Goal: Task Accomplishment & Management: Manage account settings

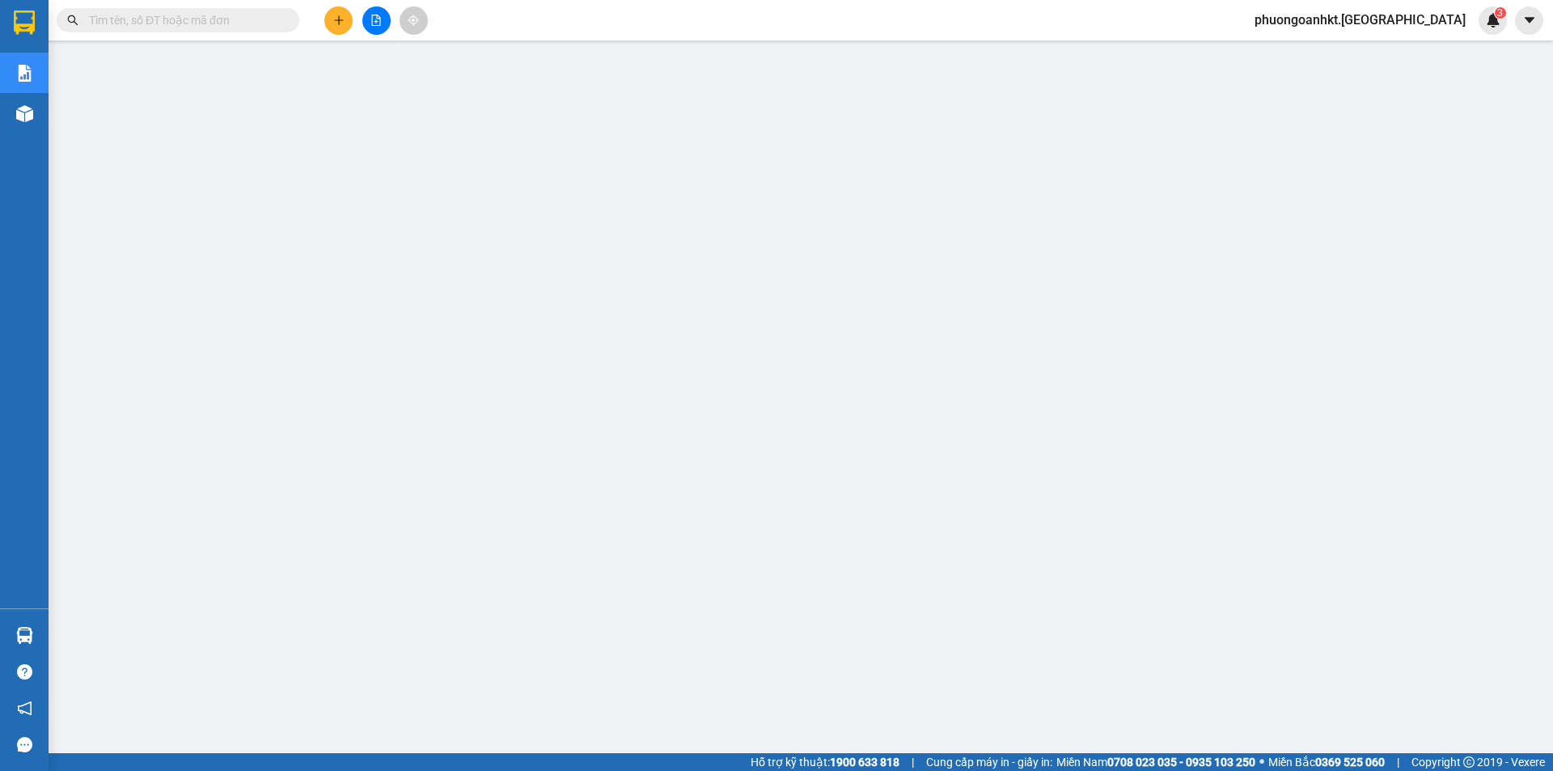
click at [167, 23] on input "text" at bounding box center [184, 20] width 191 height 18
paste input "ADV1310250001"
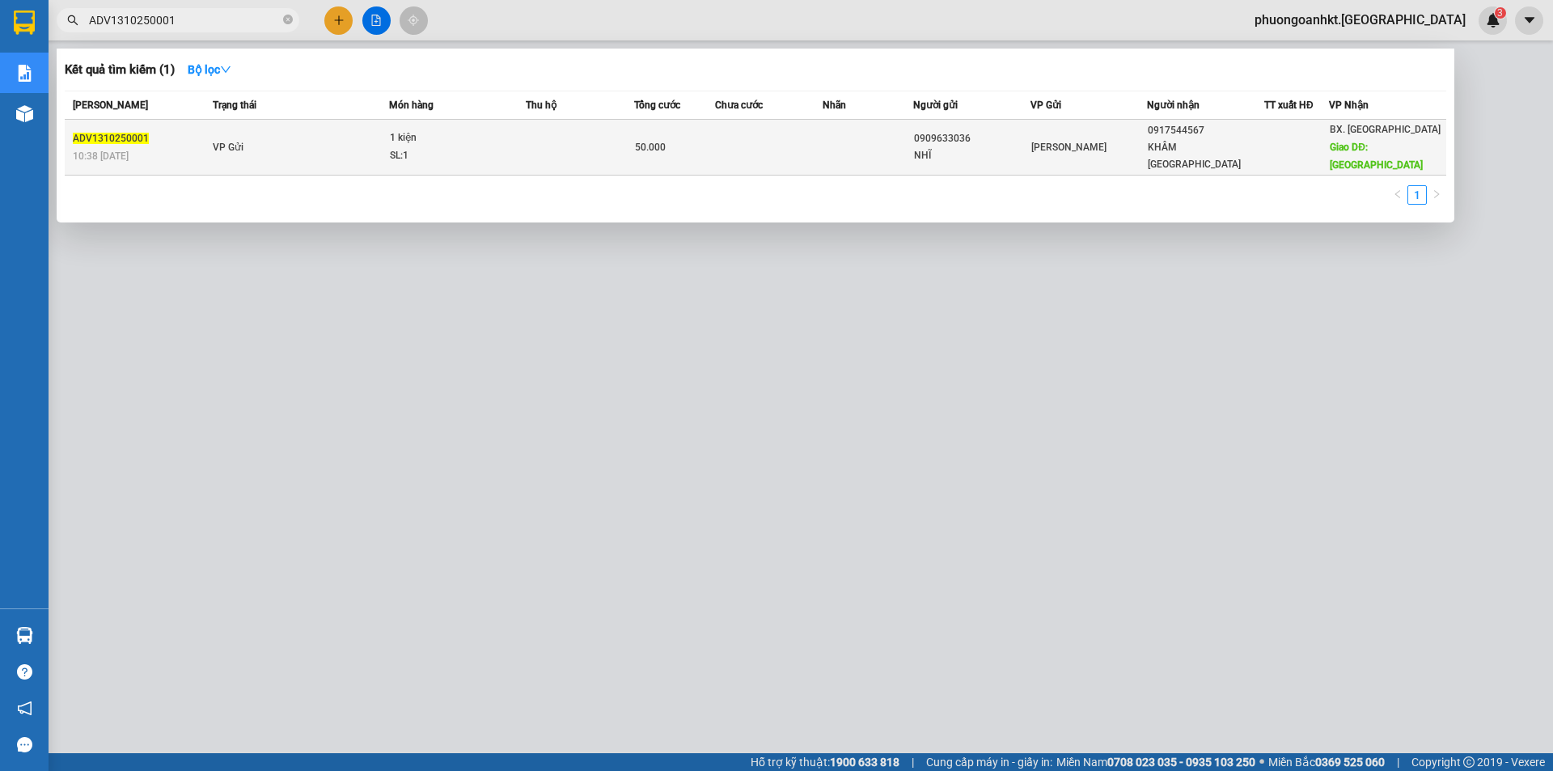
type input "ADV1310250001"
click at [285, 135] on td "VP Gửi" at bounding box center [299, 148] width 180 height 56
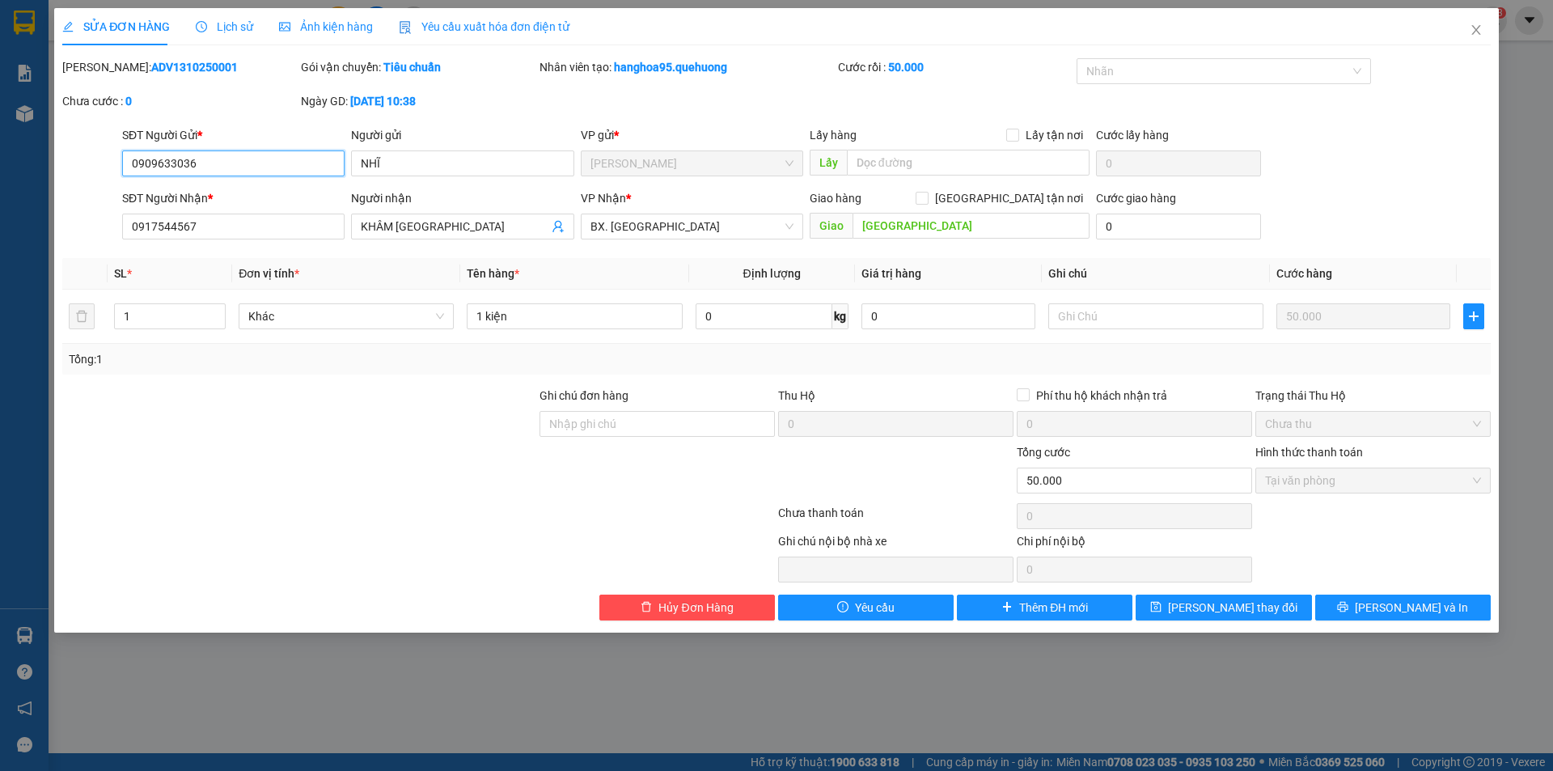
type input "0909633036"
type input "NHĨ"
type input "0917544567"
type input "KHÂM [GEOGRAPHIC_DATA]"
type input "QUẢNG SƠN"
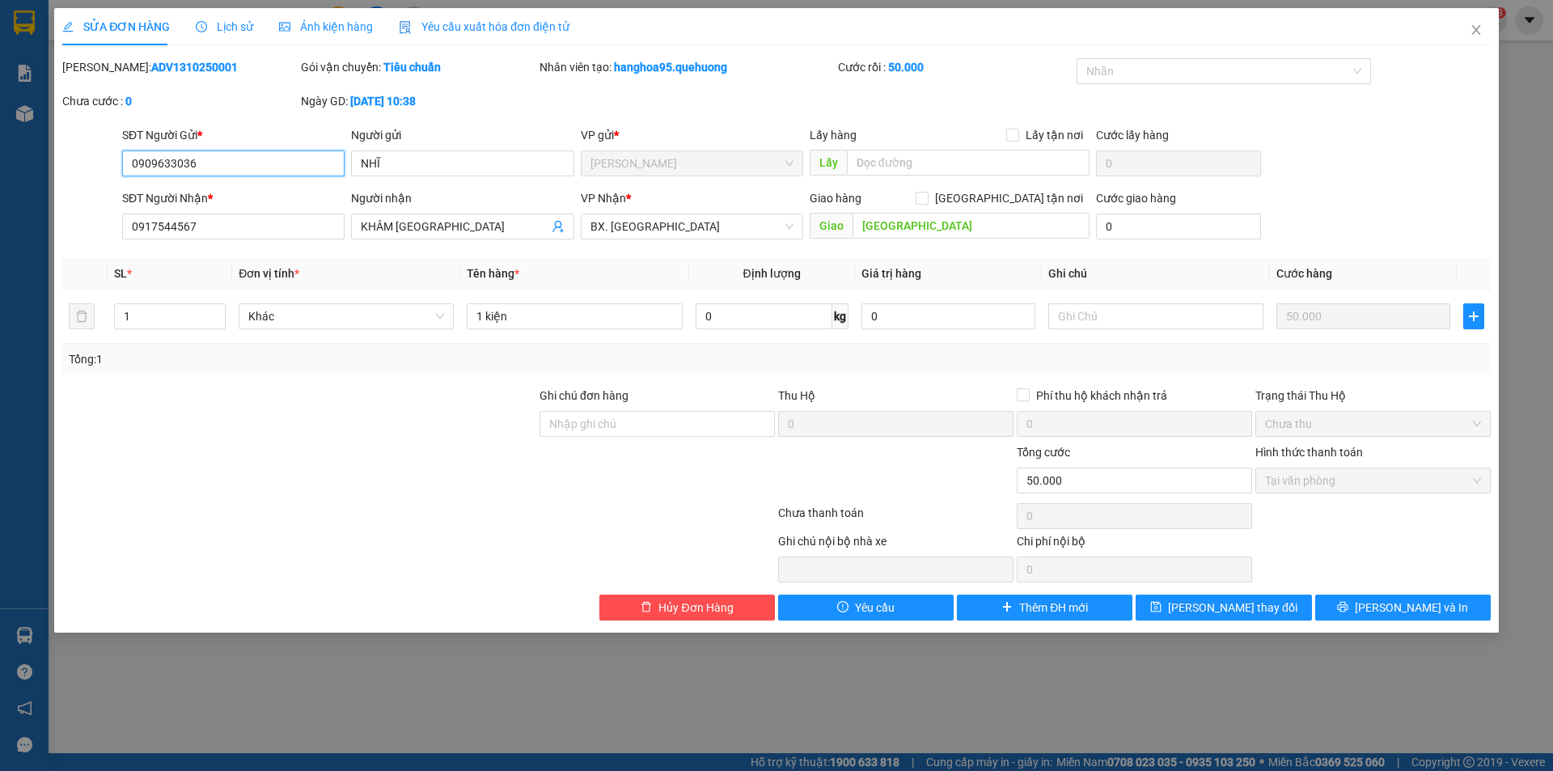
type input "0"
type input "50.000"
click at [226, 32] on span "Lịch sử" at bounding box center [224, 26] width 57 height 13
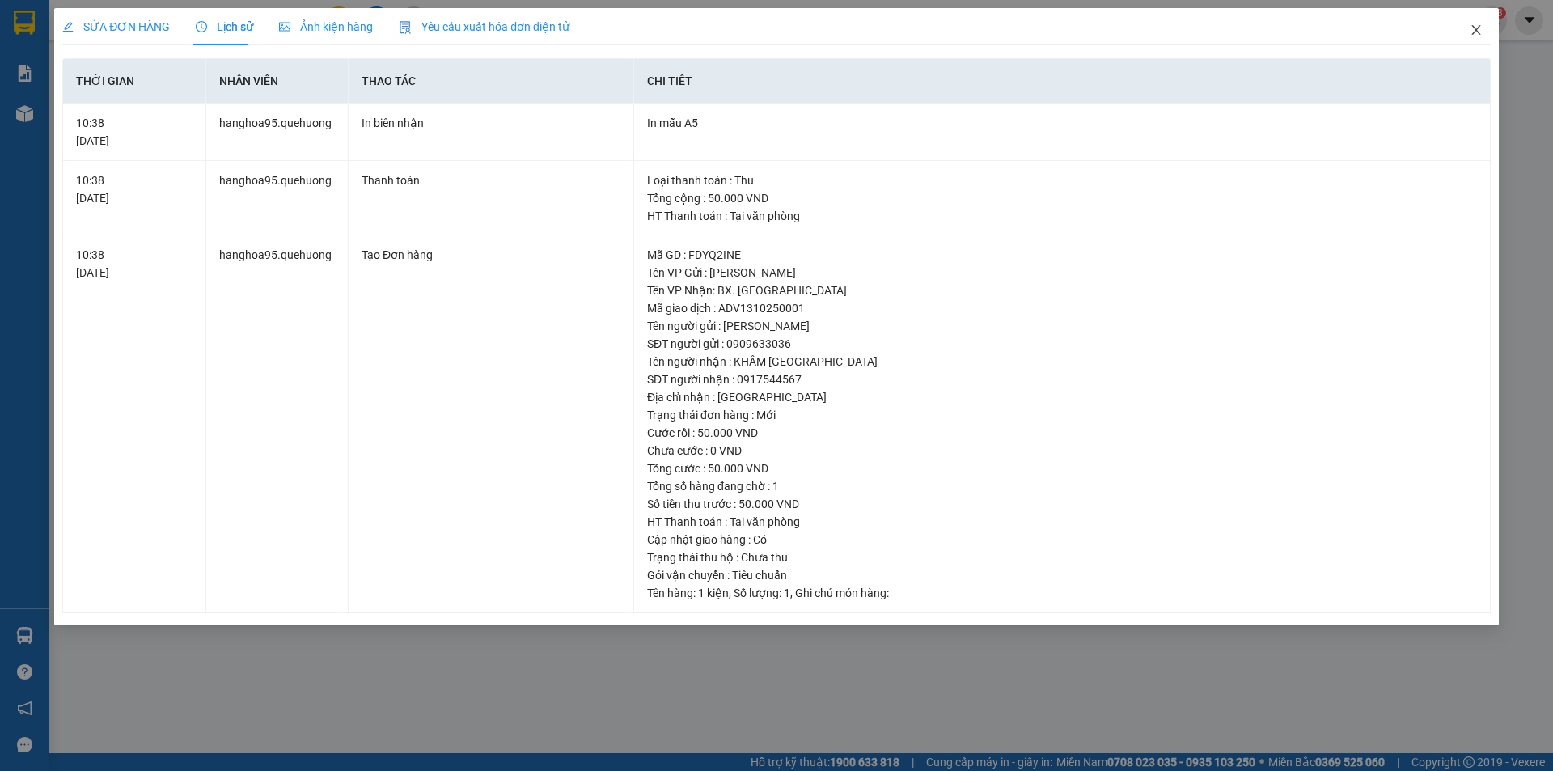
click at [1474, 36] on icon "close" at bounding box center [1475, 29] width 13 height 13
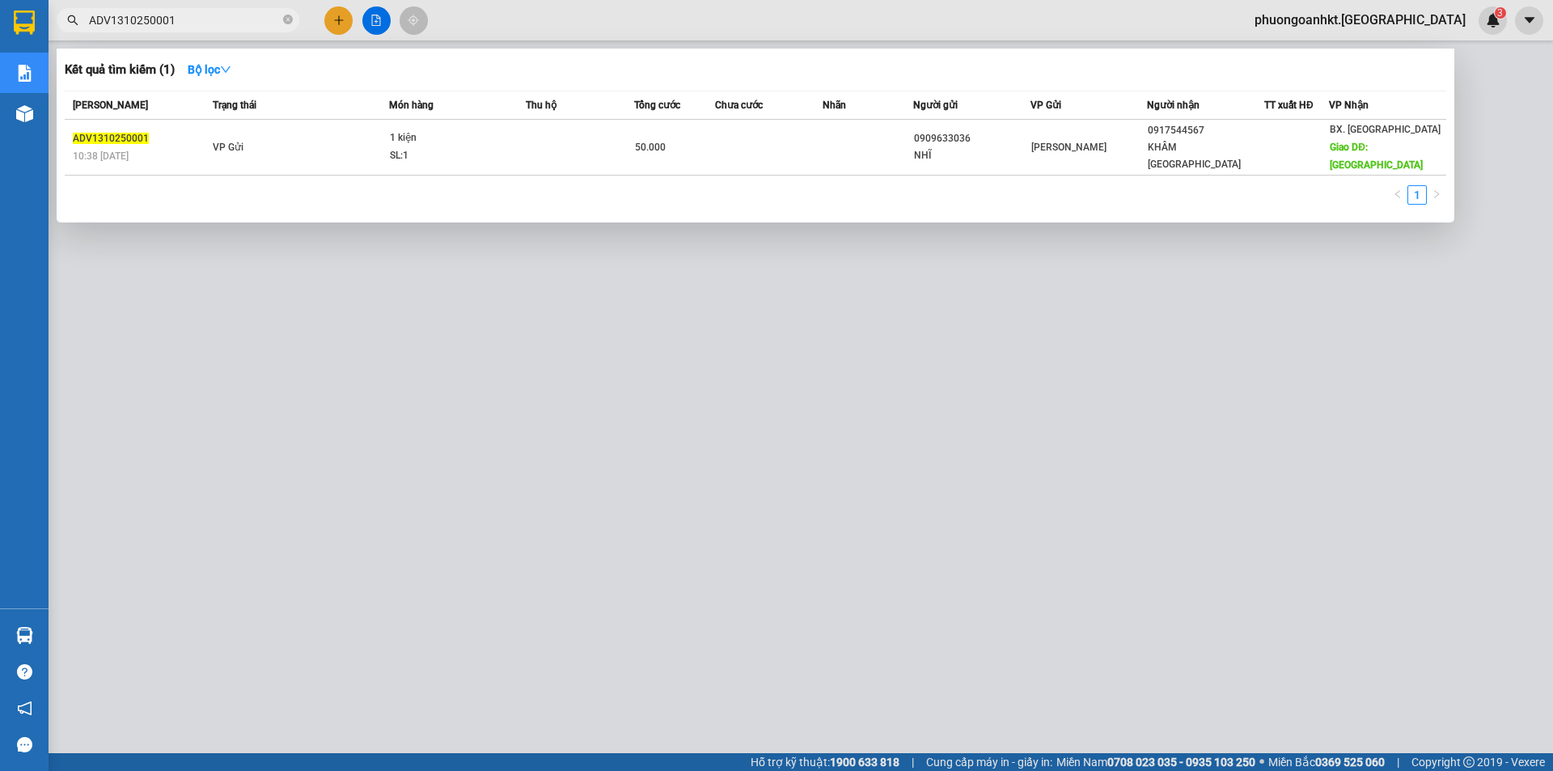
click at [194, 26] on input "ADV1310250001" at bounding box center [184, 20] width 191 height 18
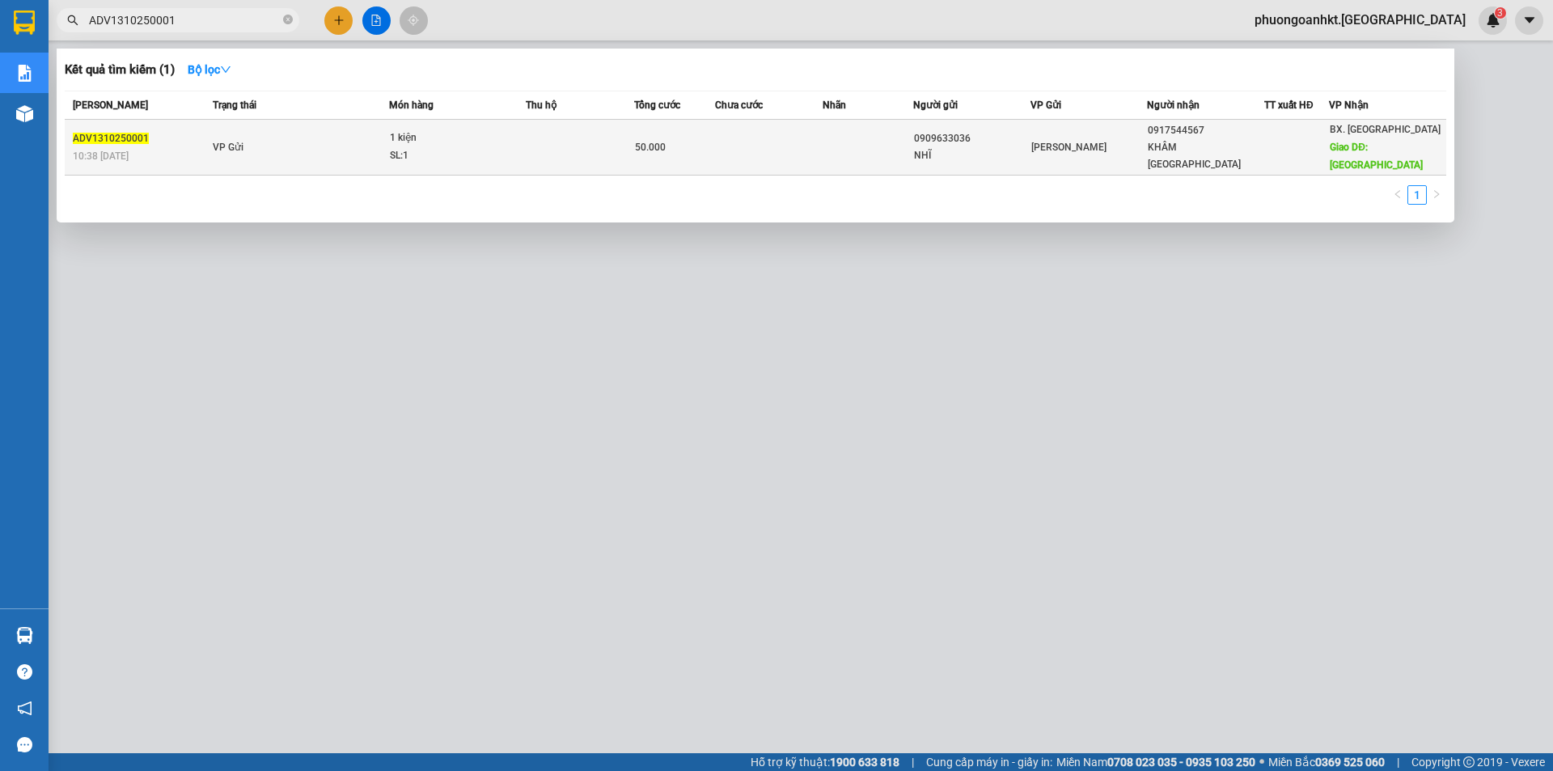
click at [244, 140] on td "VP Gửi" at bounding box center [299, 148] width 180 height 56
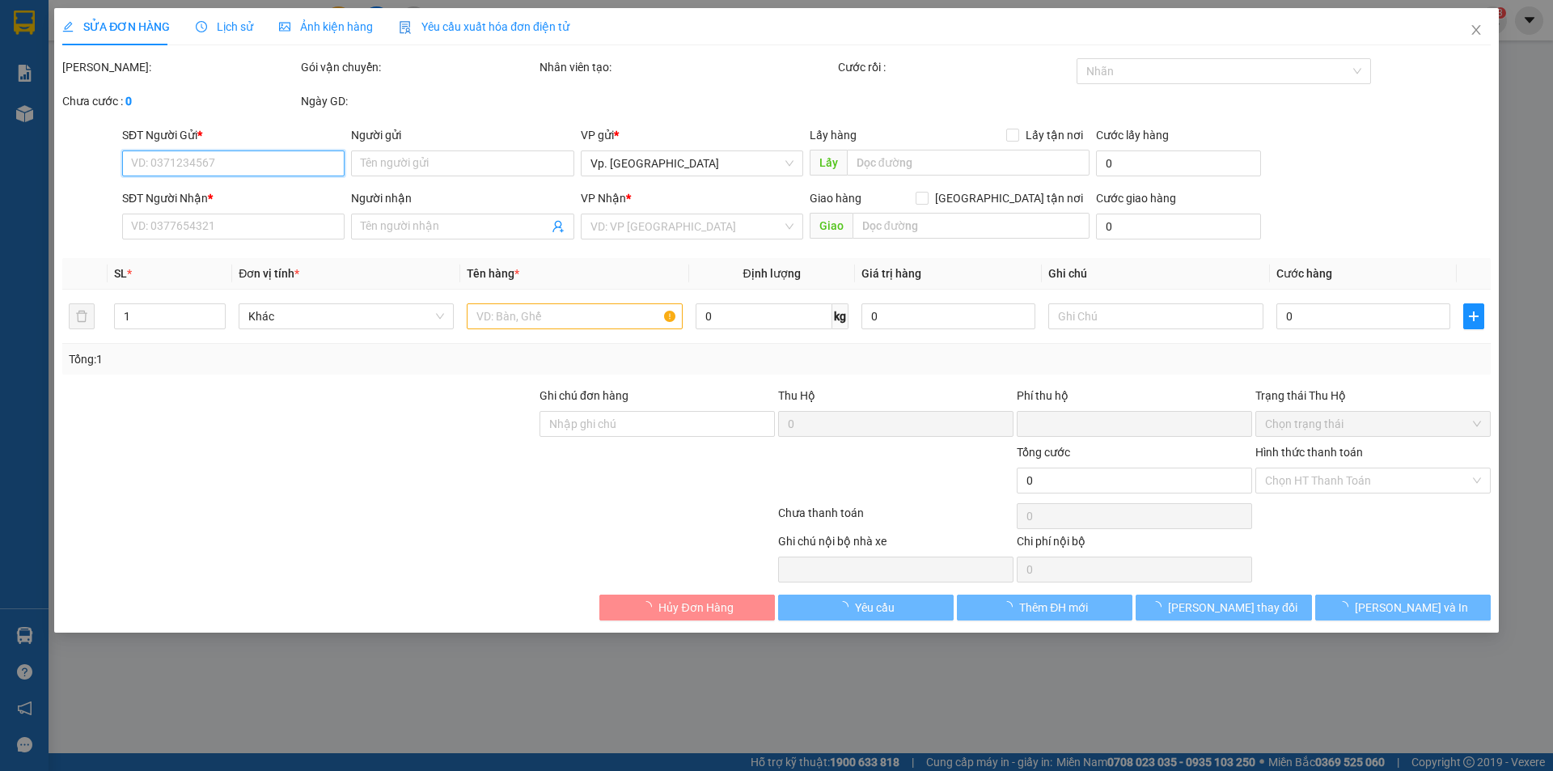
type input "0909633036"
type input "NHĨ"
type input "0917544567"
type input "KHÂM [GEOGRAPHIC_DATA]"
type input "QUẢNG SƠN"
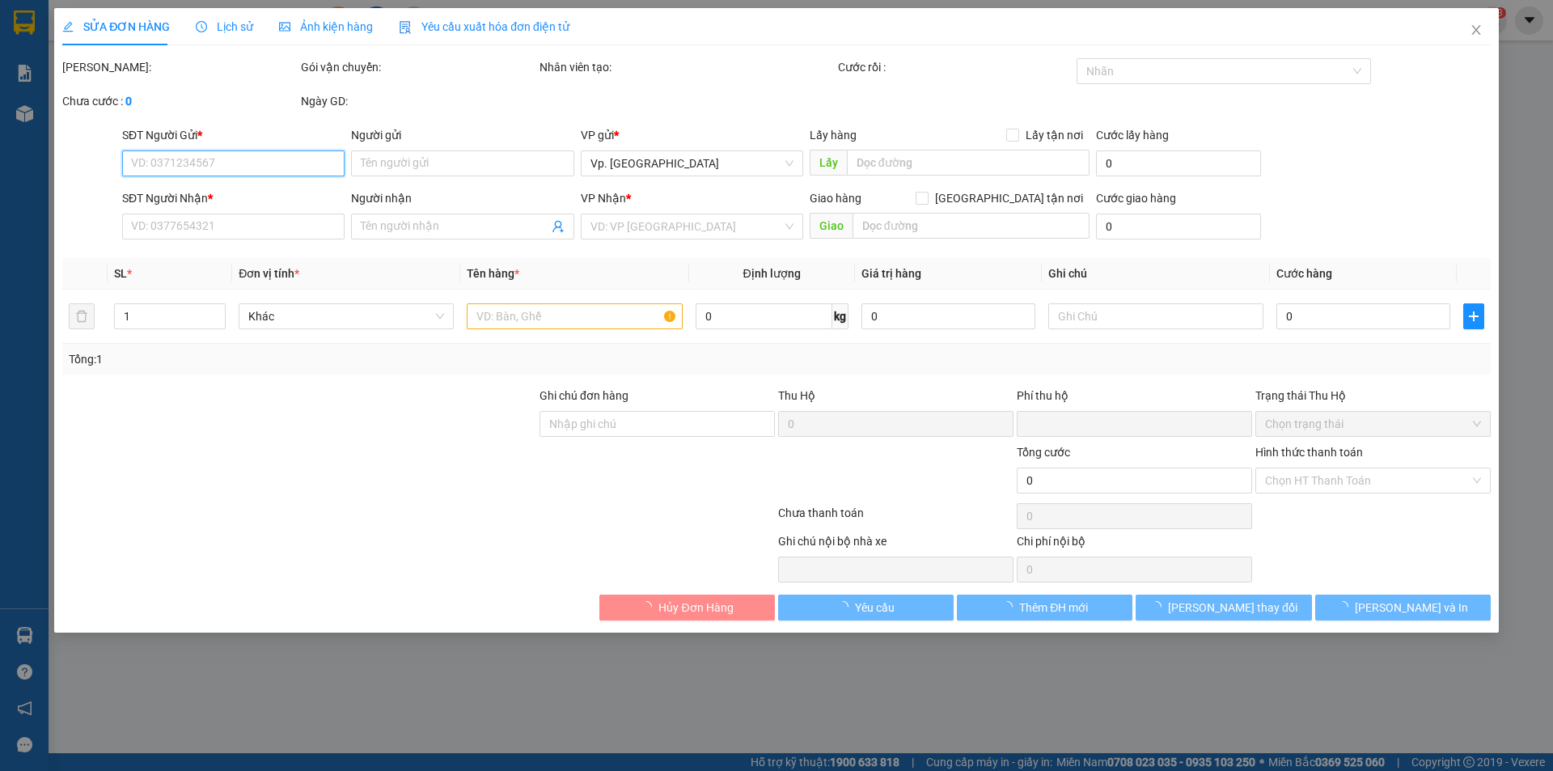
type input "0"
type input "50.000"
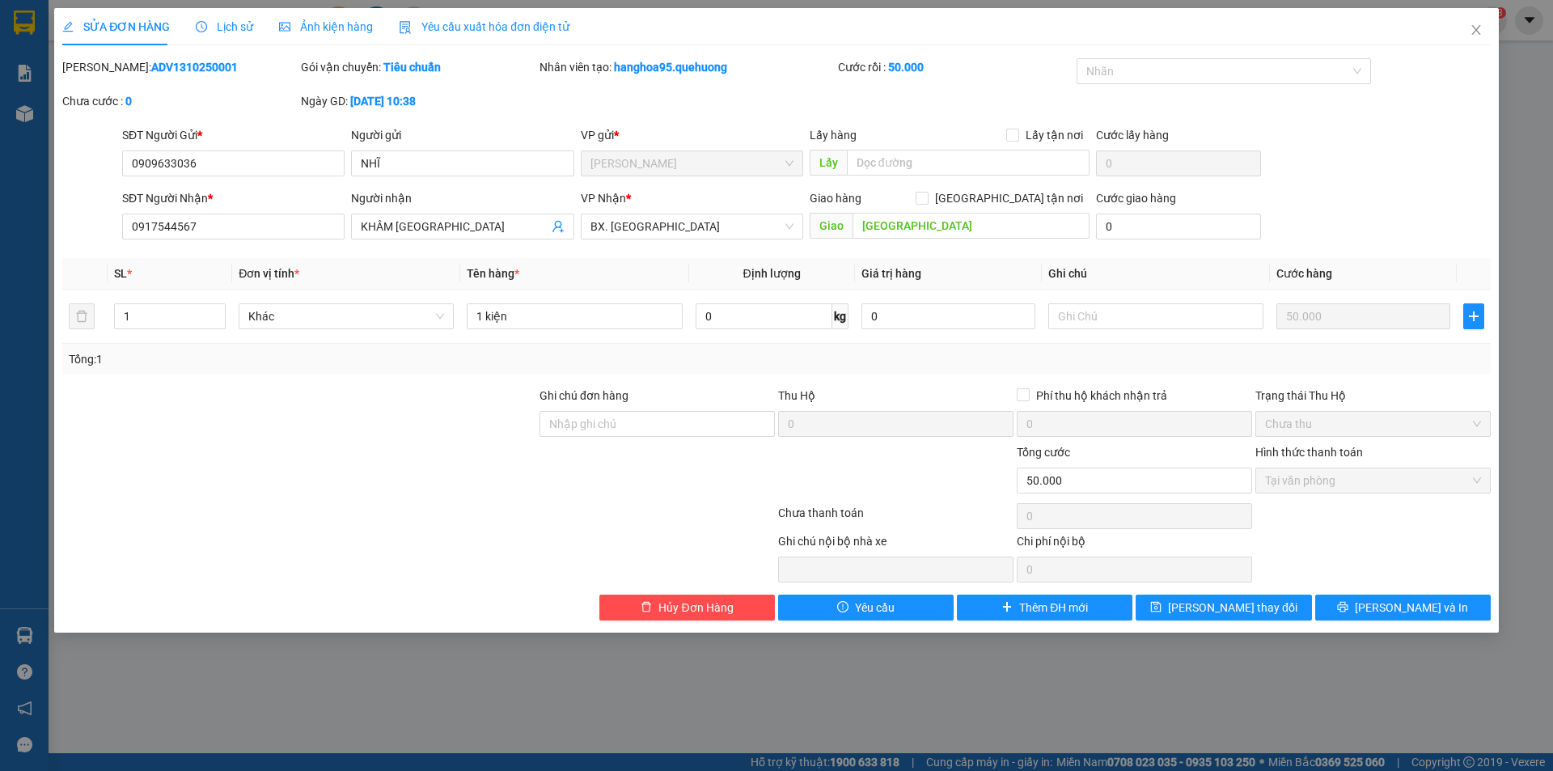
click at [241, 26] on span "Lịch sử" at bounding box center [224, 26] width 57 height 13
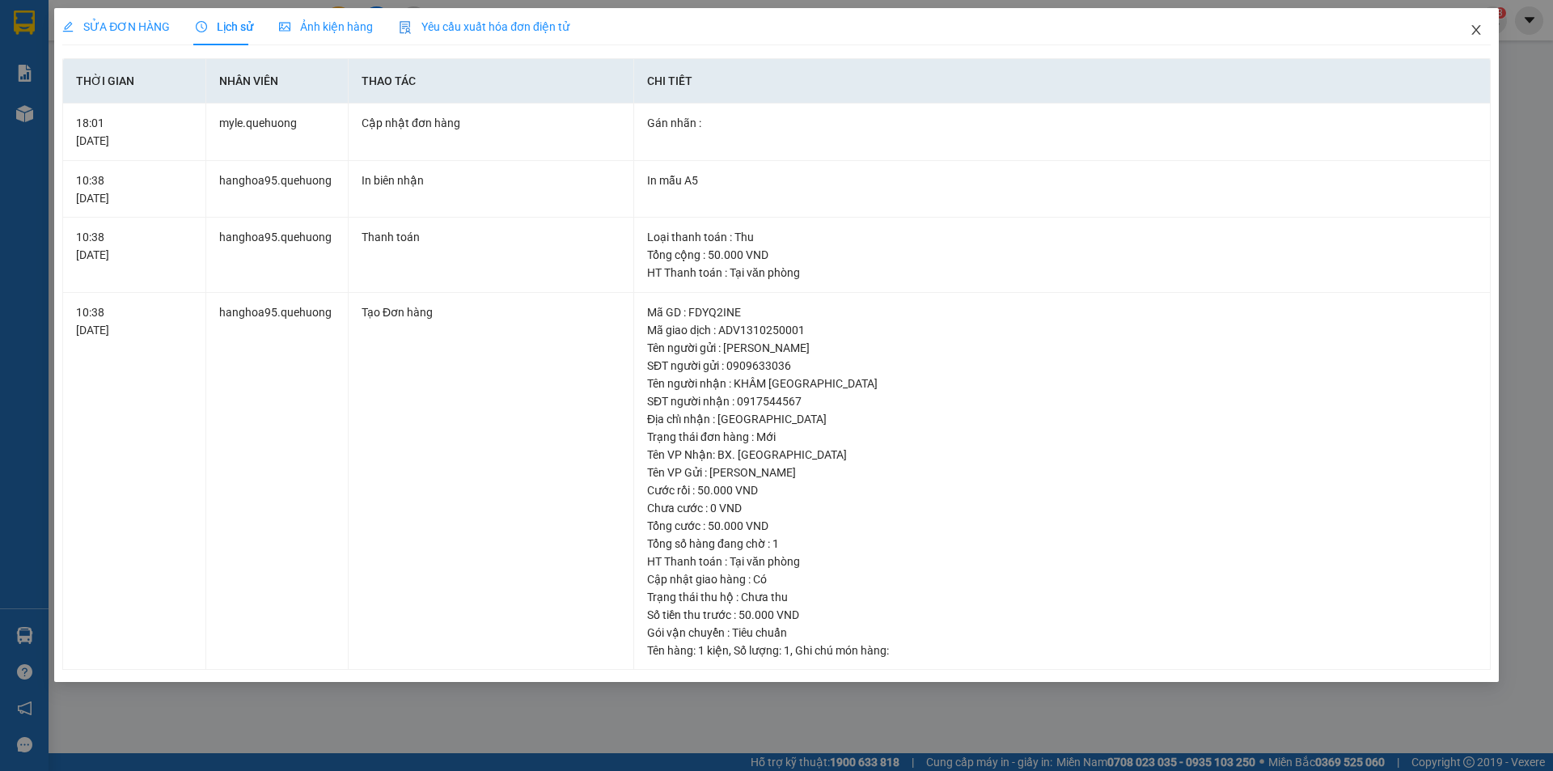
click at [1480, 36] on icon "close" at bounding box center [1475, 29] width 13 height 13
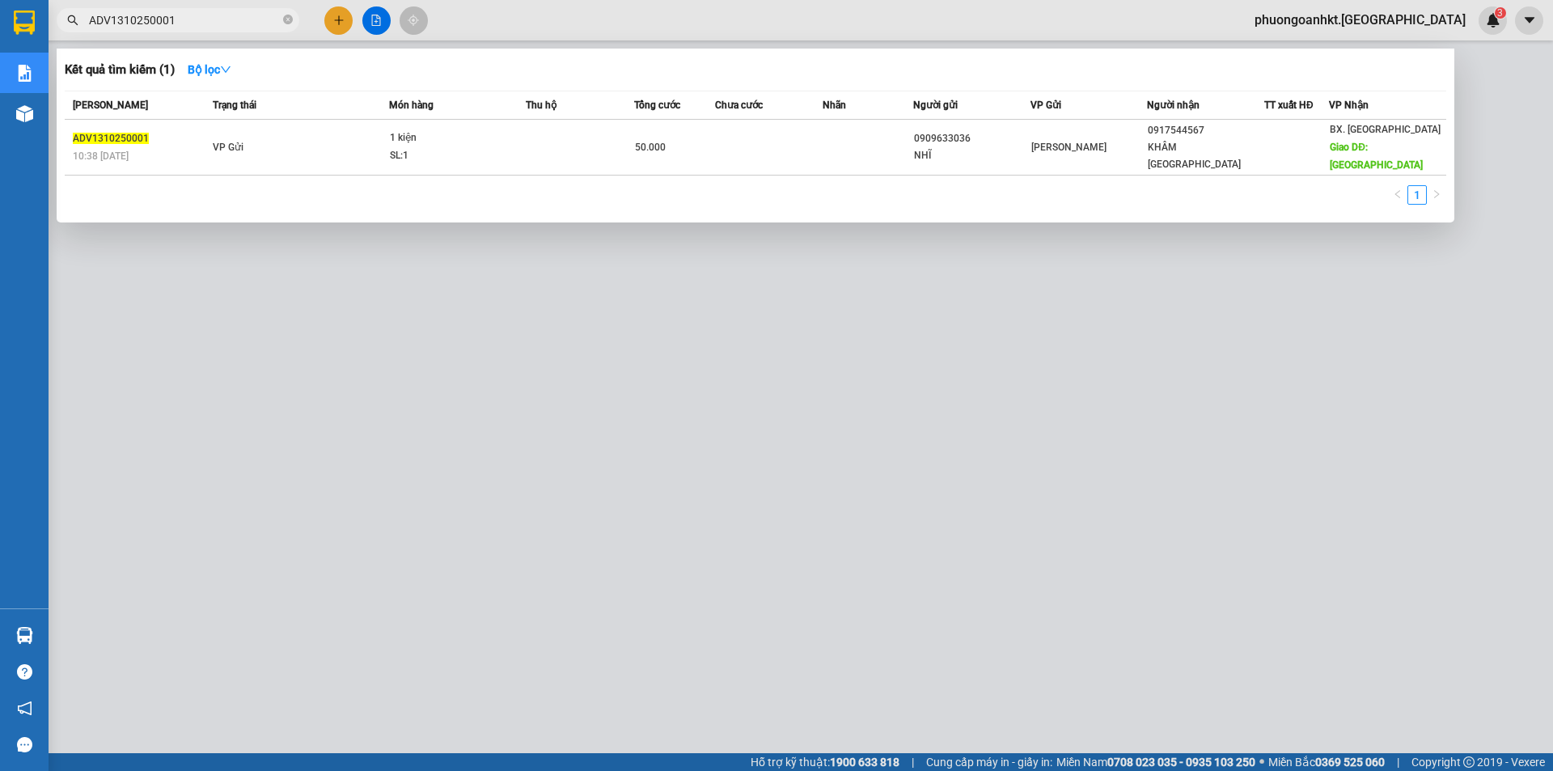
click at [205, 20] on input "ADV1310250001" at bounding box center [184, 20] width 191 height 18
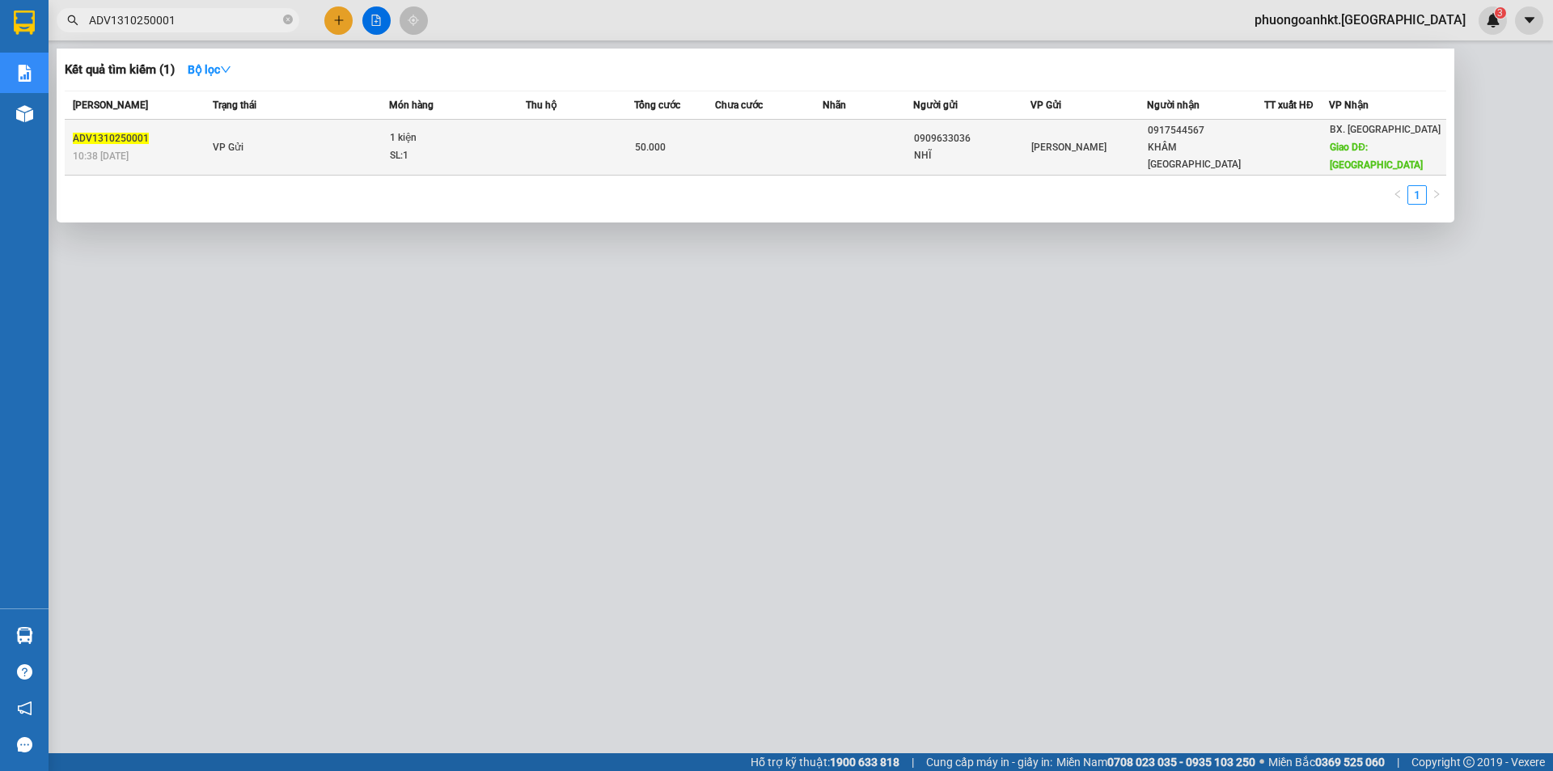
click at [329, 155] on td "VP Gửi" at bounding box center [299, 148] width 180 height 56
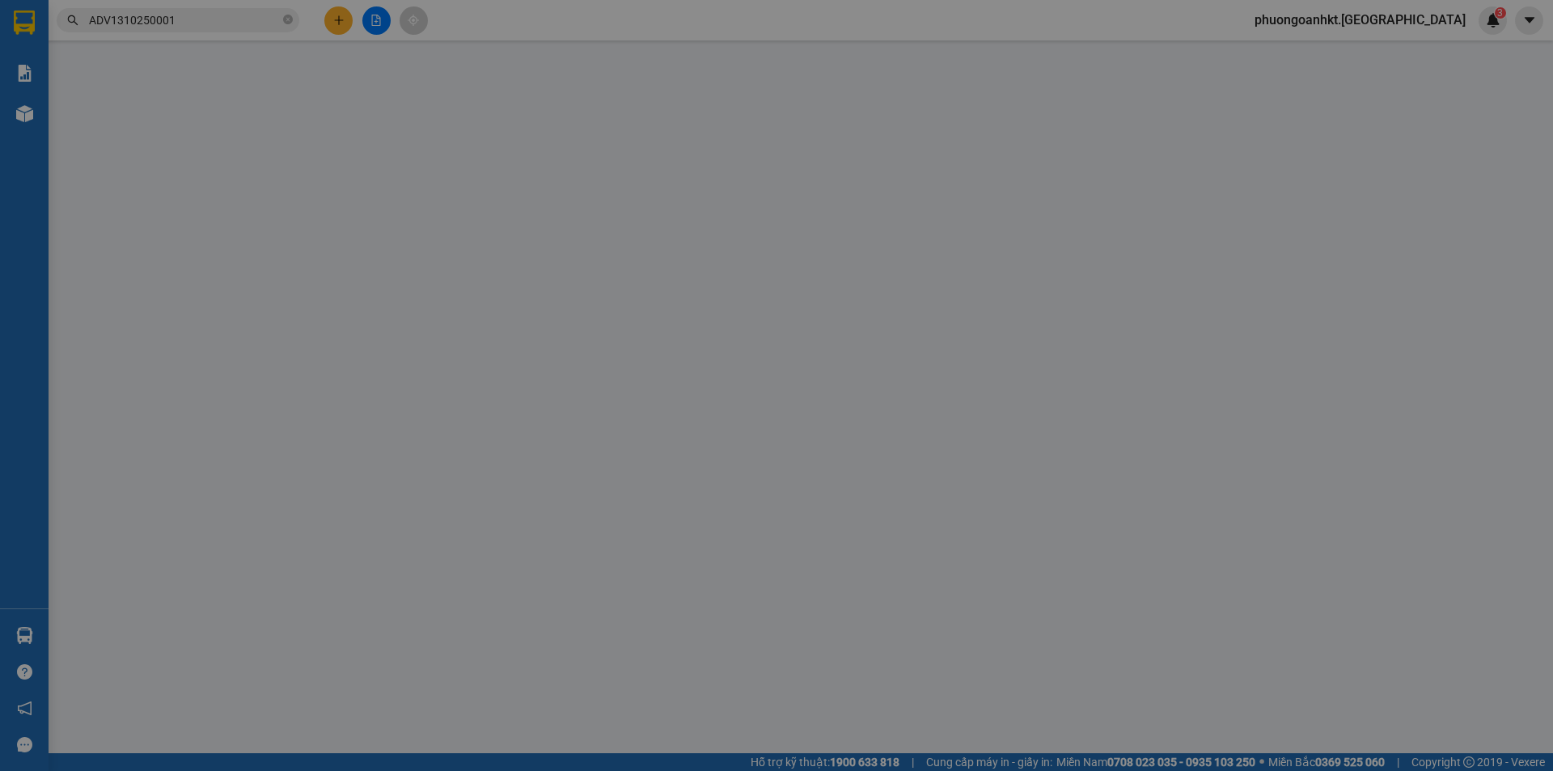
type input "0909633036"
type input "NHĨ"
type input "0917544567"
type input "KHÂM [GEOGRAPHIC_DATA]"
type input "QUẢNG SƠN"
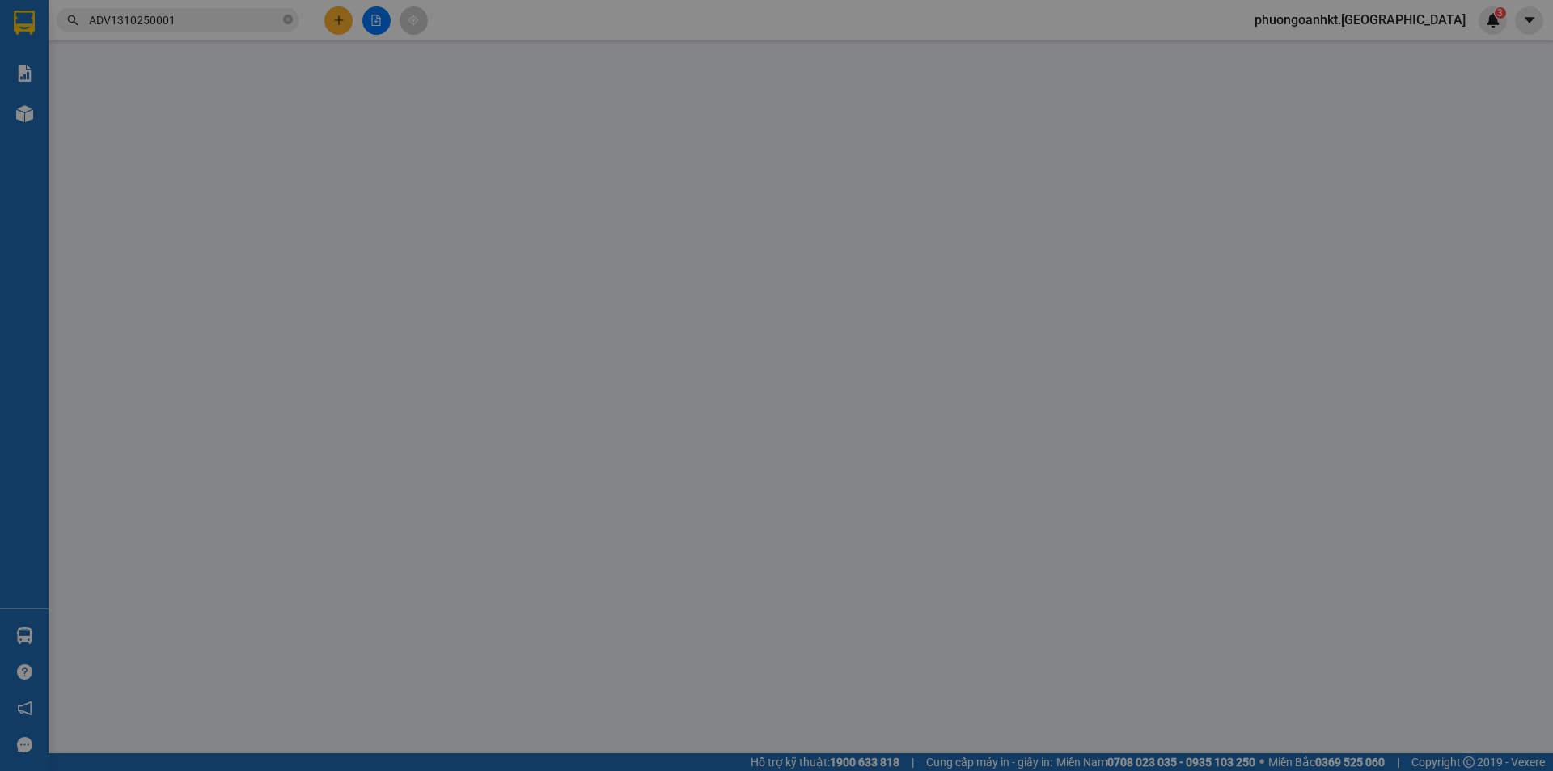
type input "0"
type input "50.000"
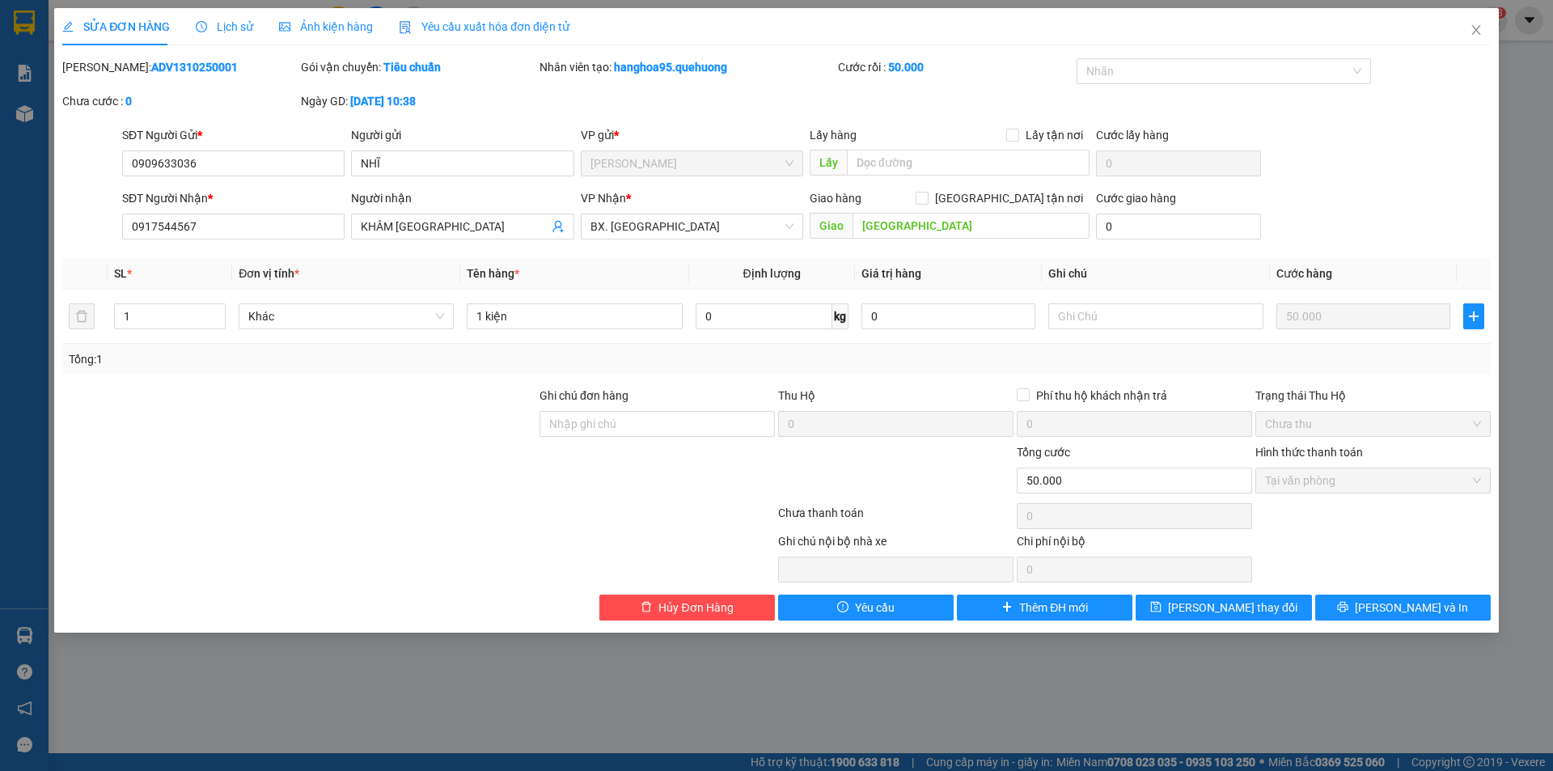
click at [222, 26] on span "Lịch sử" at bounding box center [224, 26] width 57 height 13
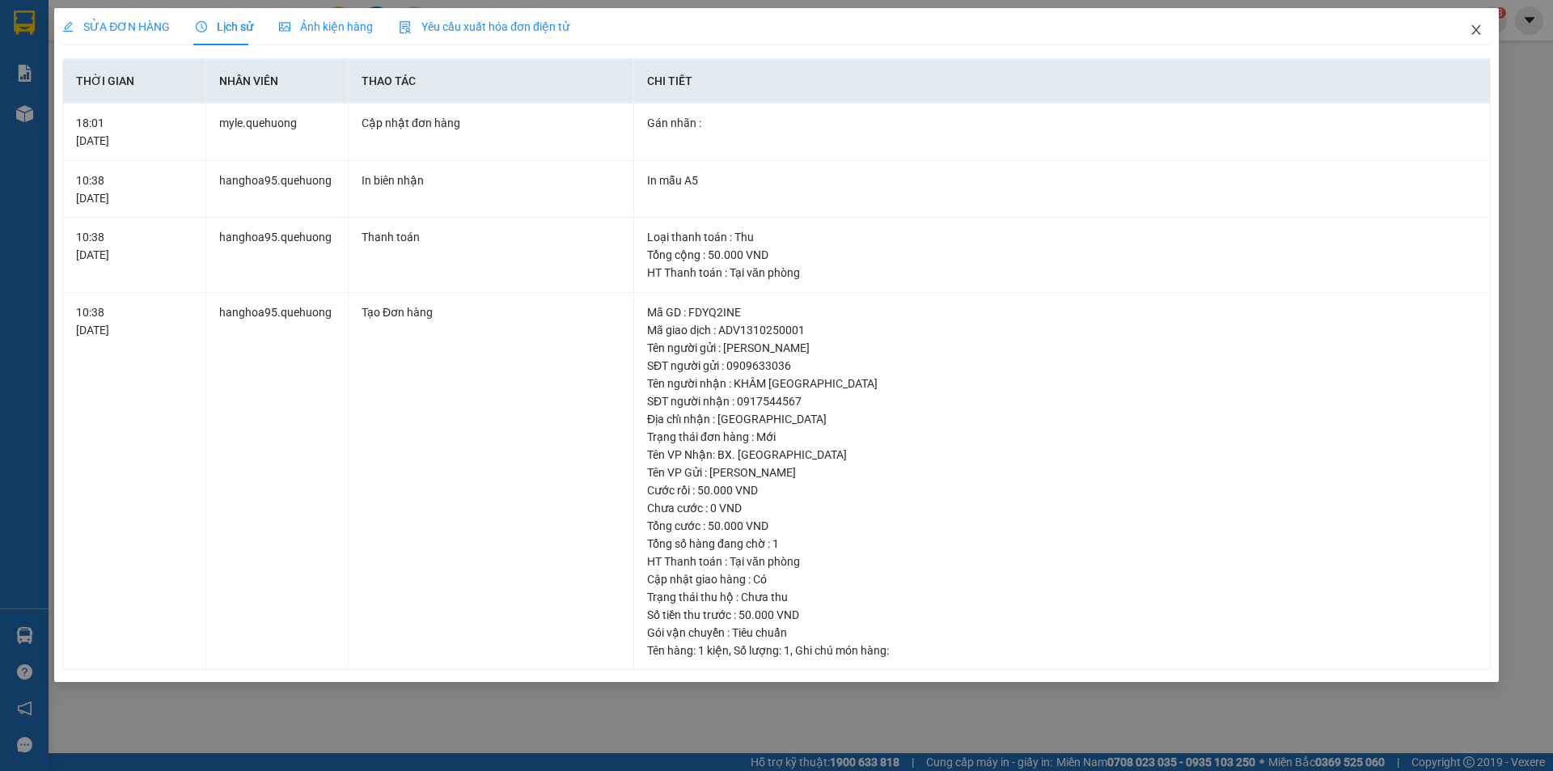
click at [1469, 39] on span "Close" at bounding box center [1475, 30] width 45 height 45
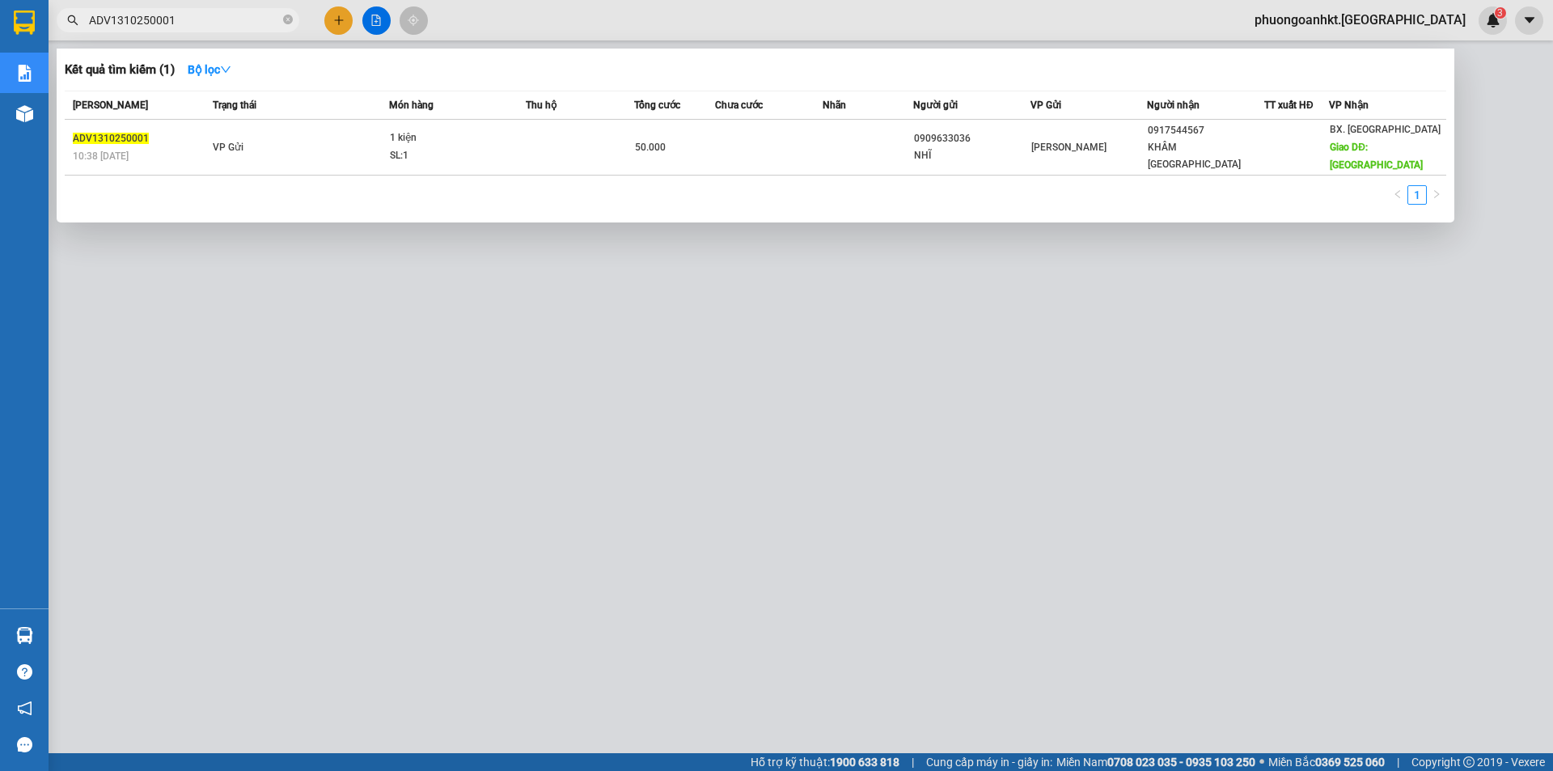
click at [182, 19] on input "ADV1310250001" at bounding box center [184, 20] width 191 height 18
paste input "0"
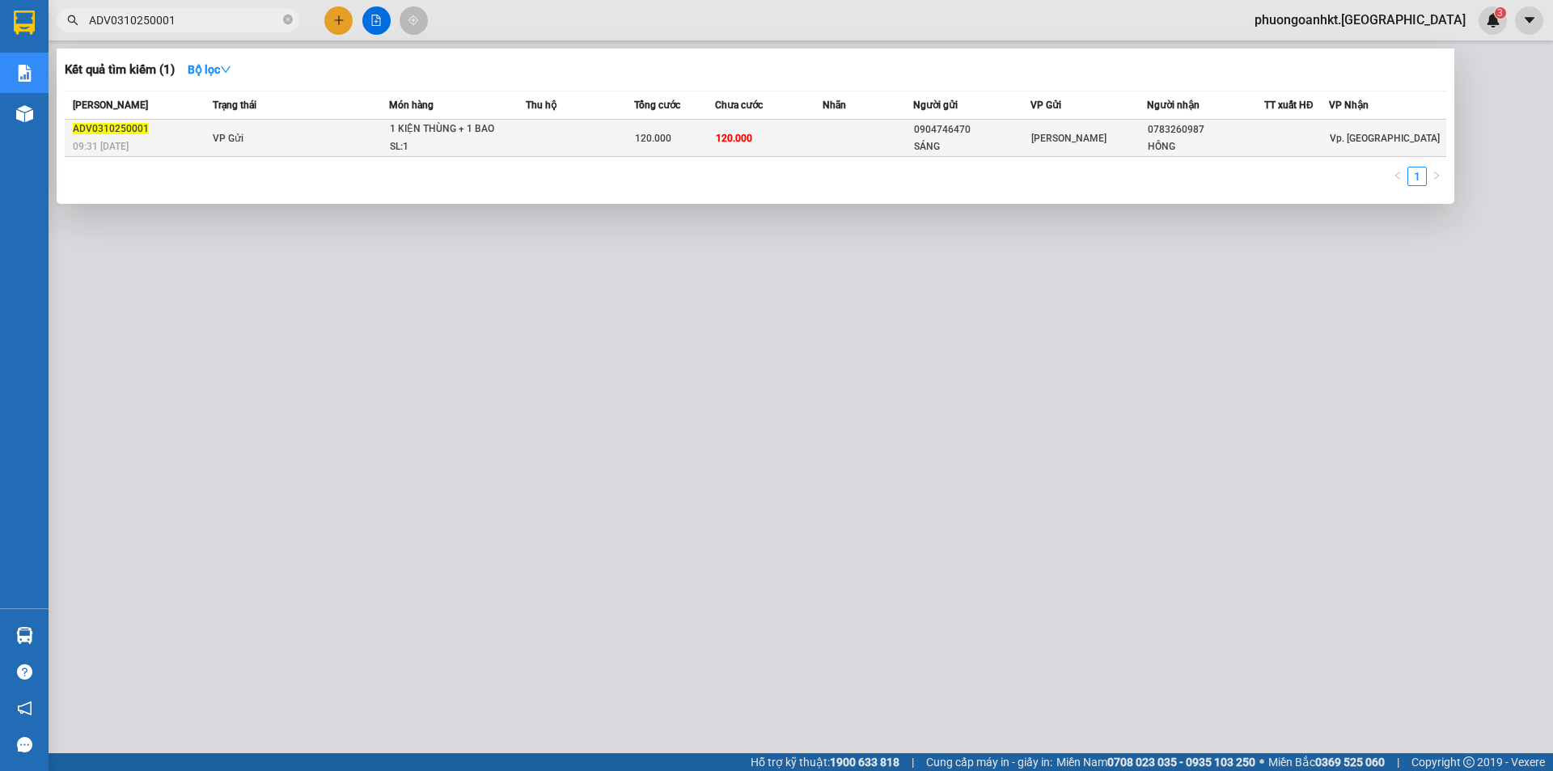
type input "ADV0310250001"
click at [268, 126] on td "VP Gửi" at bounding box center [299, 138] width 180 height 37
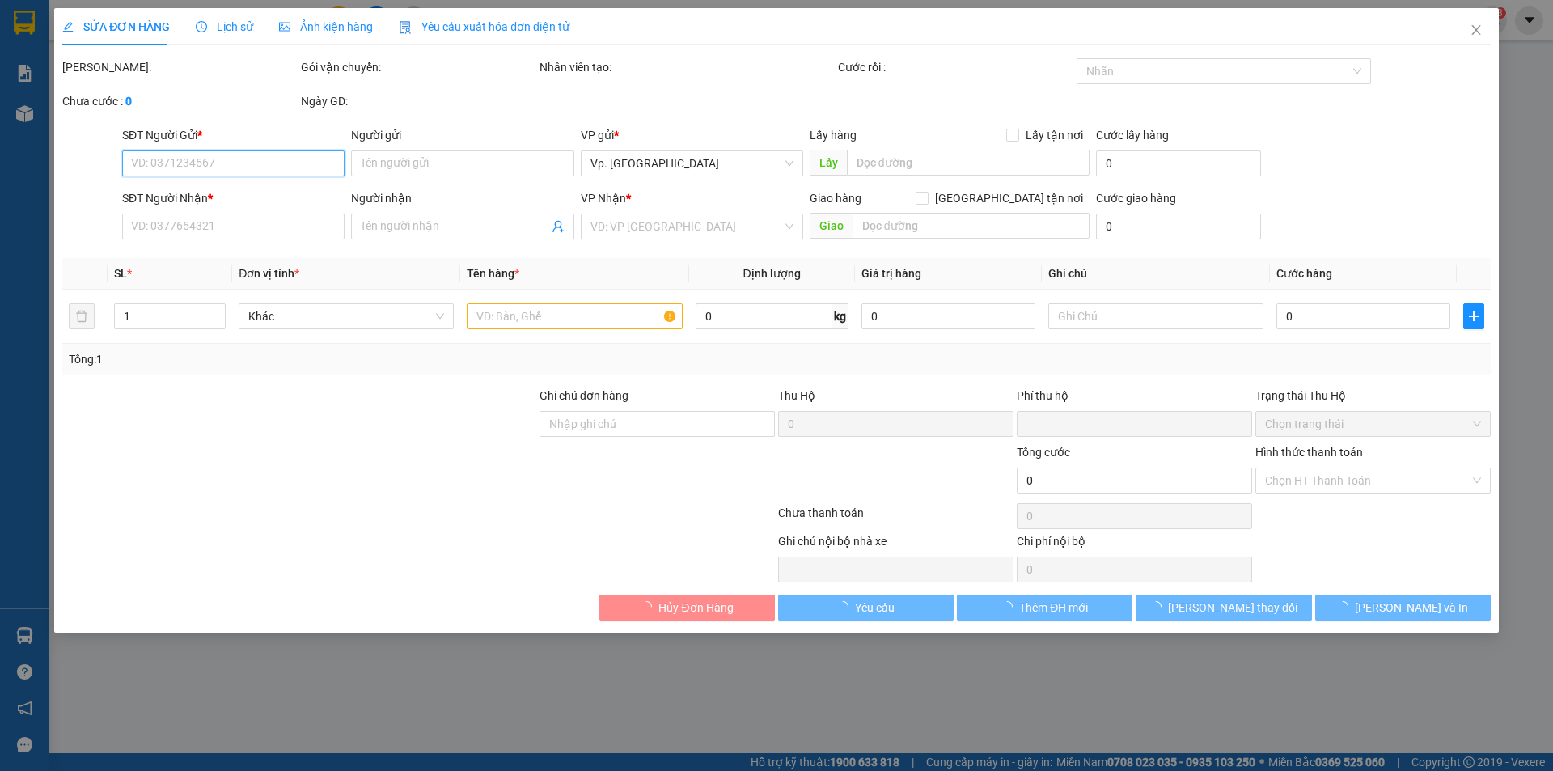
type input "0904746470"
type input "SÁNG"
type input "0783260987"
type input "HỒNG"
type input "0"
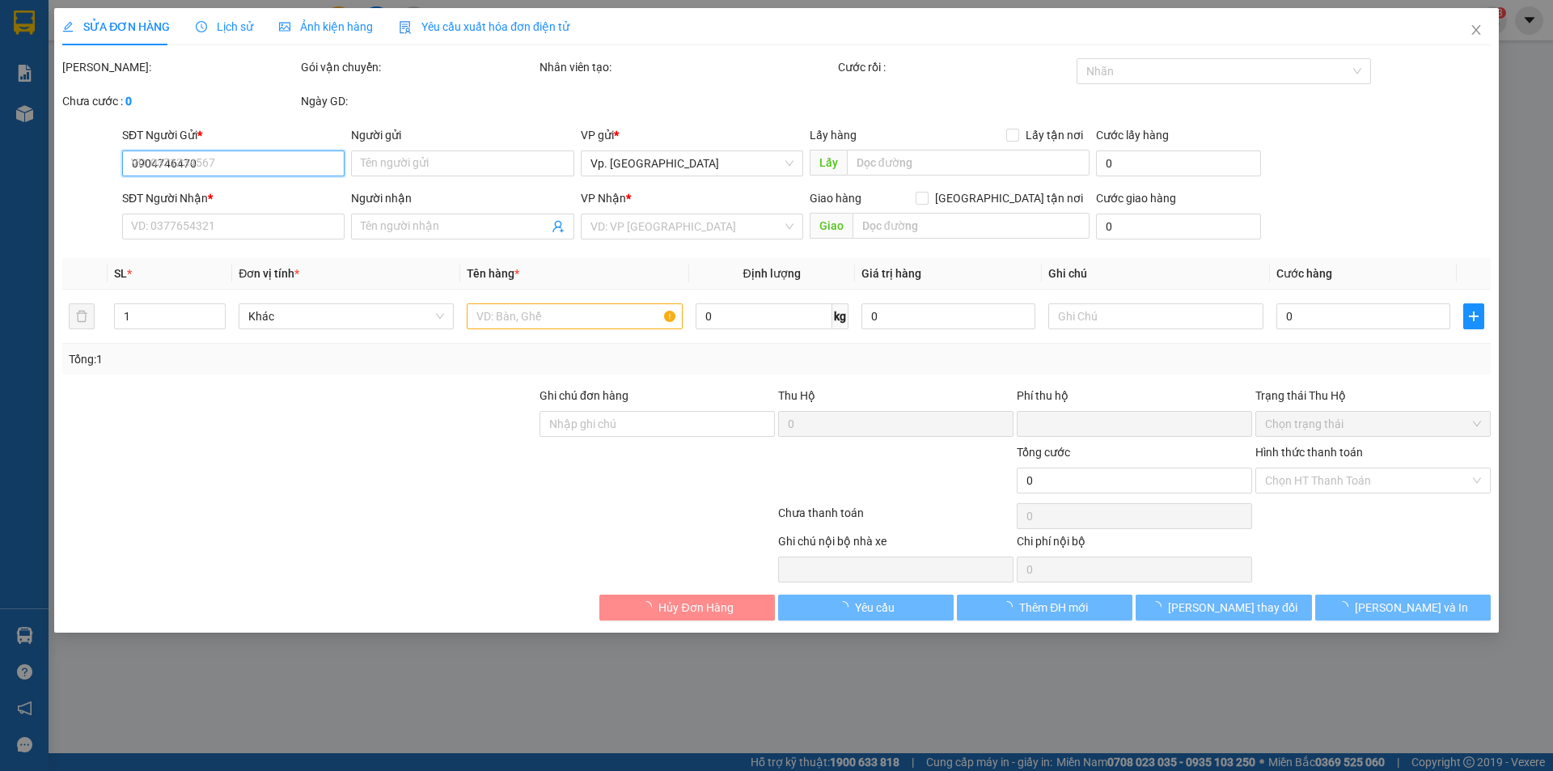
type input "120.000"
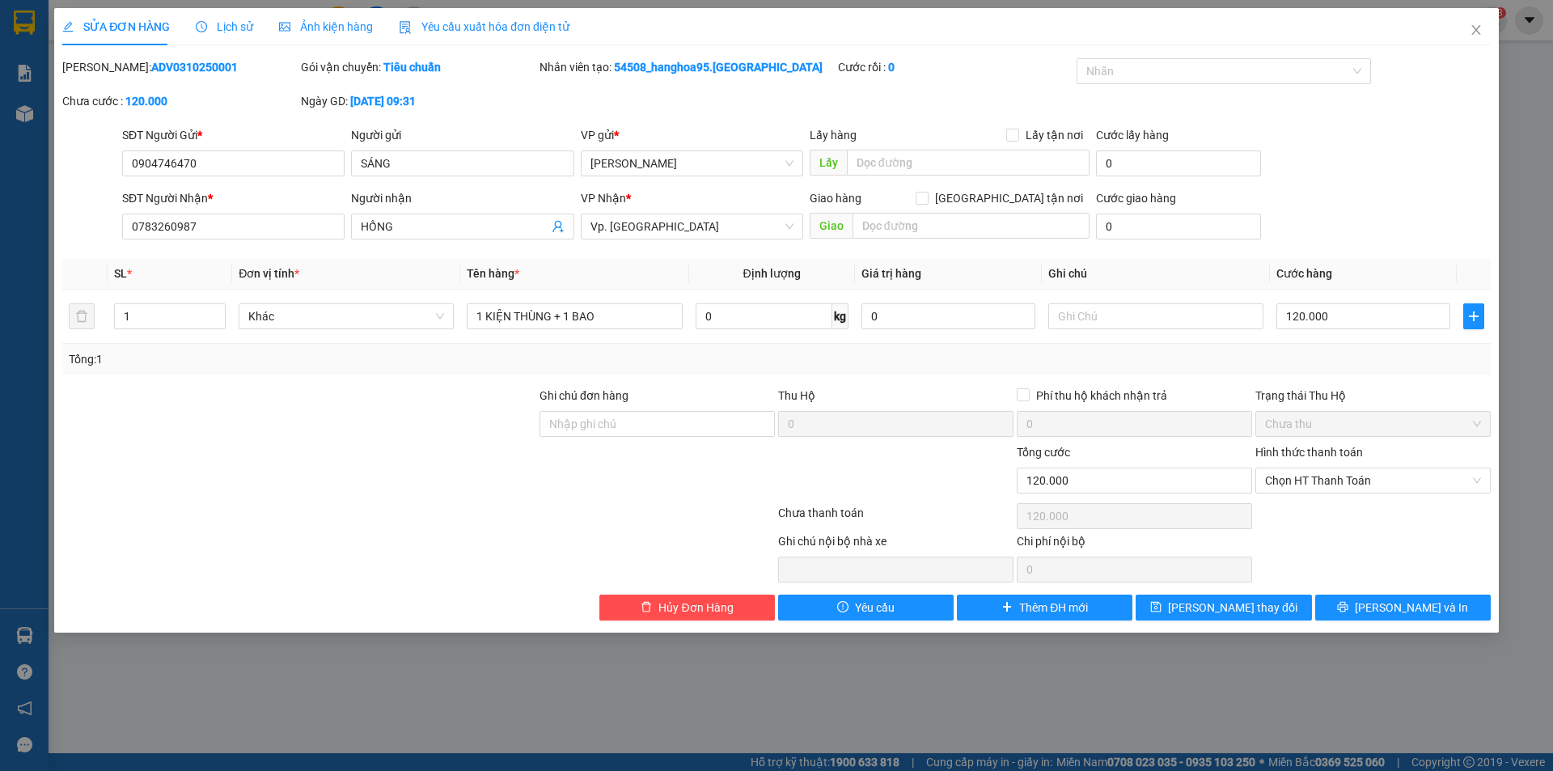
click at [211, 22] on span "Lịch sử" at bounding box center [224, 26] width 57 height 13
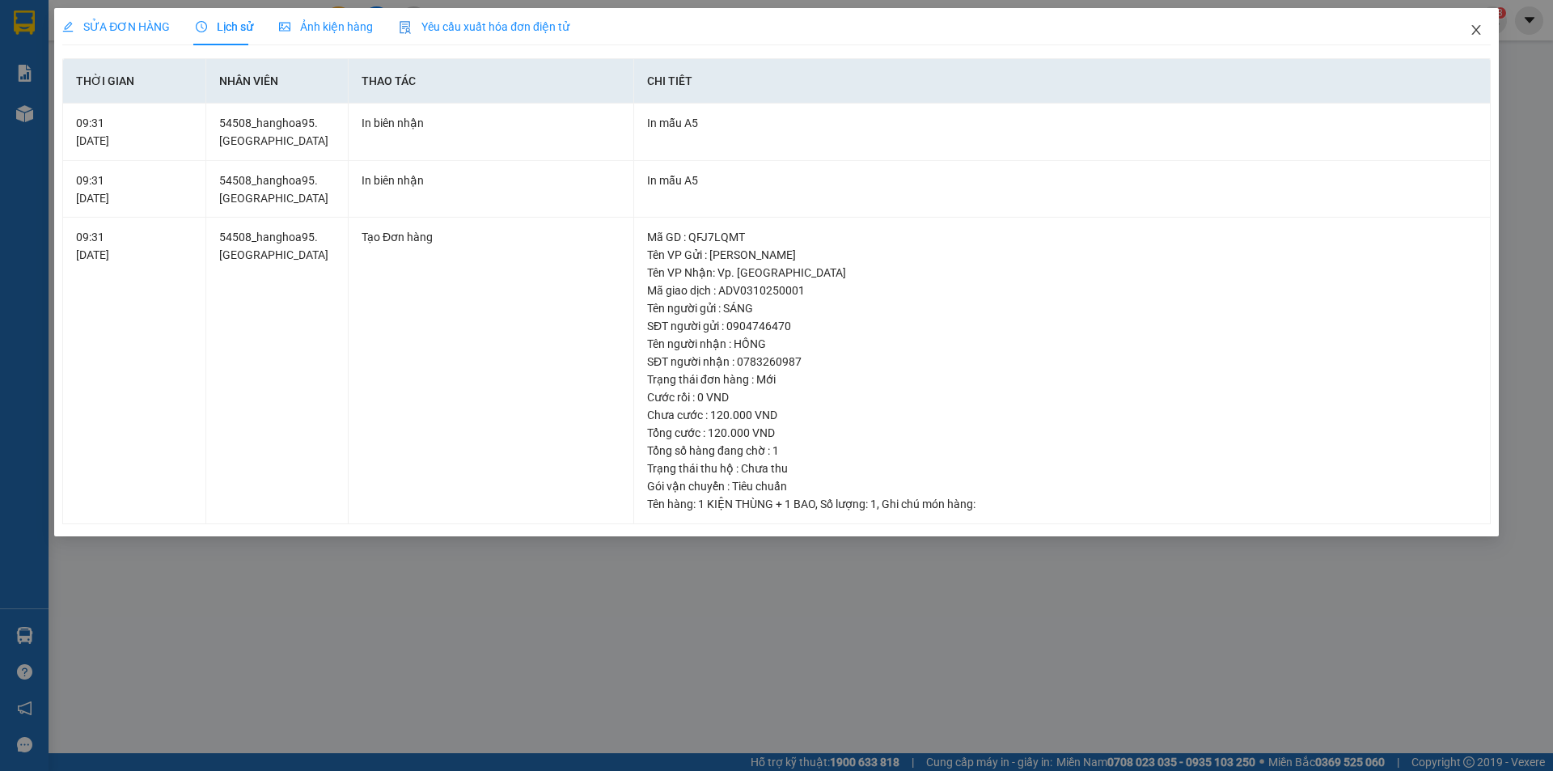
click at [1472, 27] on icon "close" at bounding box center [1475, 29] width 13 height 13
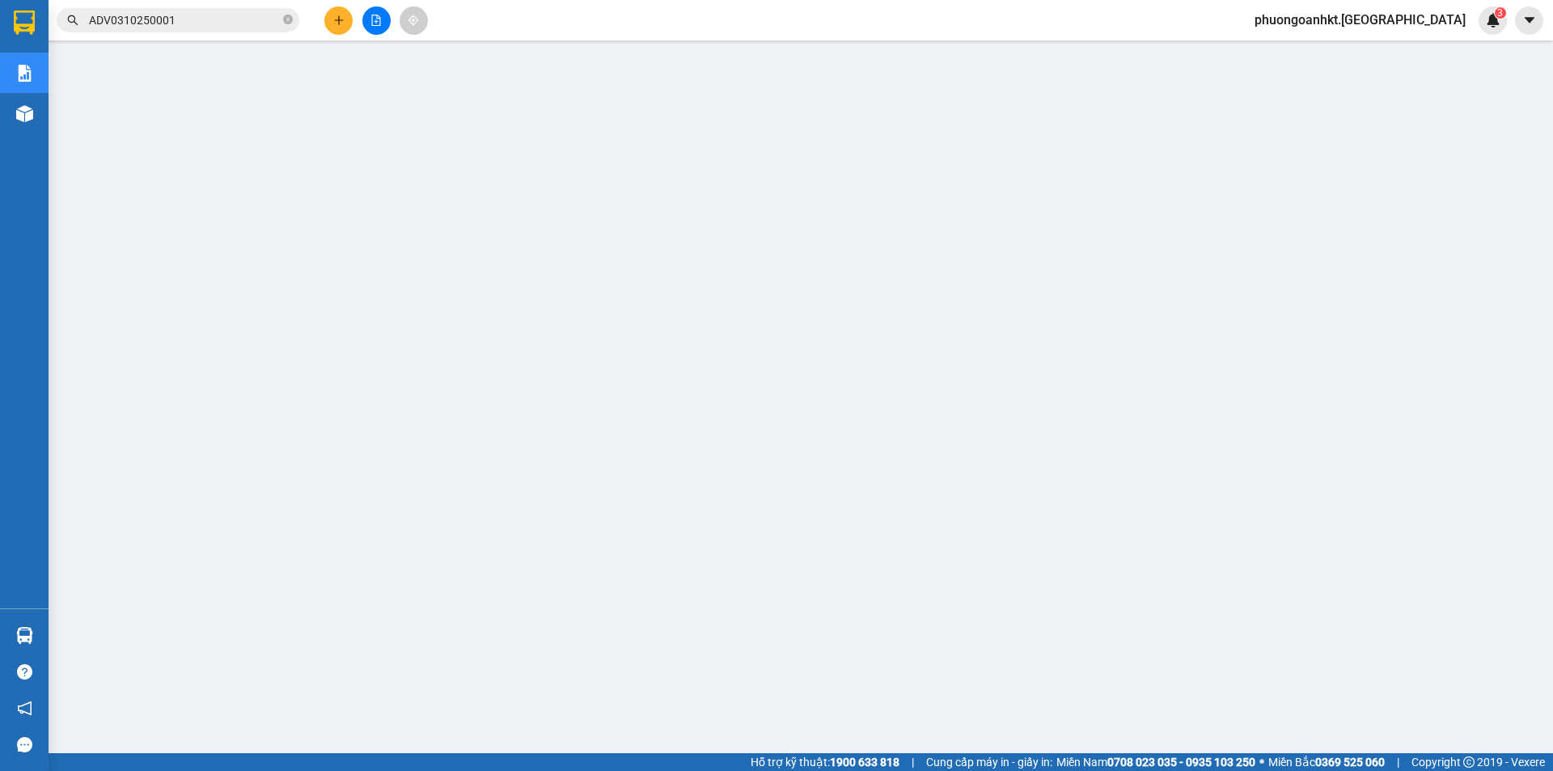
click at [197, 12] on input "ADV0310250001" at bounding box center [184, 20] width 191 height 18
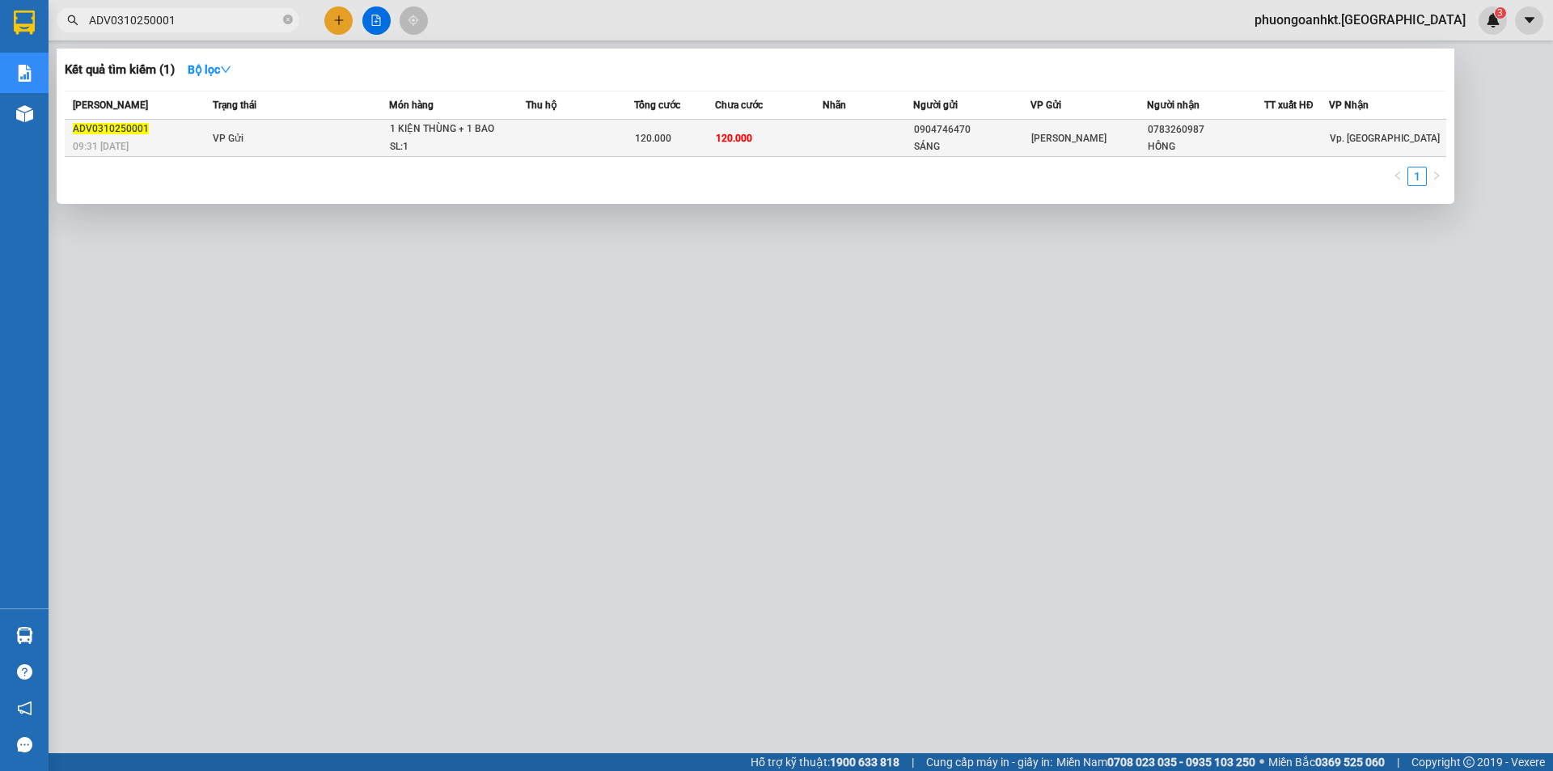
click at [271, 136] on td "VP Gửi" at bounding box center [299, 138] width 180 height 37
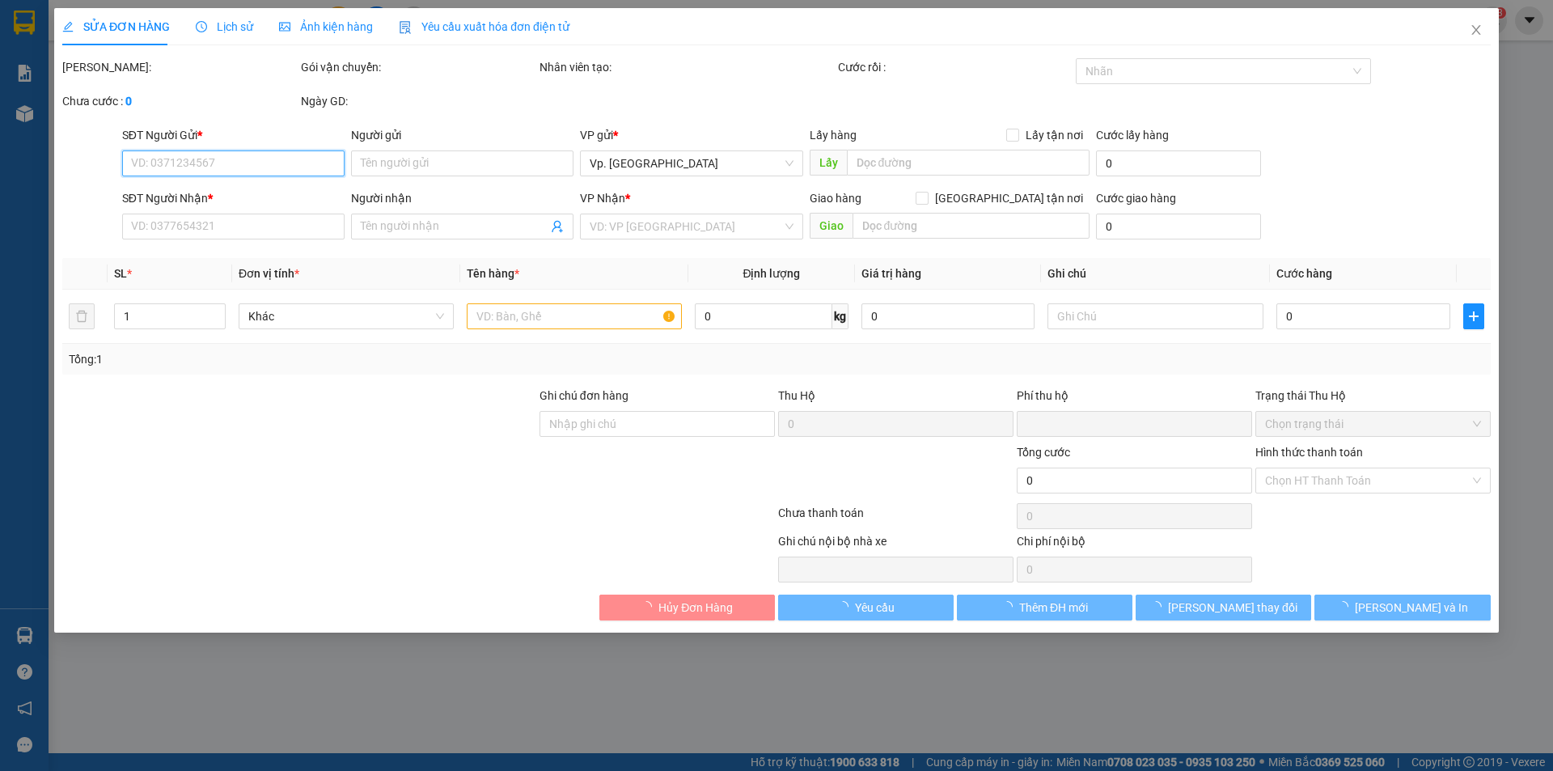
type input "0904746470"
type input "SÁNG"
type input "0783260987"
type input "HỒNG"
type input "0"
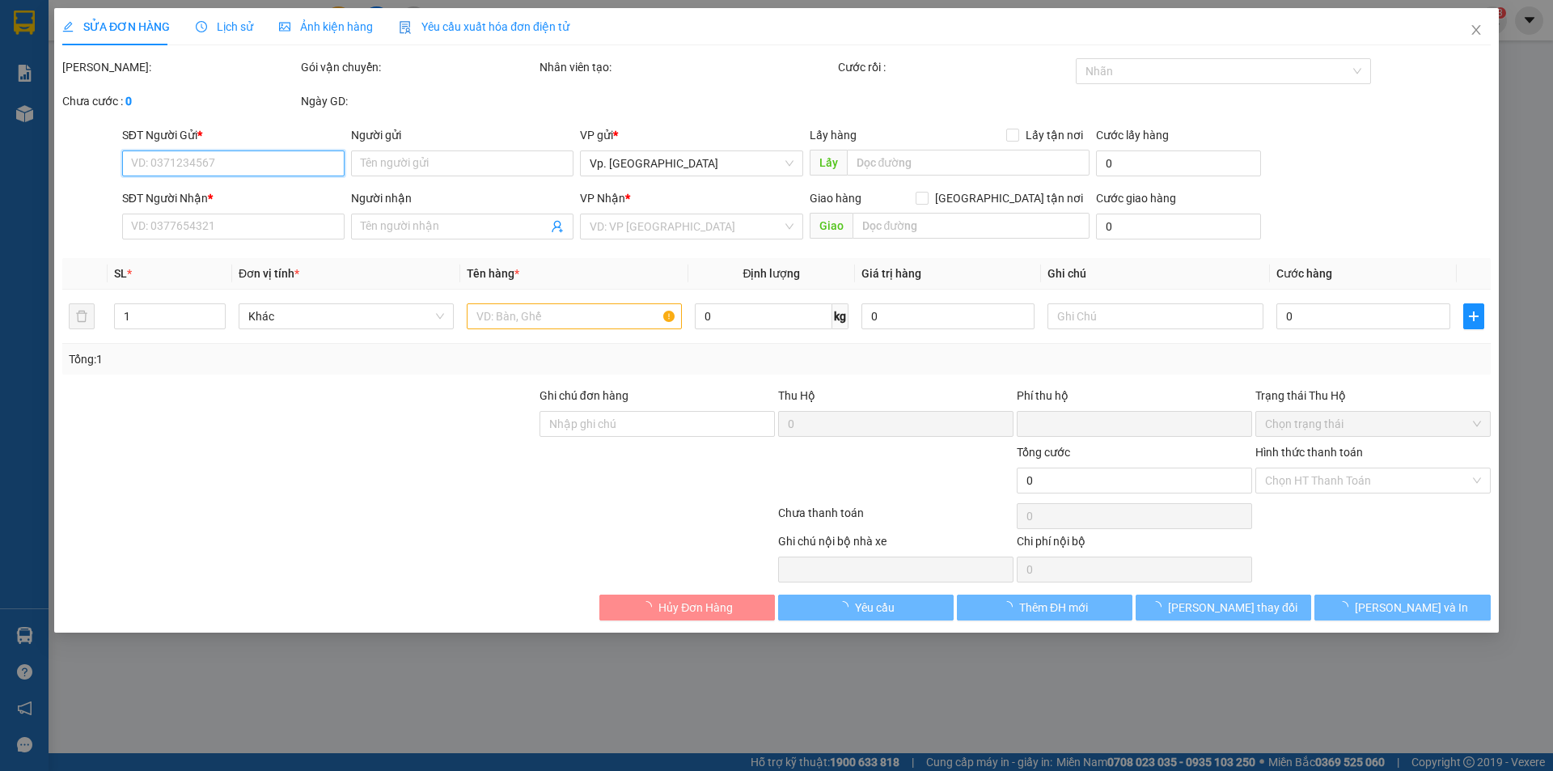
type input "120.000"
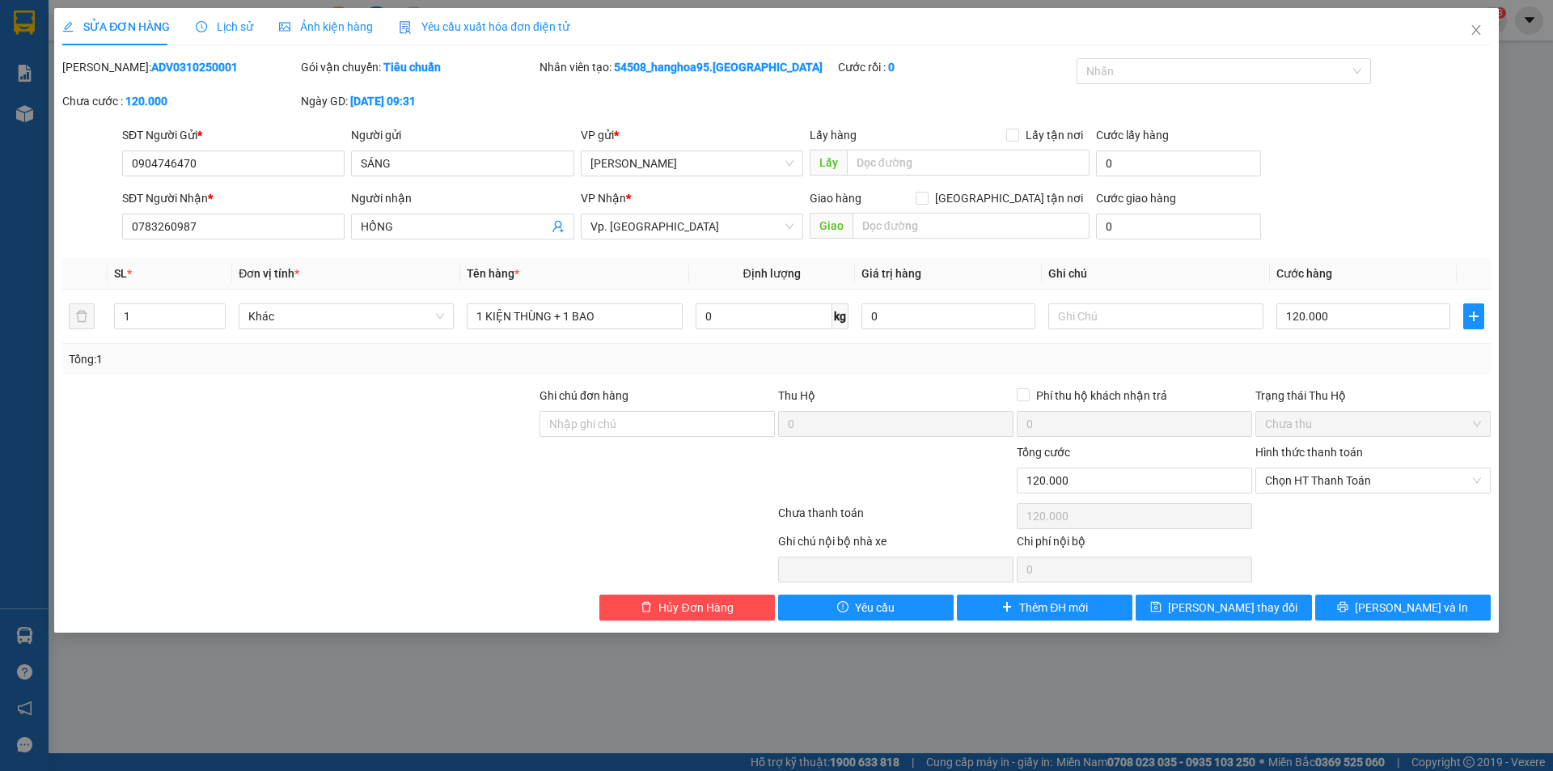
click at [239, 29] on span "Lịch sử" at bounding box center [224, 26] width 57 height 13
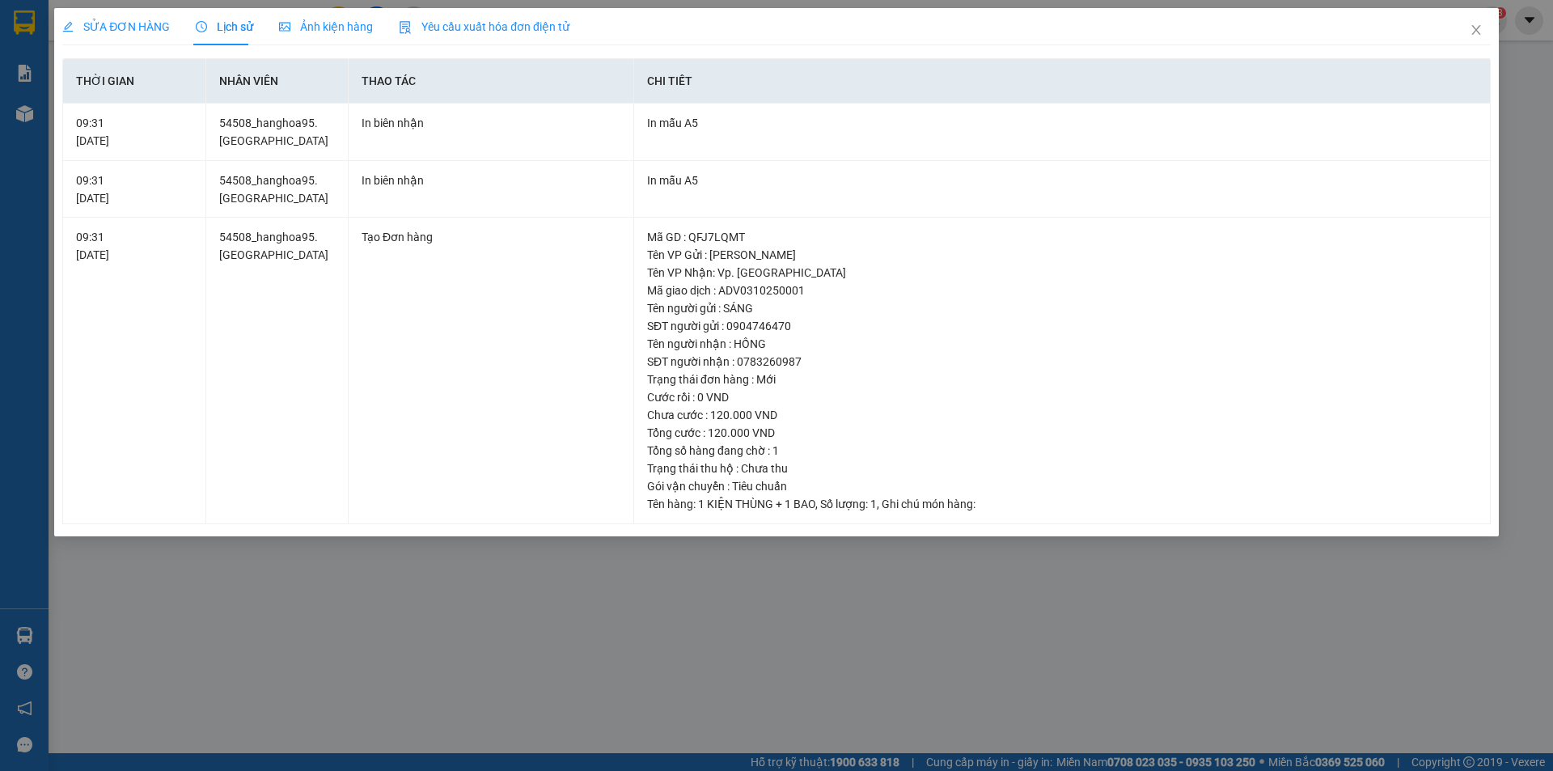
click at [375, 589] on div "SỬA ĐƠN HÀNG Lịch sử Ảnh kiện hàng Yêu cầu xuất hóa đơn điện tử Total Paid Fee …" at bounding box center [776, 385] width 1553 height 771
click at [1473, 31] on icon "close" at bounding box center [1475, 29] width 13 height 13
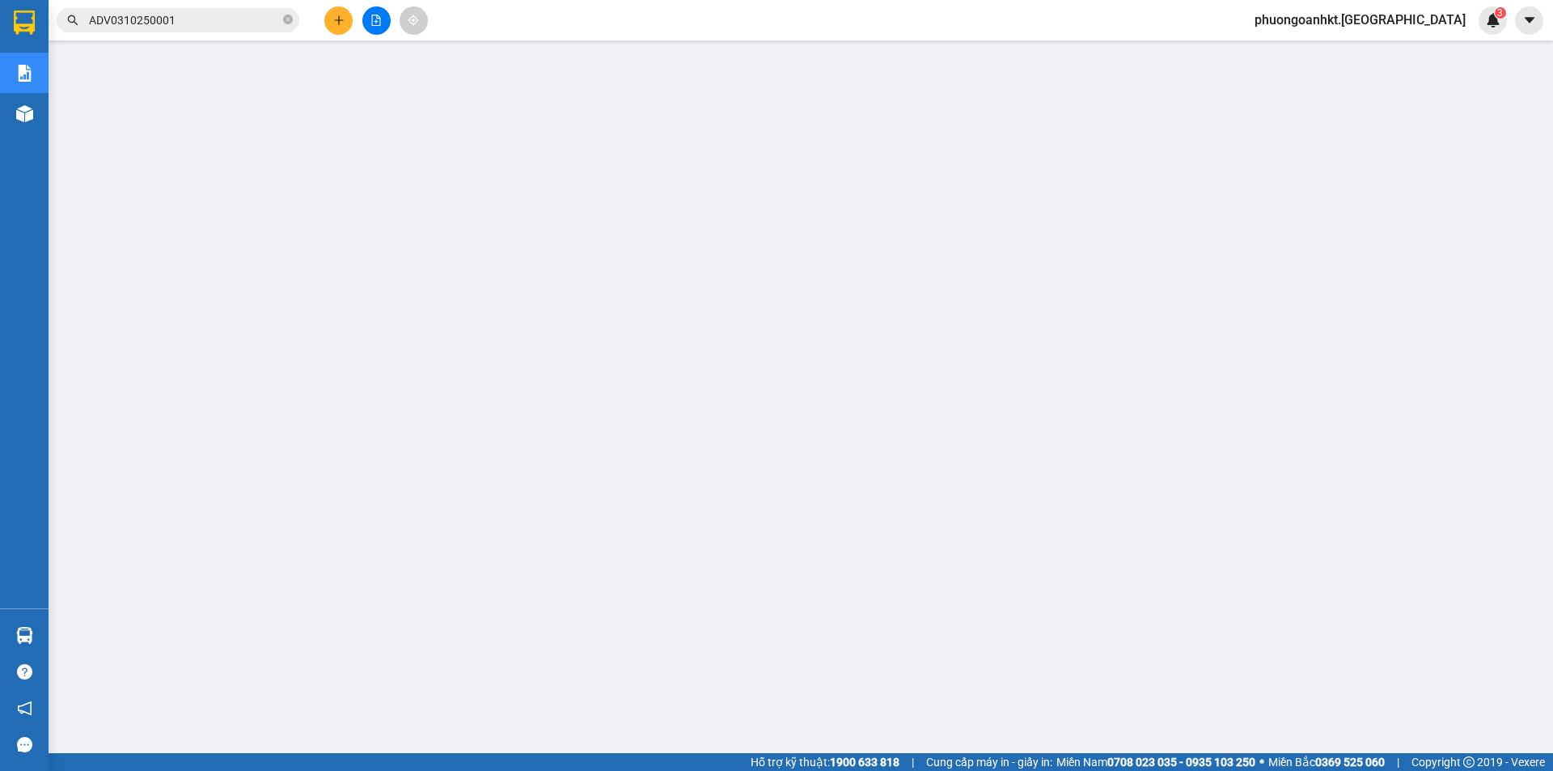
click at [205, 11] on input "ADV0310250001" at bounding box center [184, 20] width 191 height 18
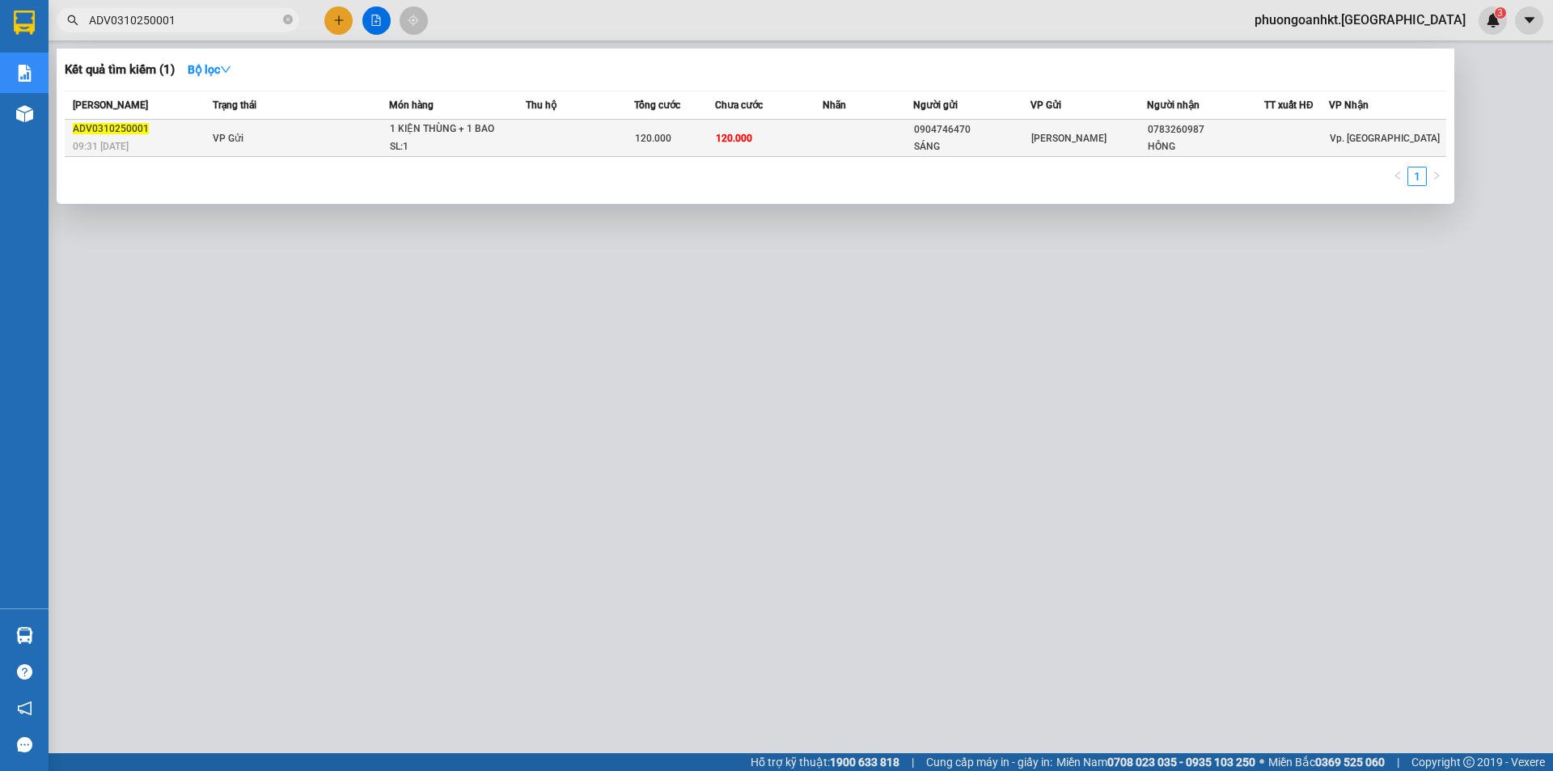
click at [217, 137] on span "VP Gửi" at bounding box center [228, 138] width 31 height 11
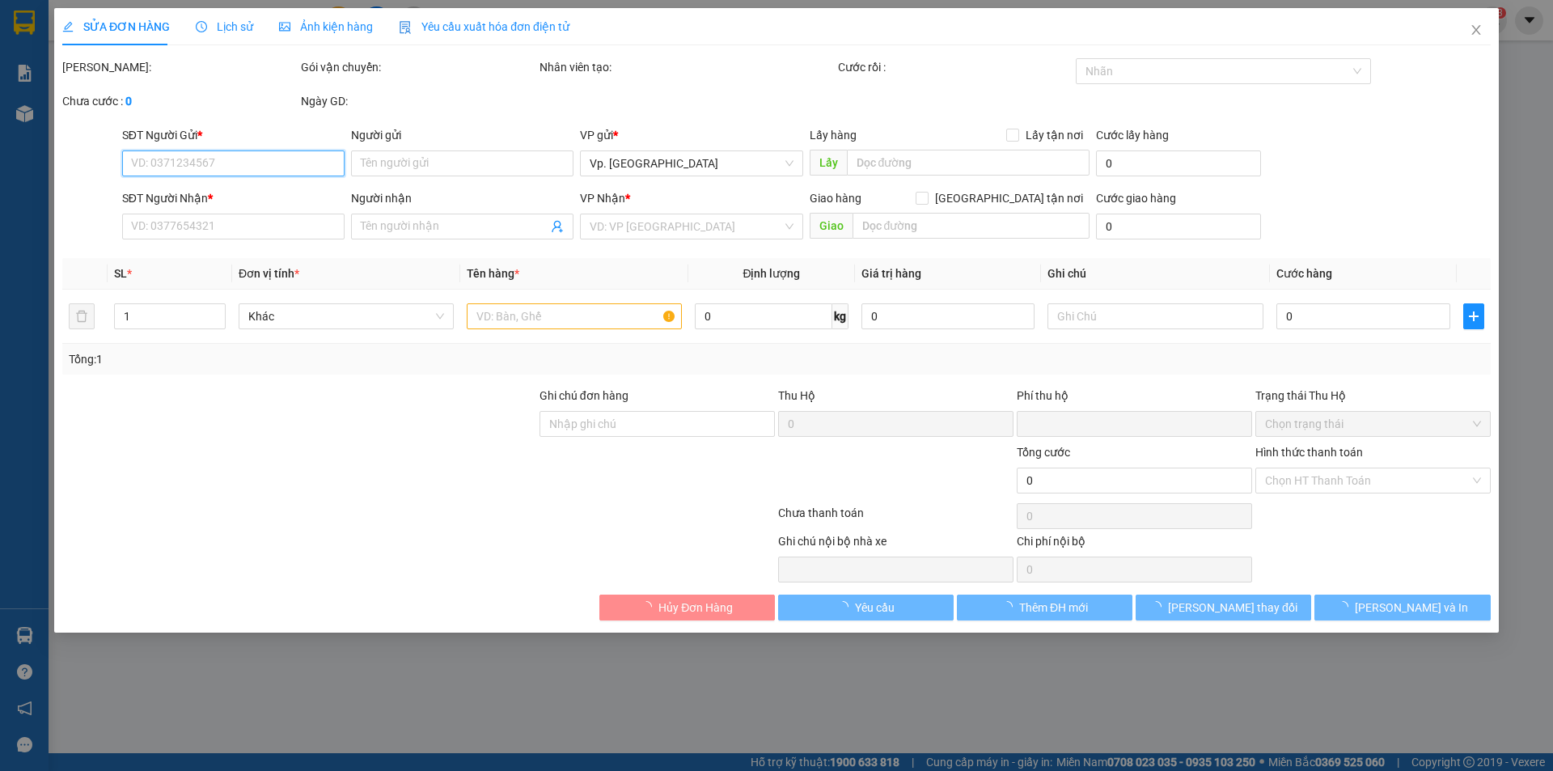
type input "0904746470"
type input "SÁNG"
type input "0783260987"
type input "HỒNG"
type input "0"
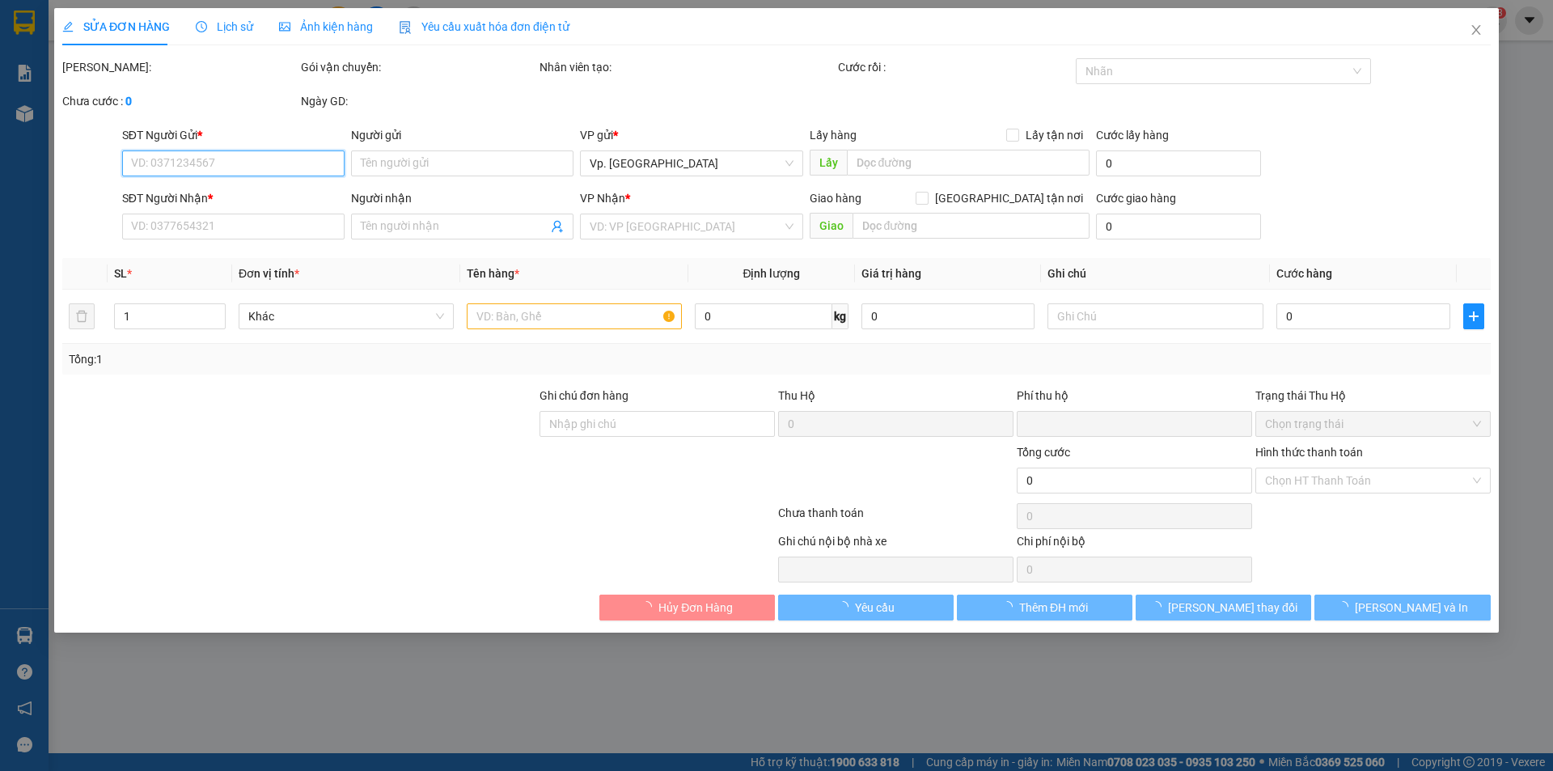
type input "120.000"
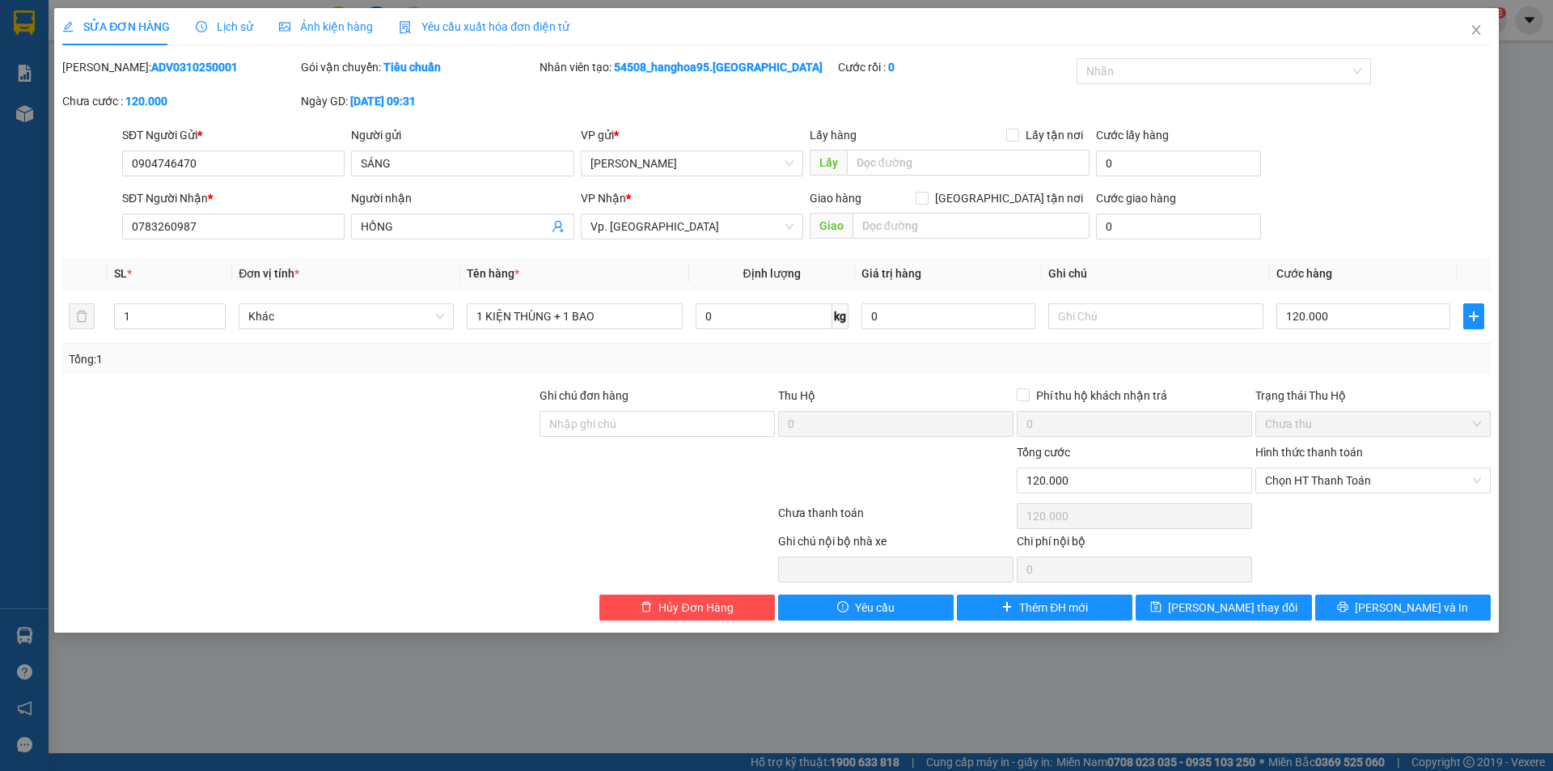
click at [235, 28] on span "Lịch sử" at bounding box center [224, 26] width 57 height 13
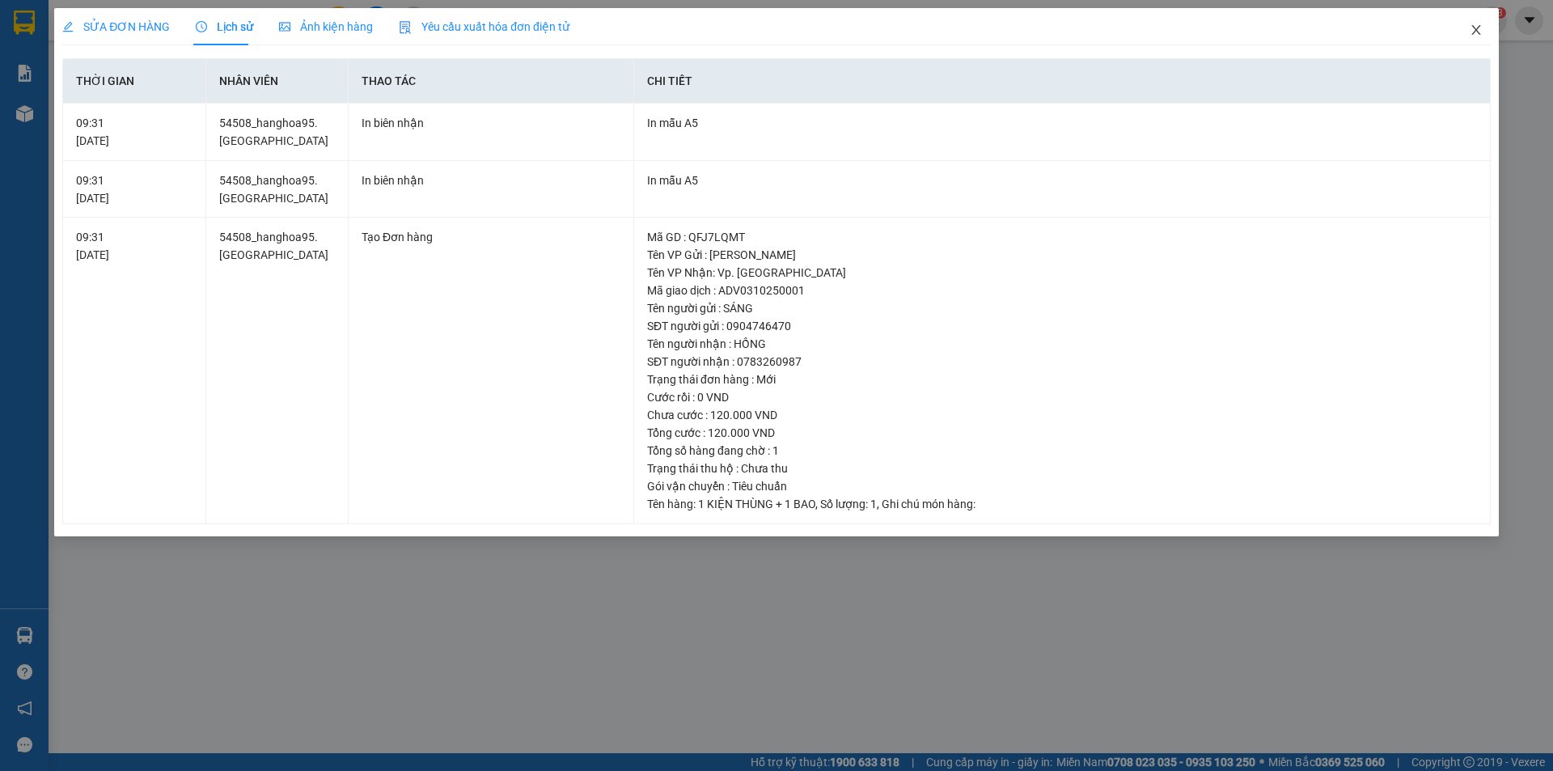
click at [1475, 36] on icon "close" at bounding box center [1475, 29] width 13 height 13
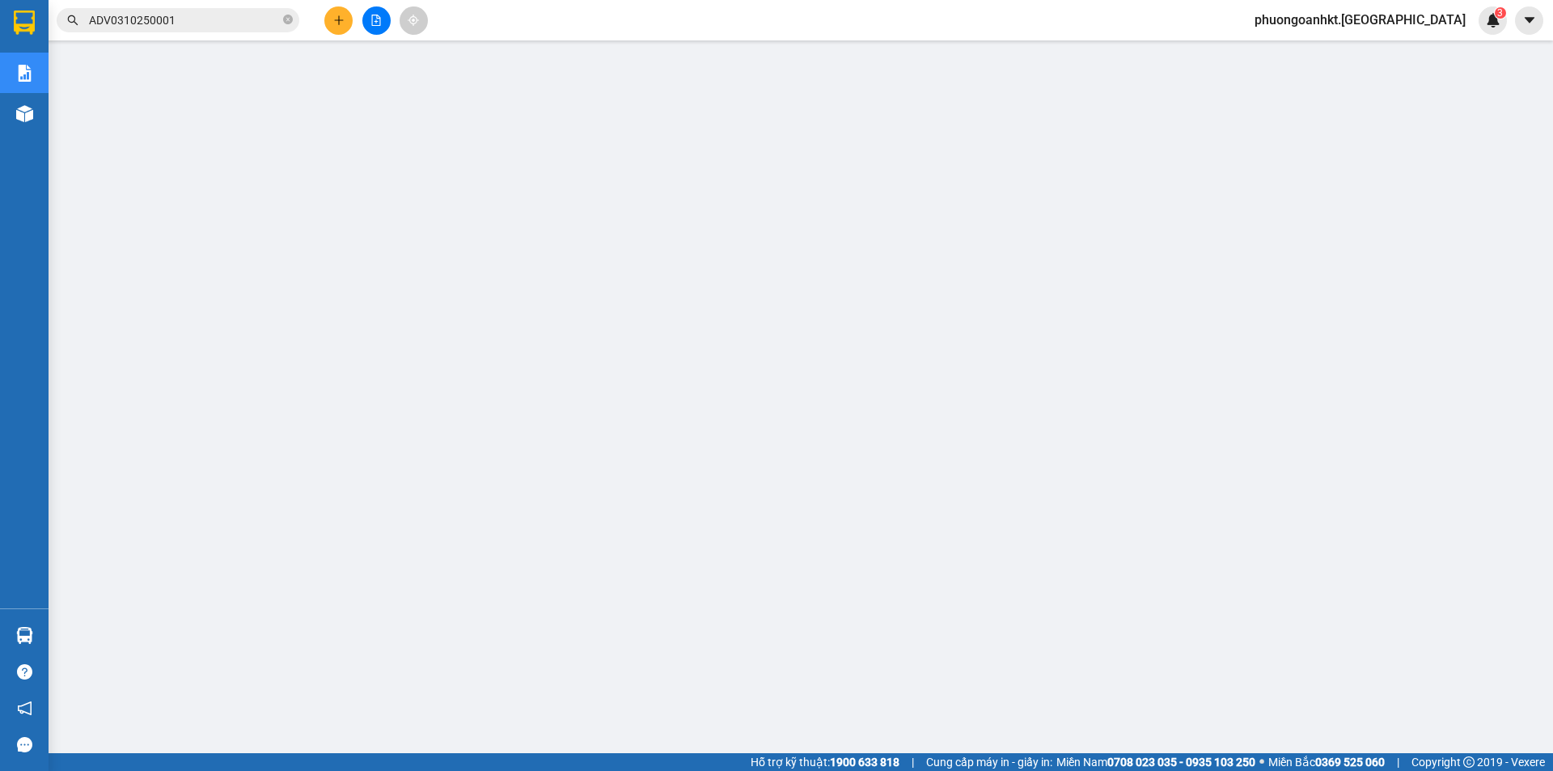
click at [192, 22] on input "ADV0310250001" at bounding box center [184, 20] width 191 height 18
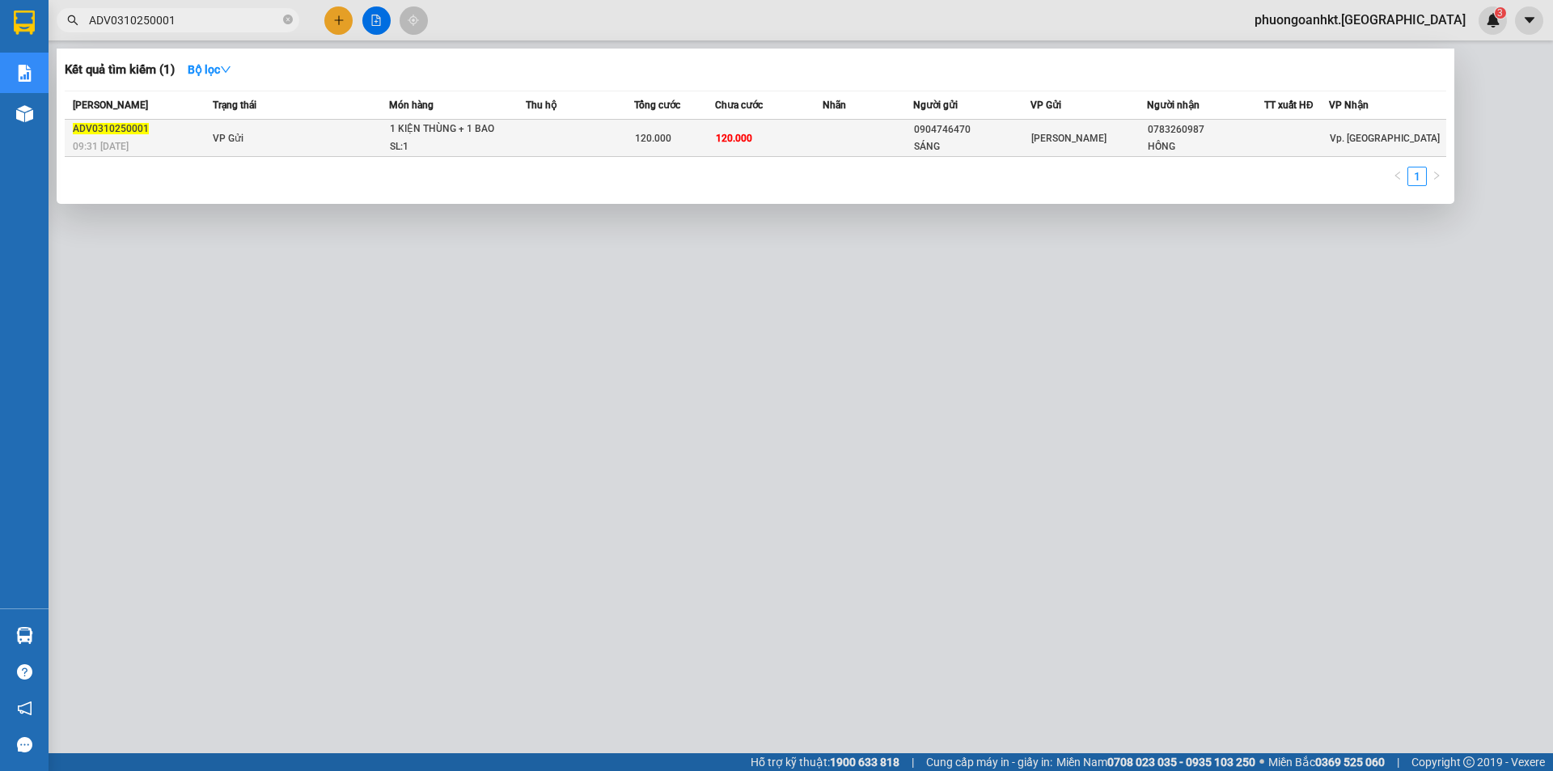
click at [280, 125] on td "VP Gửi" at bounding box center [299, 138] width 180 height 37
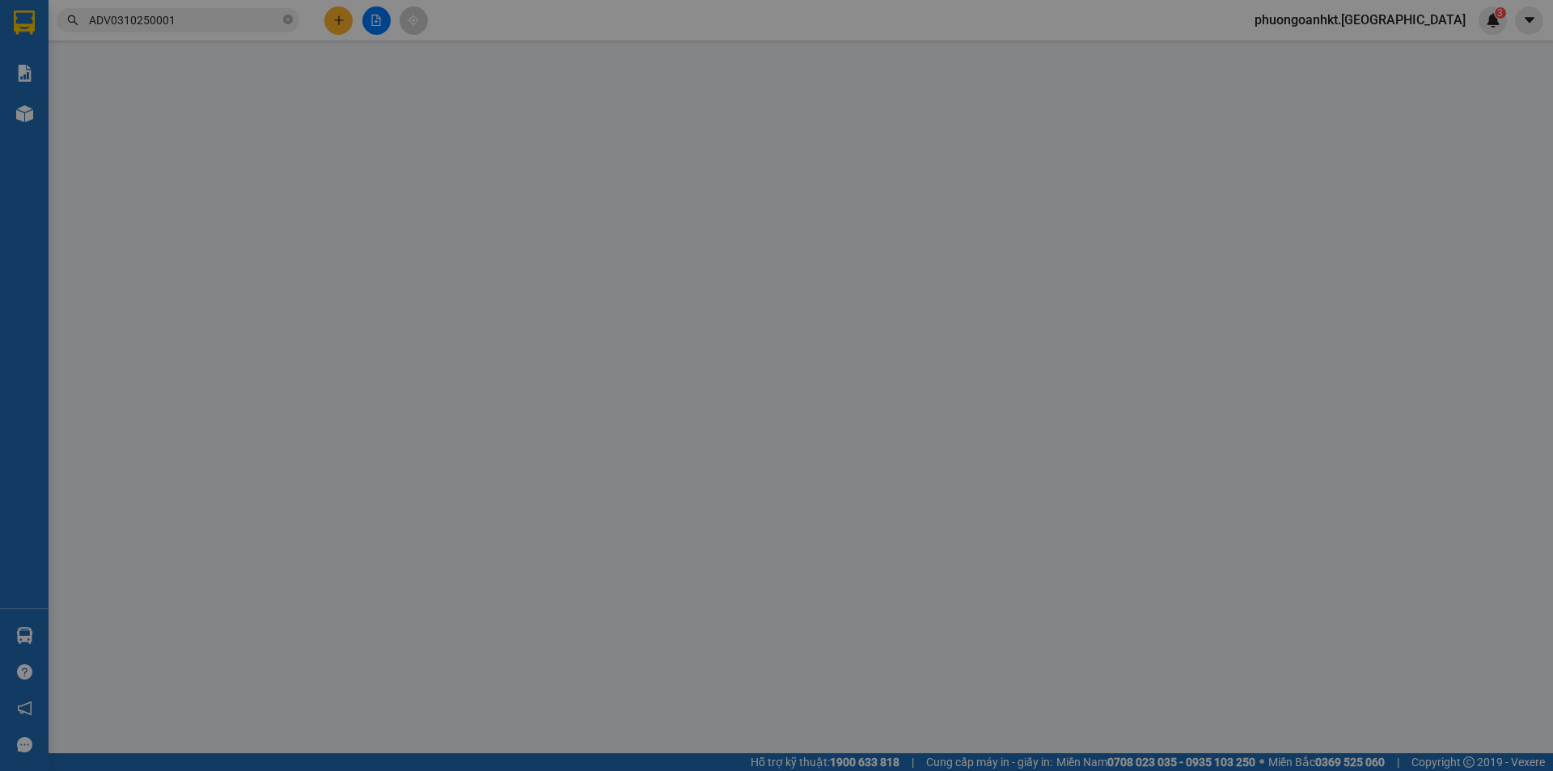
type input "0904746470"
type input "SÁNG"
type input "0783260987"
type input "HỒNG"
type input "0"
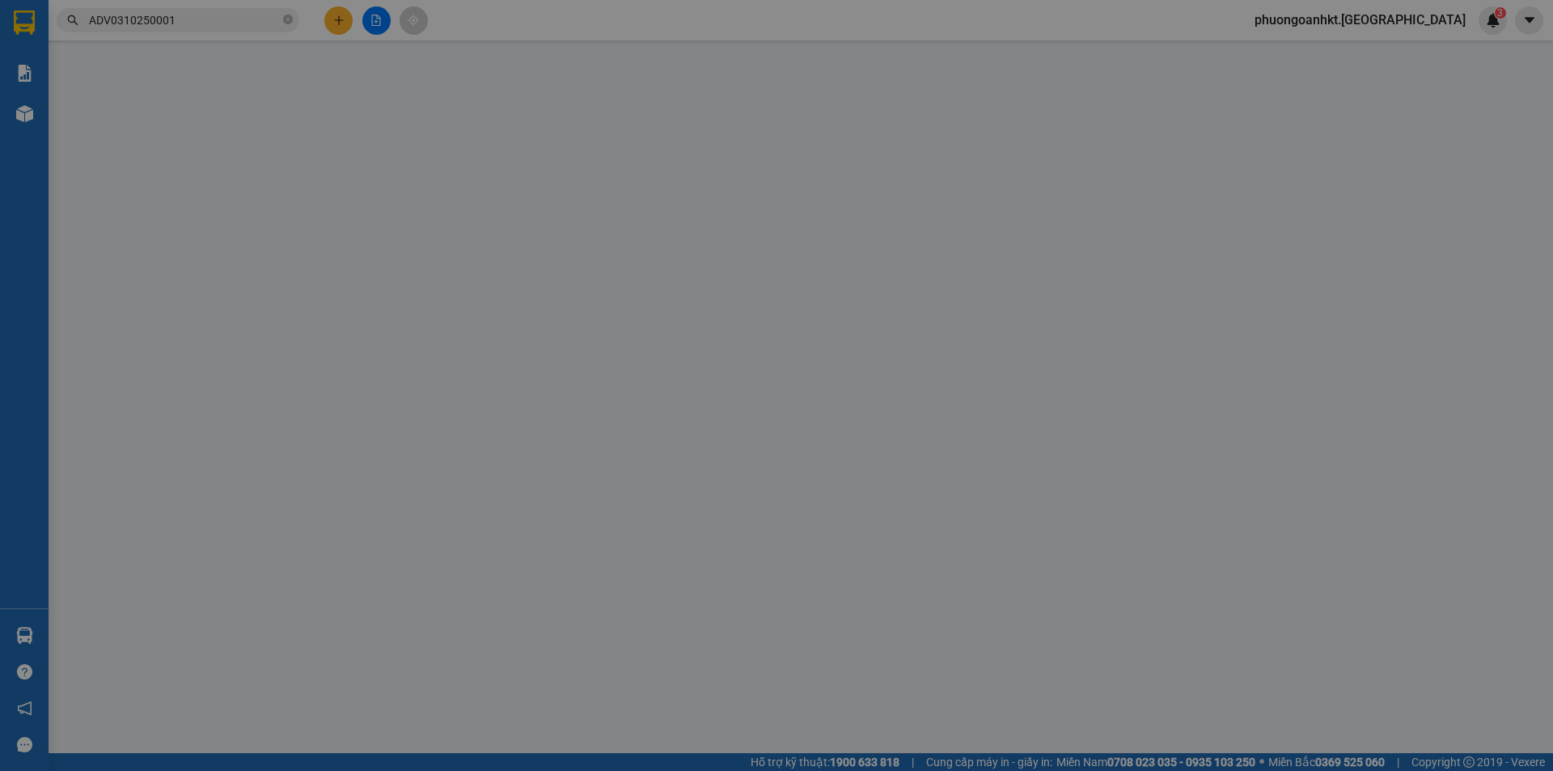
type input "120.000"
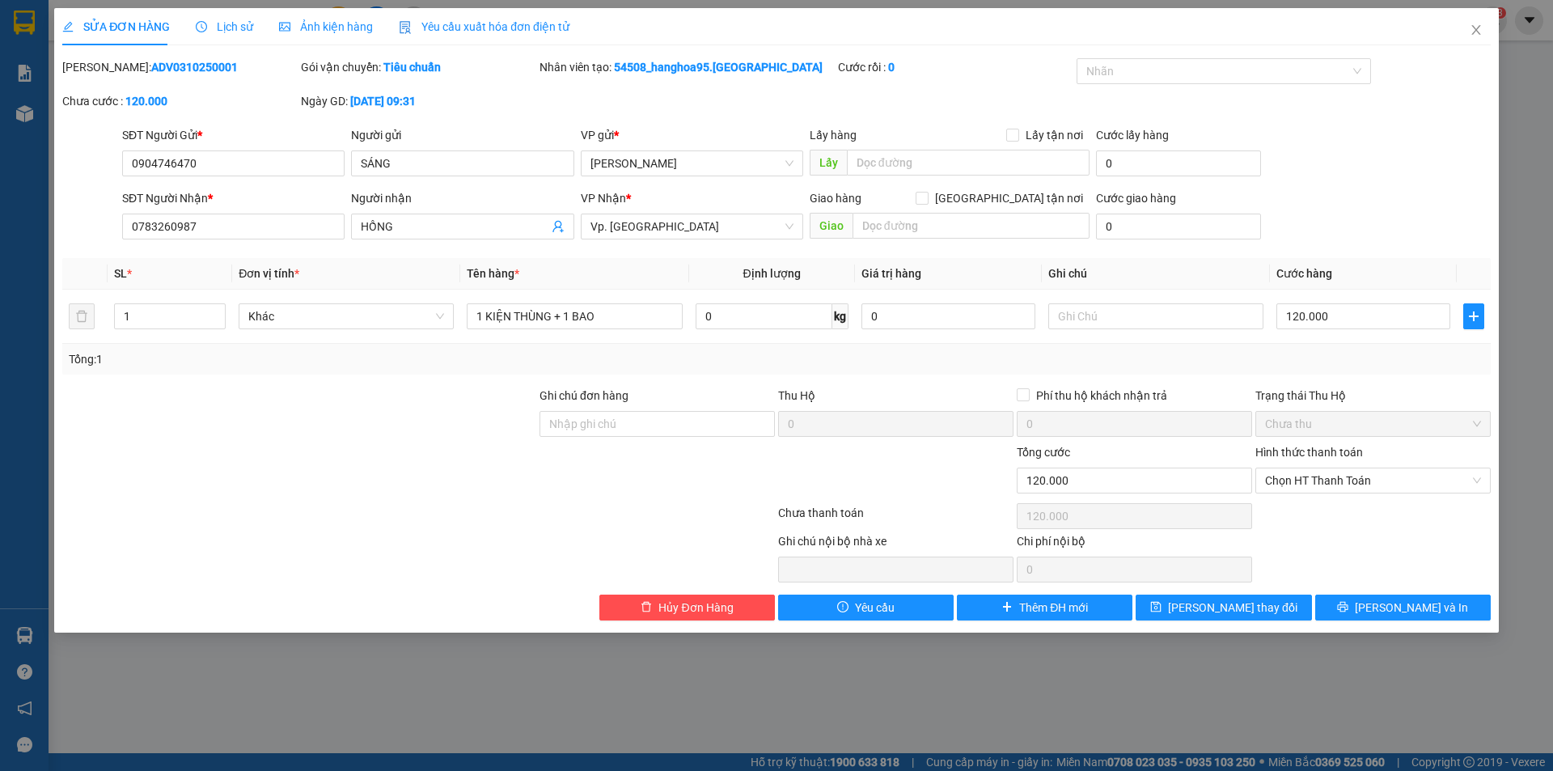
drag, startPoint x: 101, startPoint y: 65, endPoint x: 194, endPoint y: 64, distance: 93.0
click at [194, 64] on div "Mã ĐH: ADV0310250001" at bounding box center [179, 67] width 235 height 18
copy b "ADV0310250001"
drag, startPoint x: 204, startPoint y: 163, endPoint x: 146, endPoint y: 165, distance: 57.4
click at [146, 165] on input "0904746470" at bounding box center [233, 163] width 222 height 26
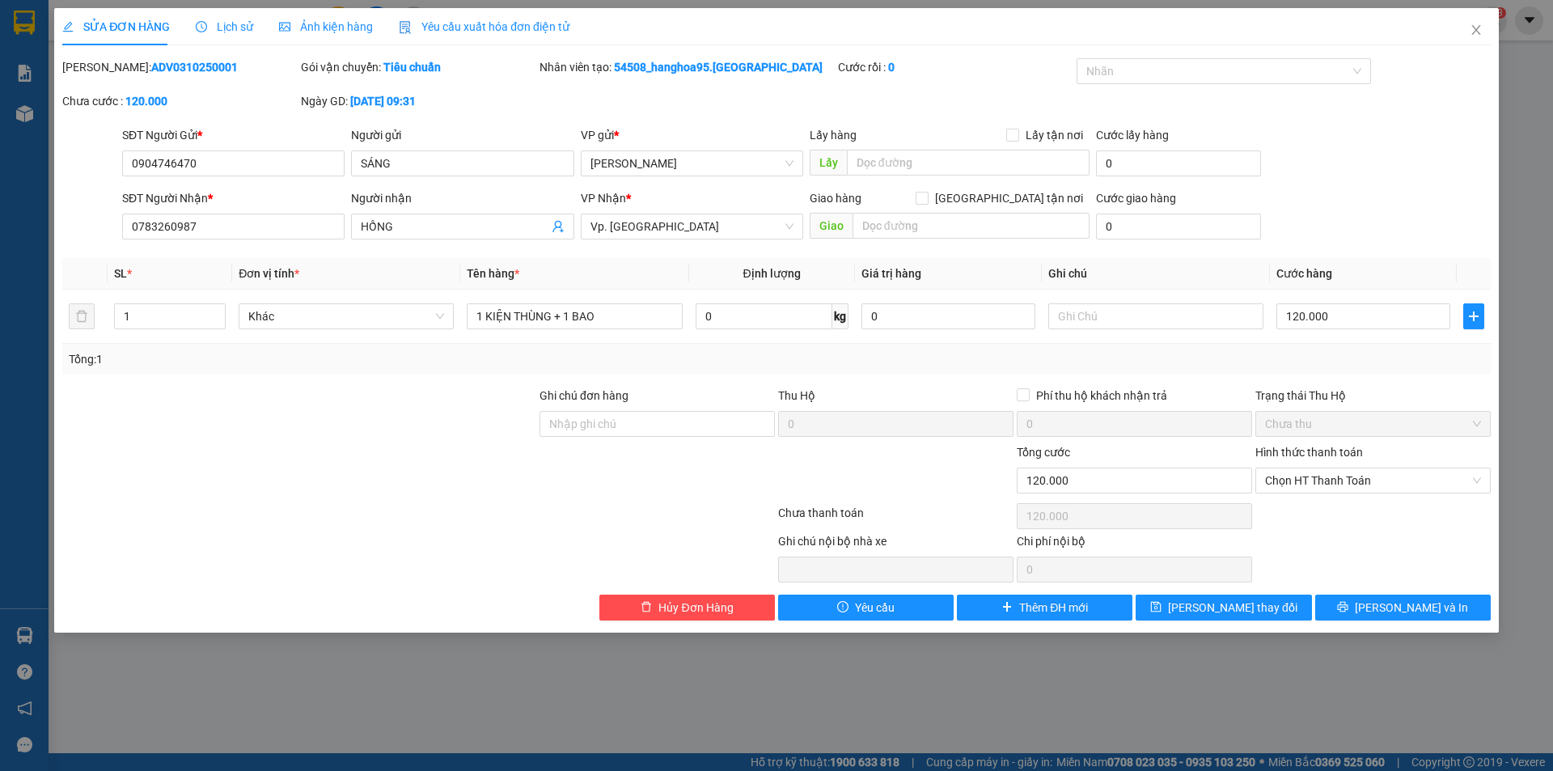
drag, startPoint x: 99, startPoint y: 66, endPoint x: 209, endPoint y: 66, distance: 110.8
click at [209, 66] on div "Mã ĐH: ADV0310250001" at bounding box center [179, 67] width 235 height 18
click at [151, 67] on b "ADV0310250001" at bounding box center [194, 67] width 87 height 13
drag, startPoint x: 104, startPoint y: 67, endPoint x: 227, endPoint y: 77, distance: 124.1
click at [227, 77] on div "Mã ĐH: ADV0310250001" at bounding box center [180, 75] width 239 height 34
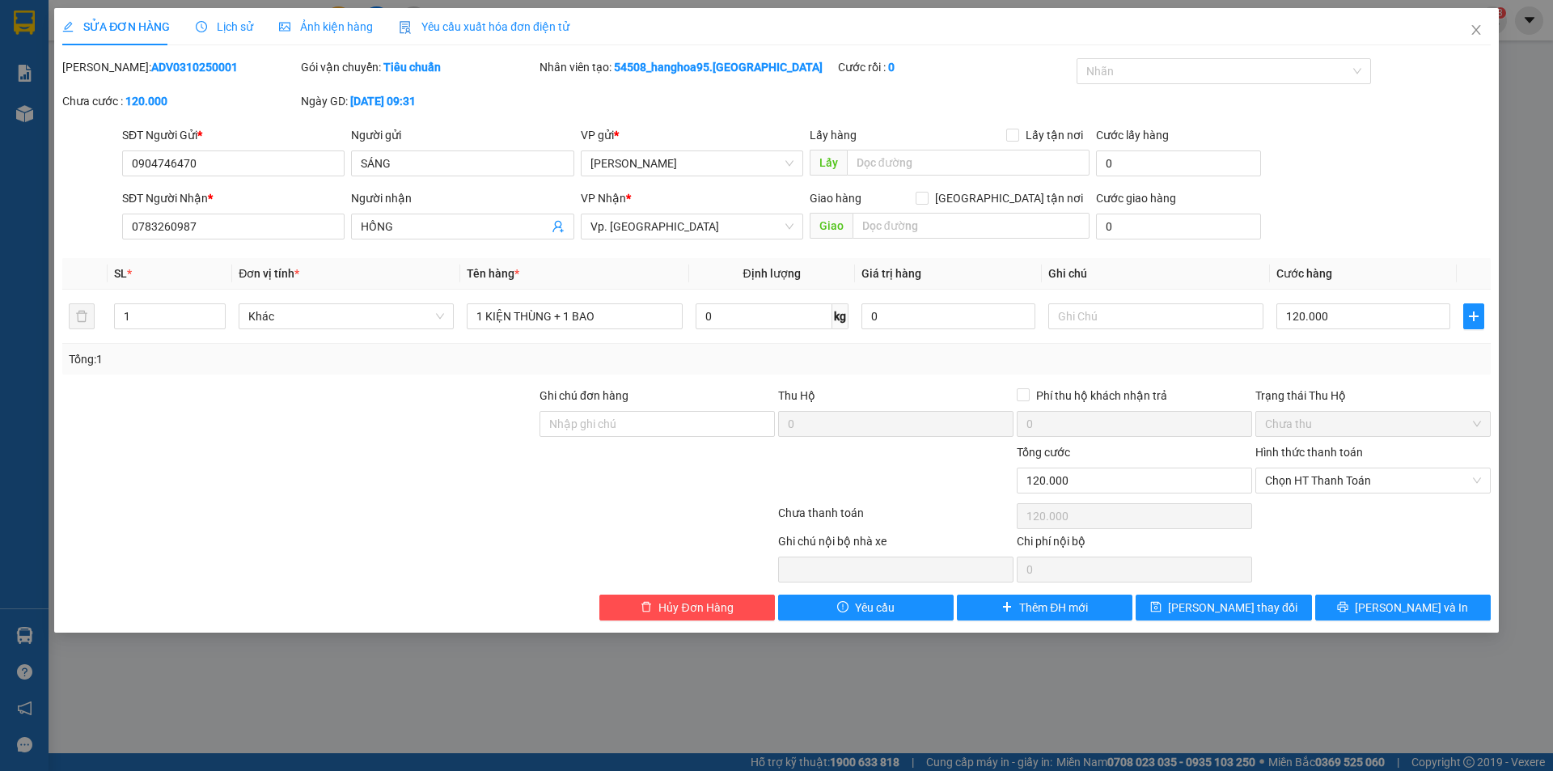
copy b "ADV0310250001"
drag, startPoint x: 130, startPoint y: 231, endPoint x: 87, endPoint y: 235, distance: 43.0
click at [87, 235] on div "SĐT Người Nhận * 0783260987 0783260987 Người nhận HỒNG VP Nhận * Vp. Phan Rang …" at bounding box center [776, 217] width 1431 height 57
click at [1482, 30] on icon "close" at bounding box center [1475, 29] width 13 height 13
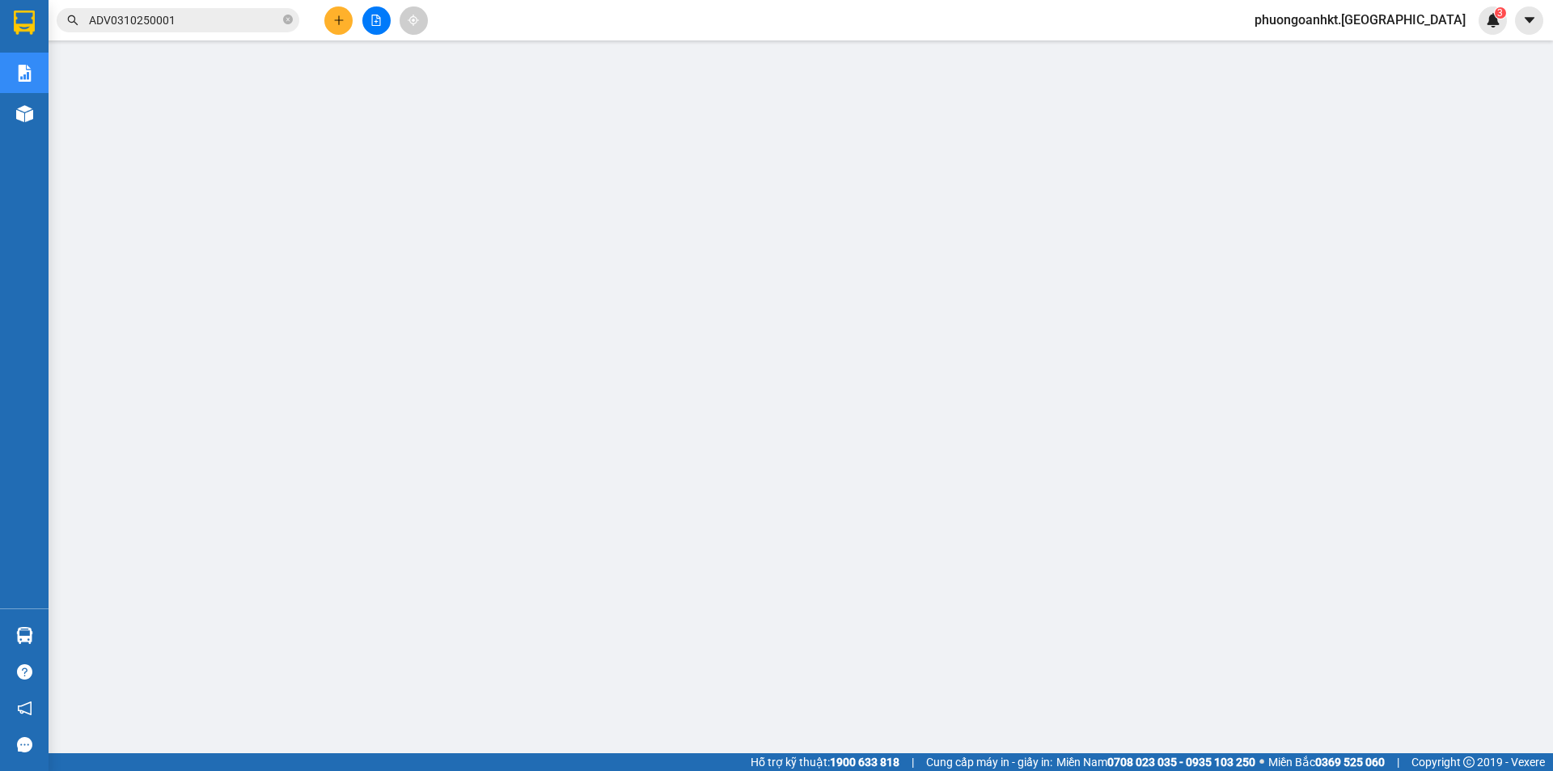
click at [227, 29] on span "ADV0310250001" at bounding box center [178, 20] width 243 height 24
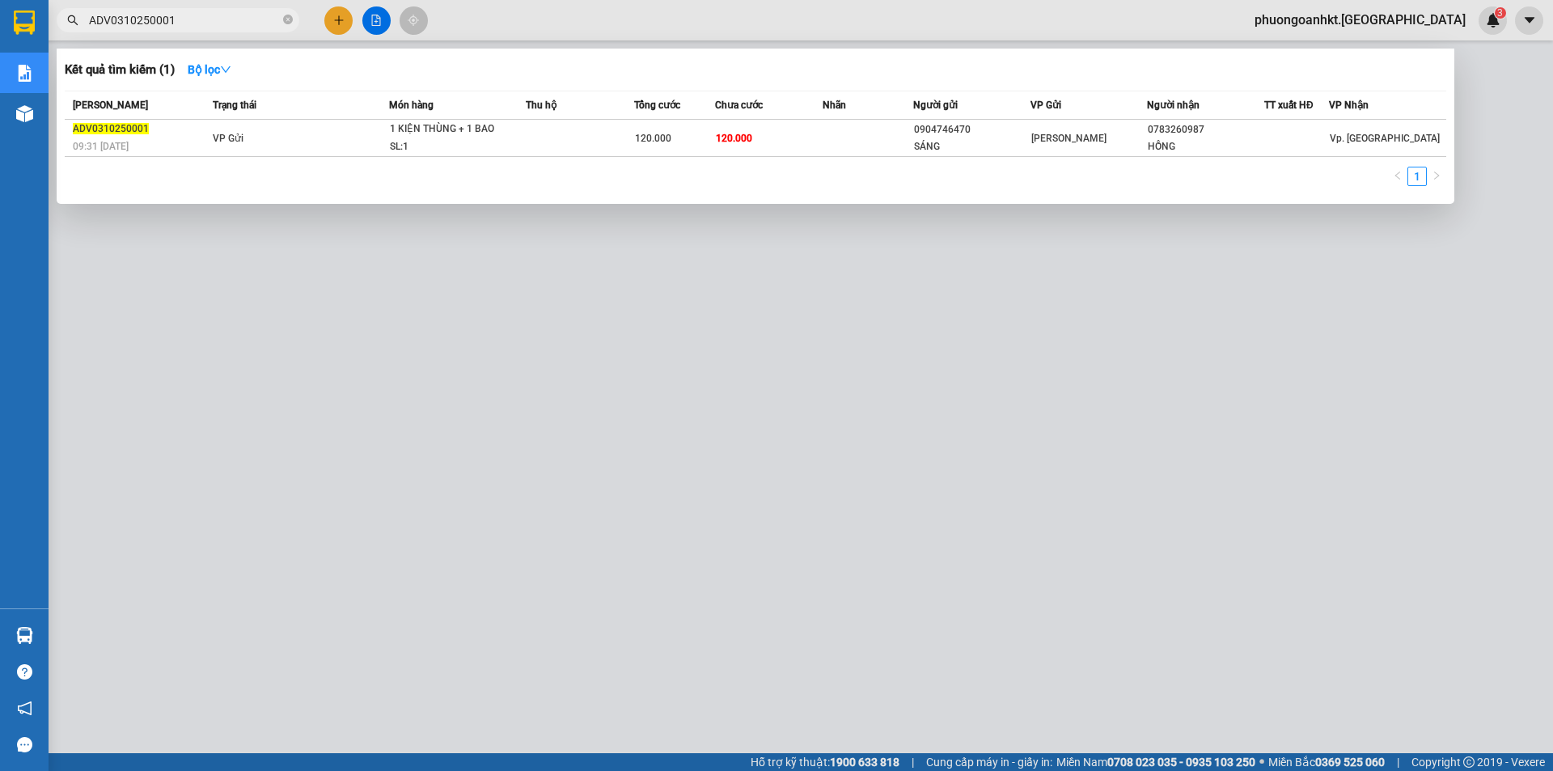
click at [217, 23] on input "ADV0310250001" at bounding box center [184, 20] width 191 height 18
paste input "0783260987"
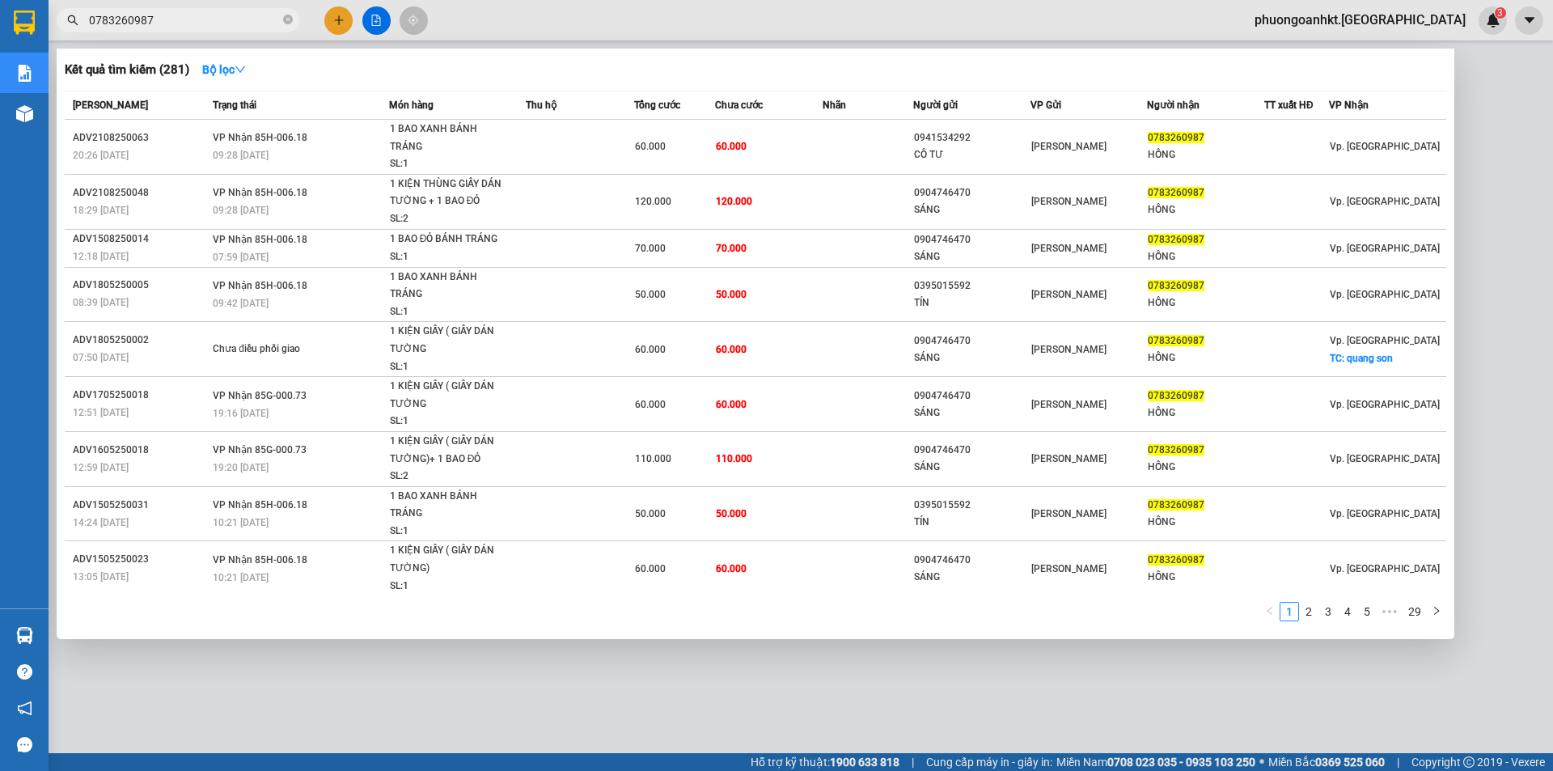
click at [1132, 696] on div at bounding box center [776, 385] width 1553 height 771
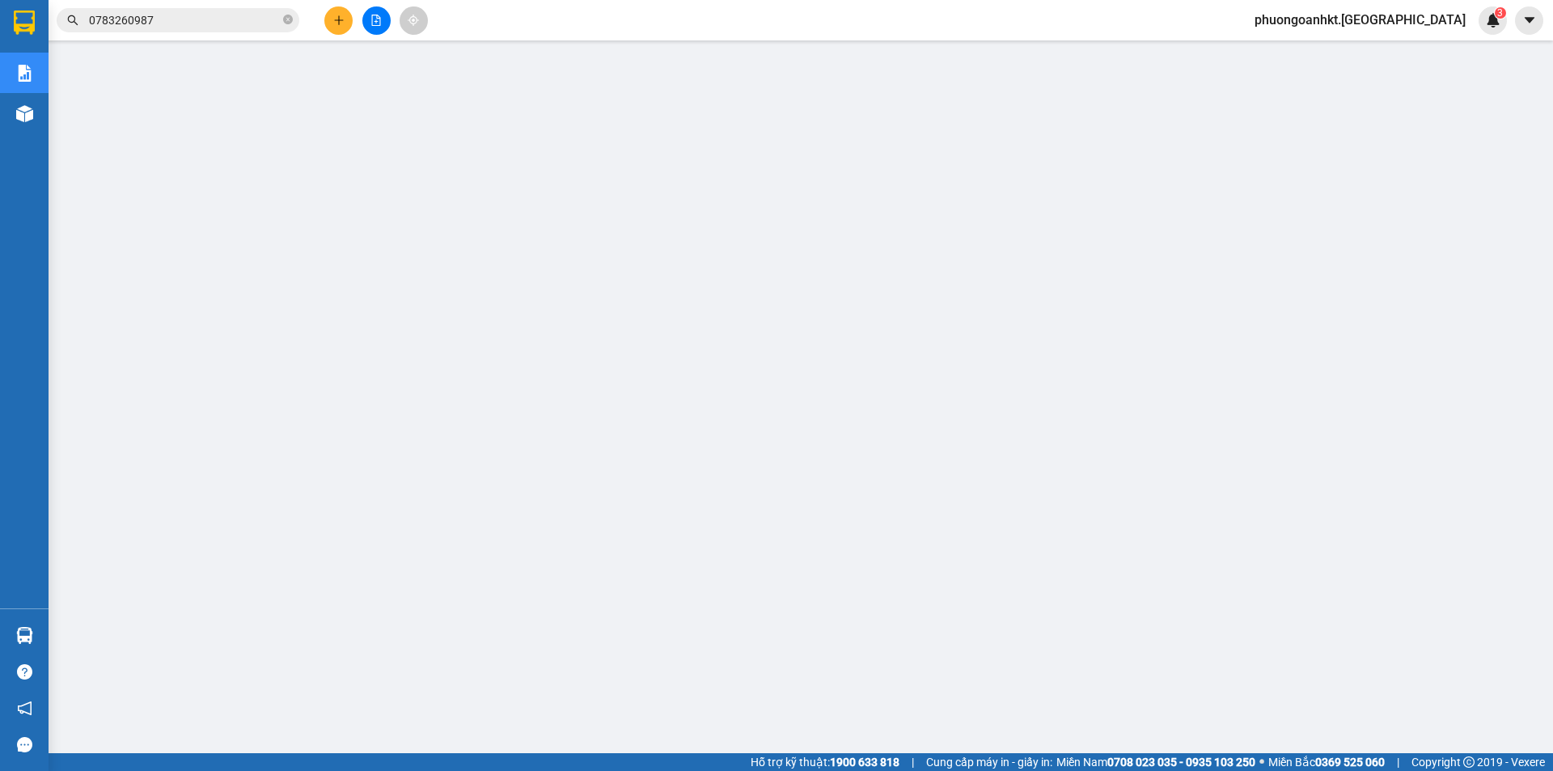
click at [175, 22] on input "0783260987" at bounding box center [184, 20] width 191 height 18
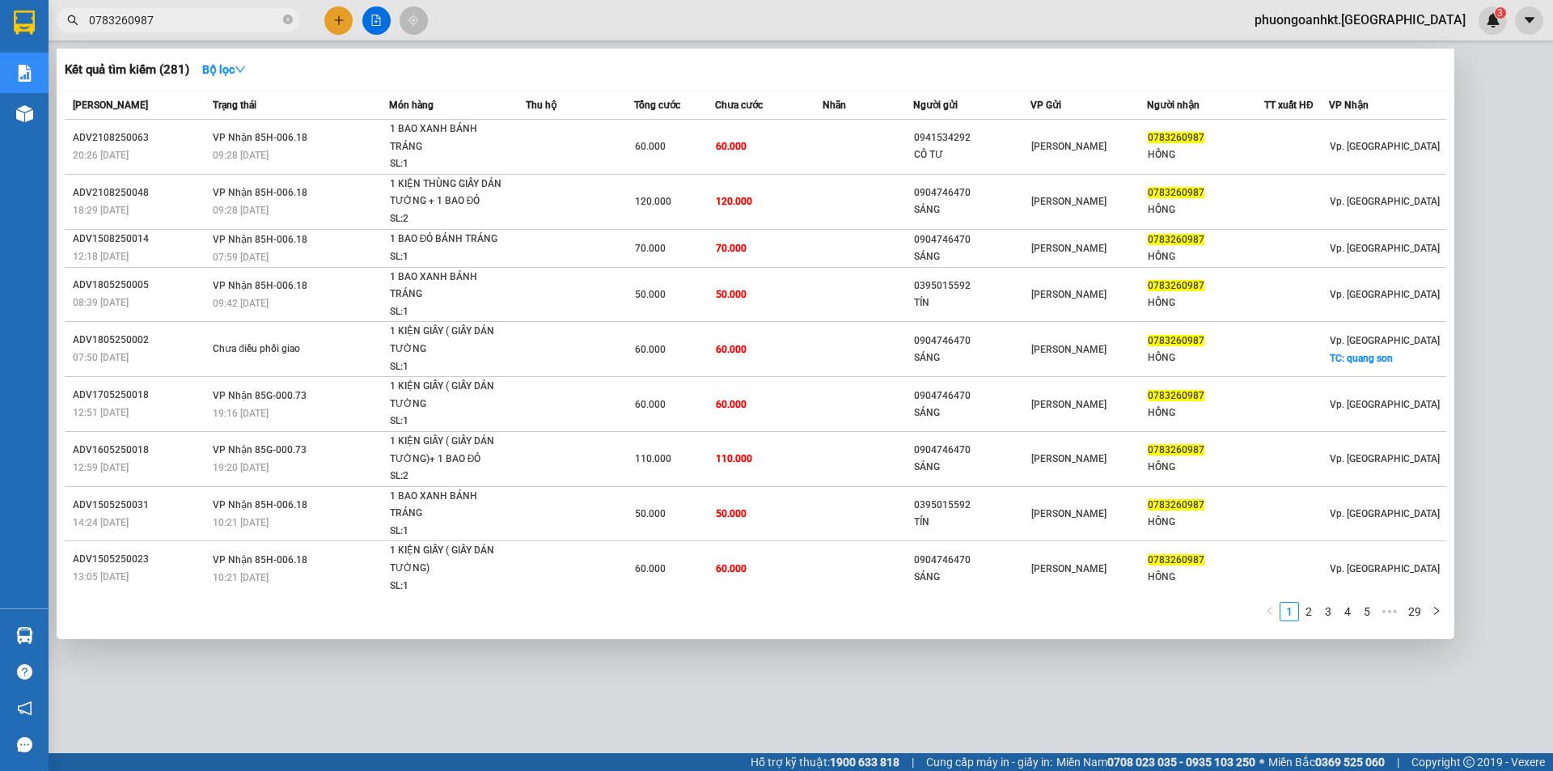
drag, startPoint x: 175, startPoint y: 22, endPoint x: 150, endPoint y: 26, distance: 24.6
click at [150, 26] on input "0783260987" at bounding box center [184, 20] width 191 height 18
paste input "ADV1310250001"
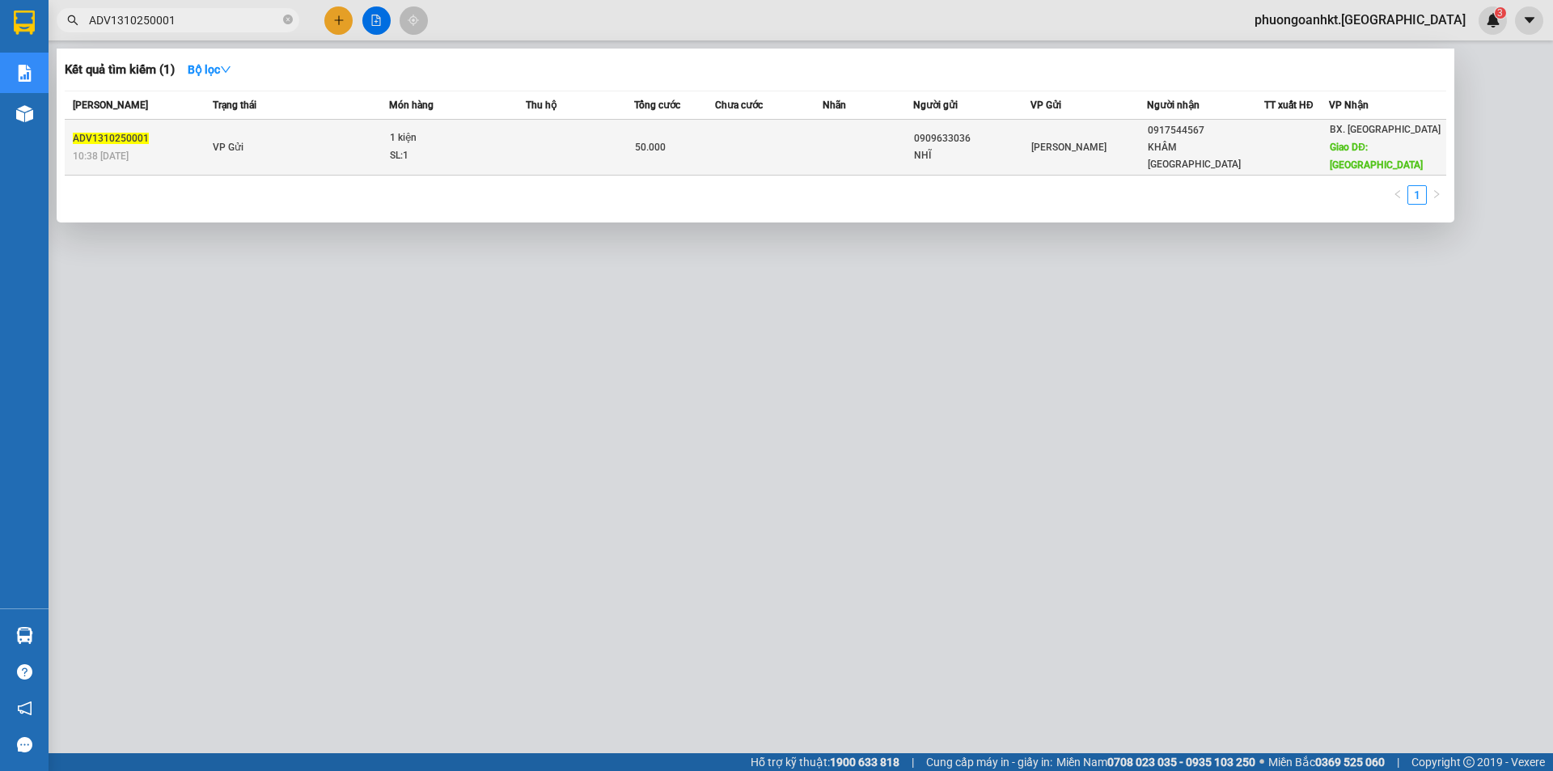
type input "ADV1310250001"
click at [469, 132] on div "1 kiện" at bounding box center [450, 138] width 121 height 18
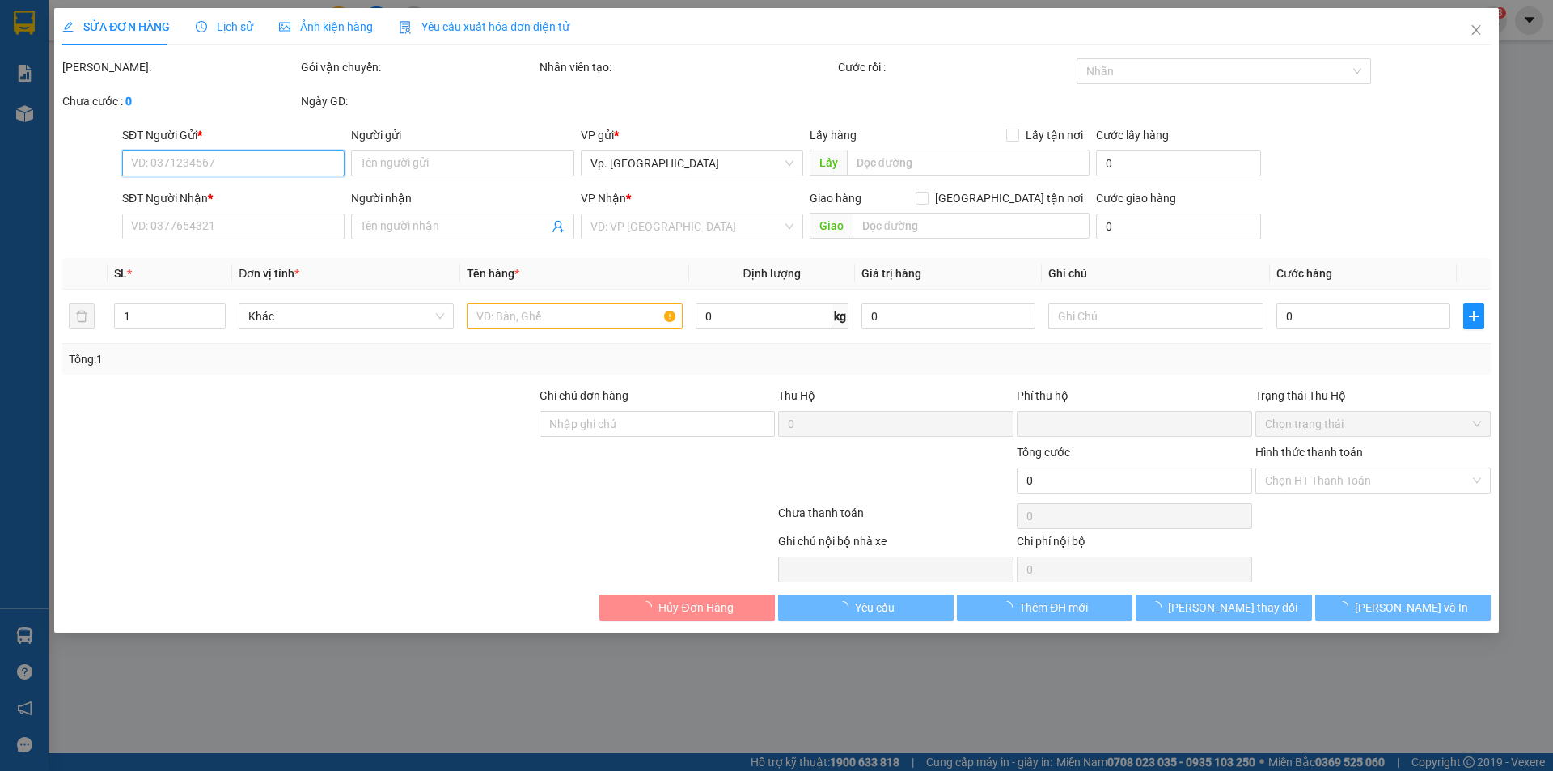
type input "0909633036"
type input "NHĨ"
type input "0917544567"
type input "KHÂM [GEOGRAPHIC_DATA]"
type input "QUẢNG SƠN"
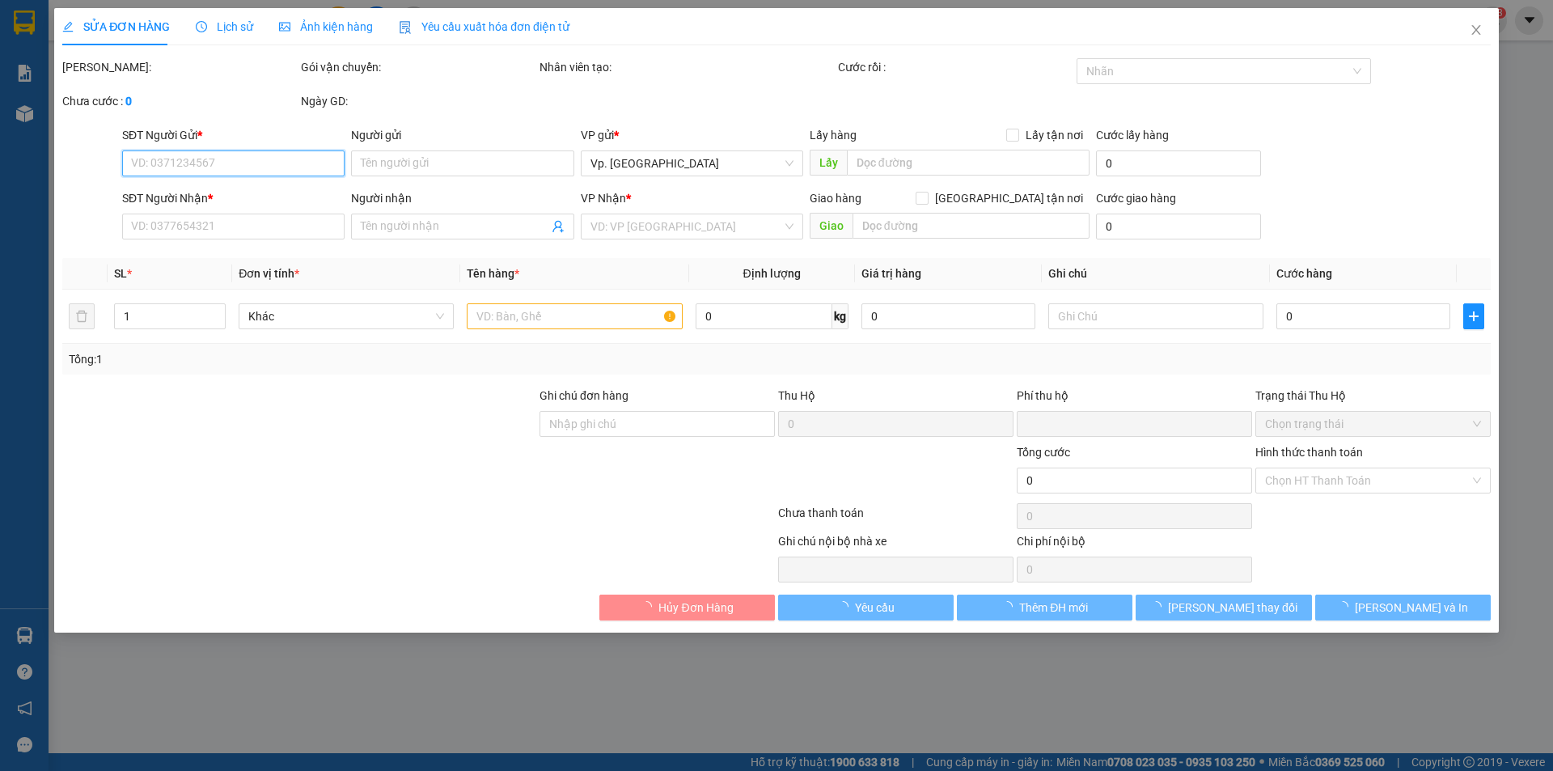
type input "0"
type input "50.000"
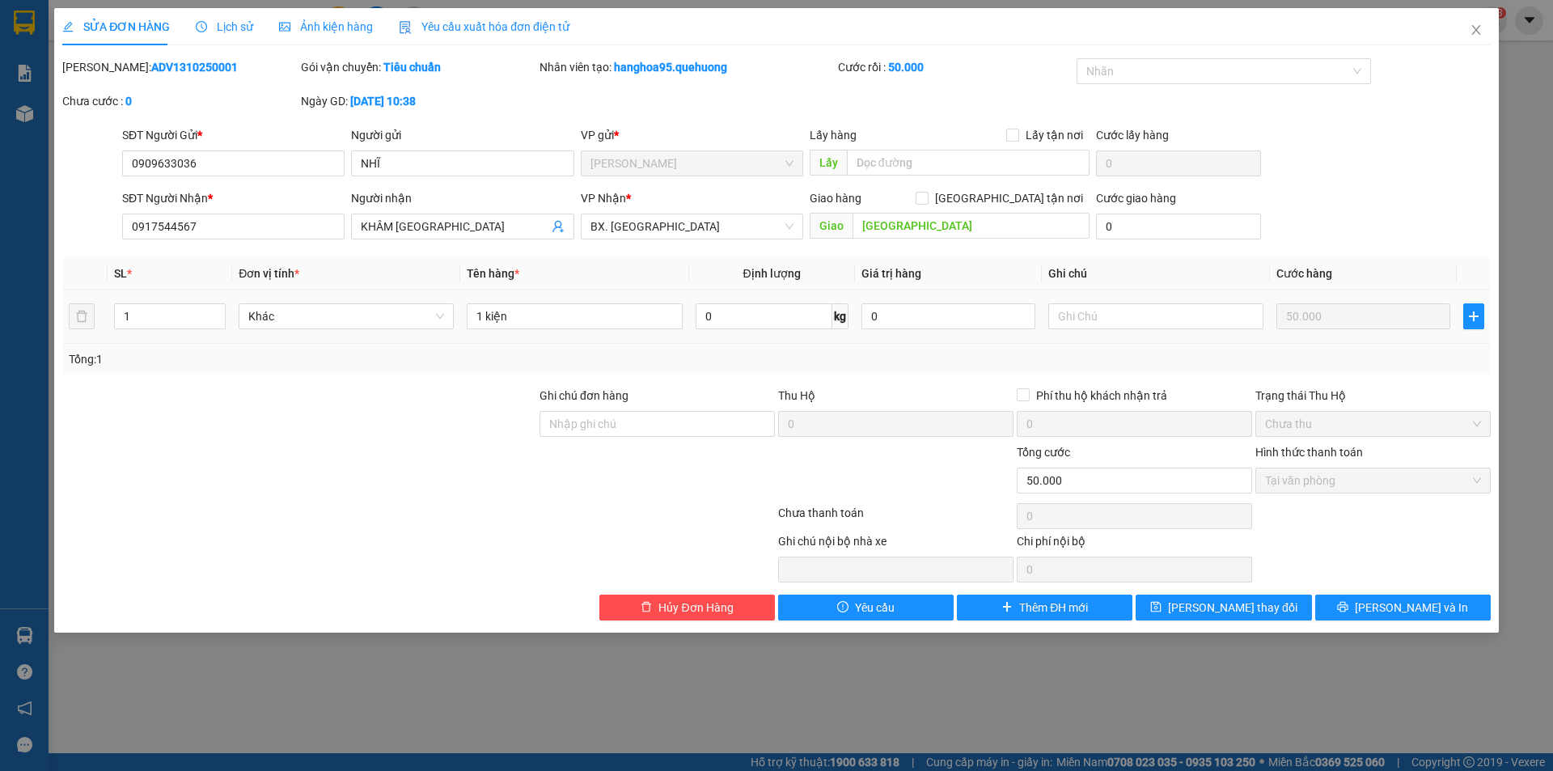
click at [245, 30] on span "Lịch sử" at bounding box center [224, 26] width 57 height 13
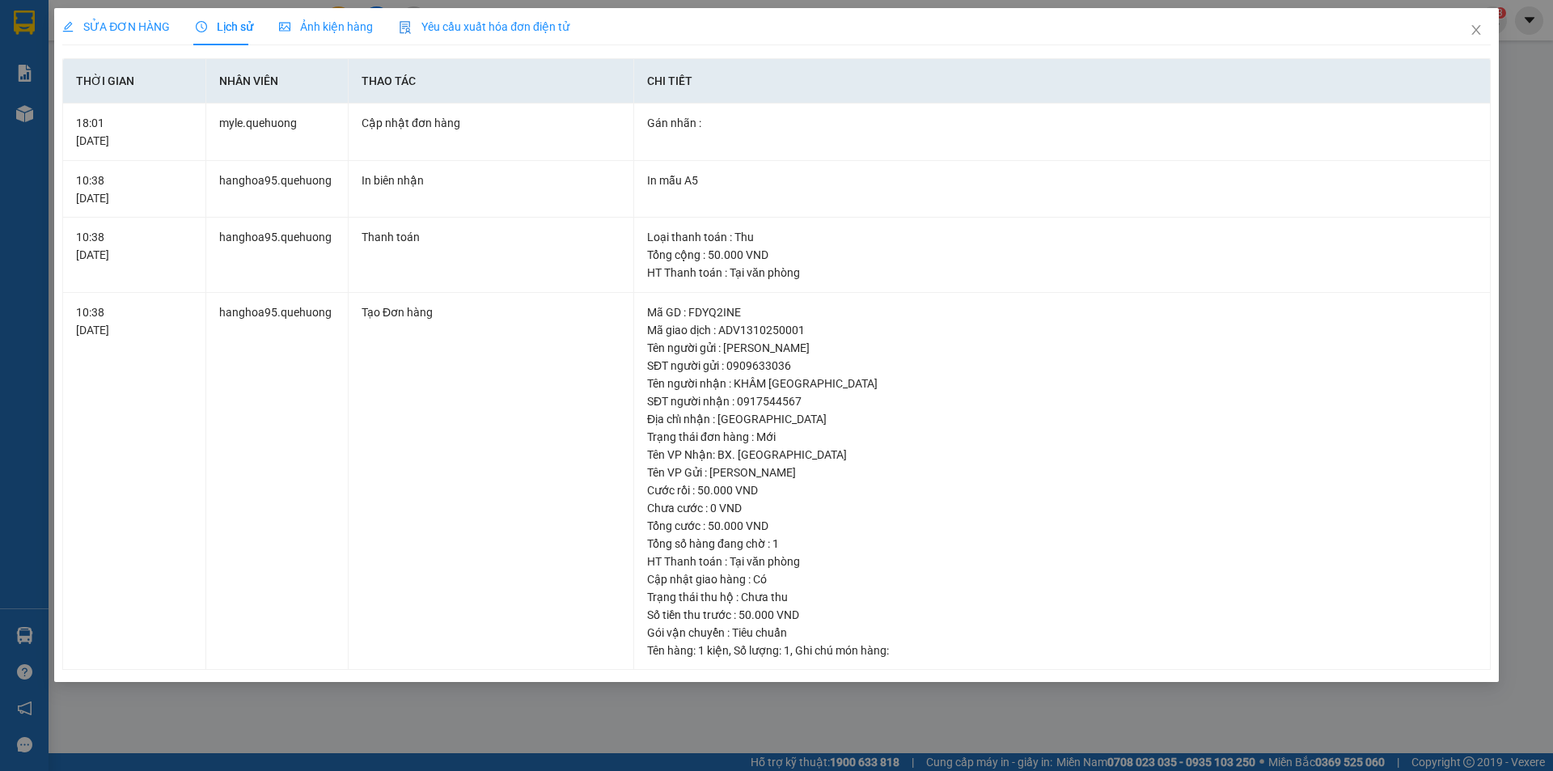
click at [146, 28] on span "SỬA ĐƠN HÀNG" at bounding box center [116, 26] width 108 height 13
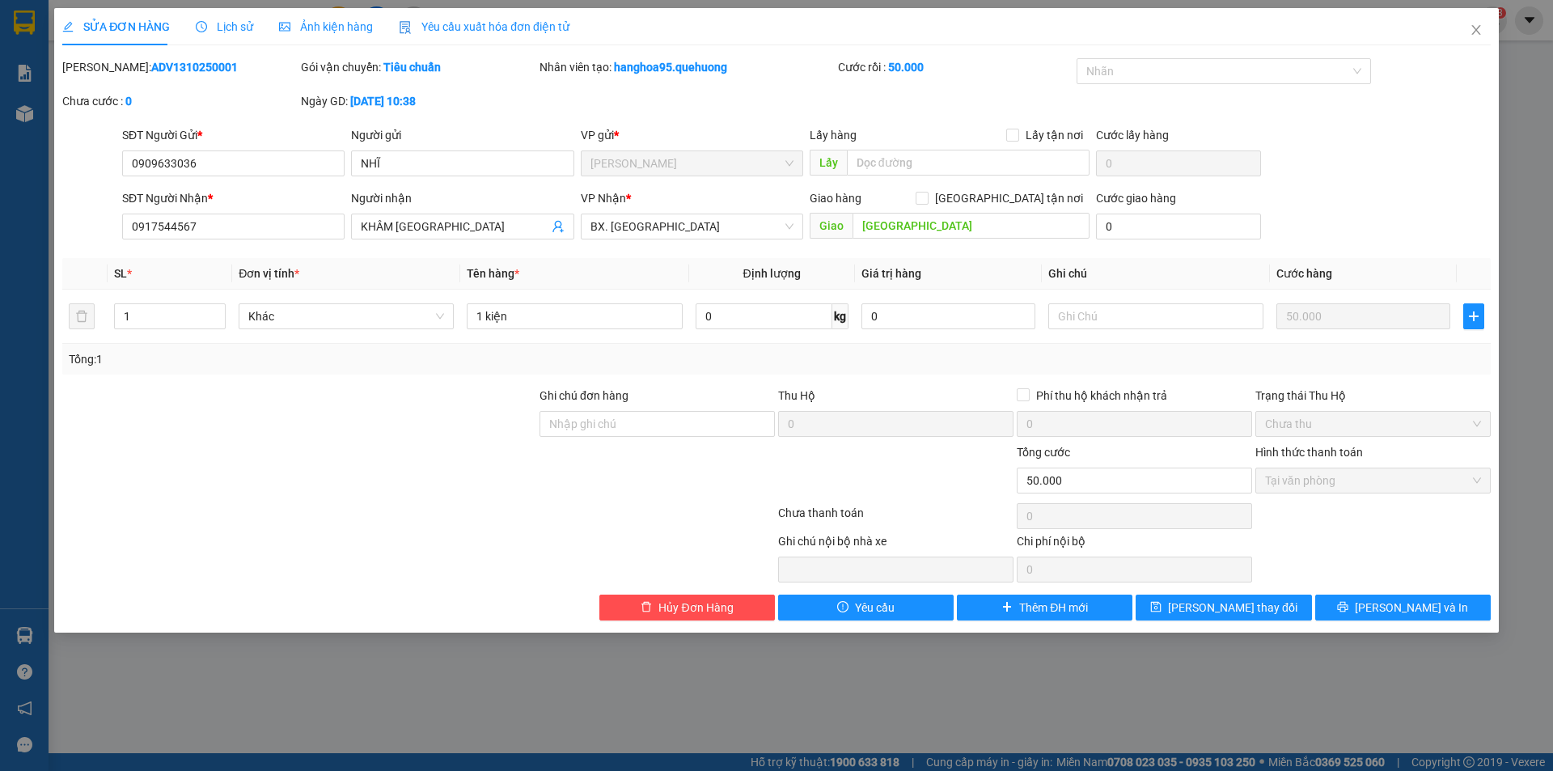
drag, startPoint x: 102, startPoint y: 66, endPoint x: 194, endPoint y: 70, distance: 92.3
click at [194, 70] on div "Mã ĐH: ADV1310250001" at bounding box center [179, 67] width 235 height 18
copy b "ADV1310250001"
click at [1469, 25] on icon "close" at bounding box center [1475, 29] width 13 height 13
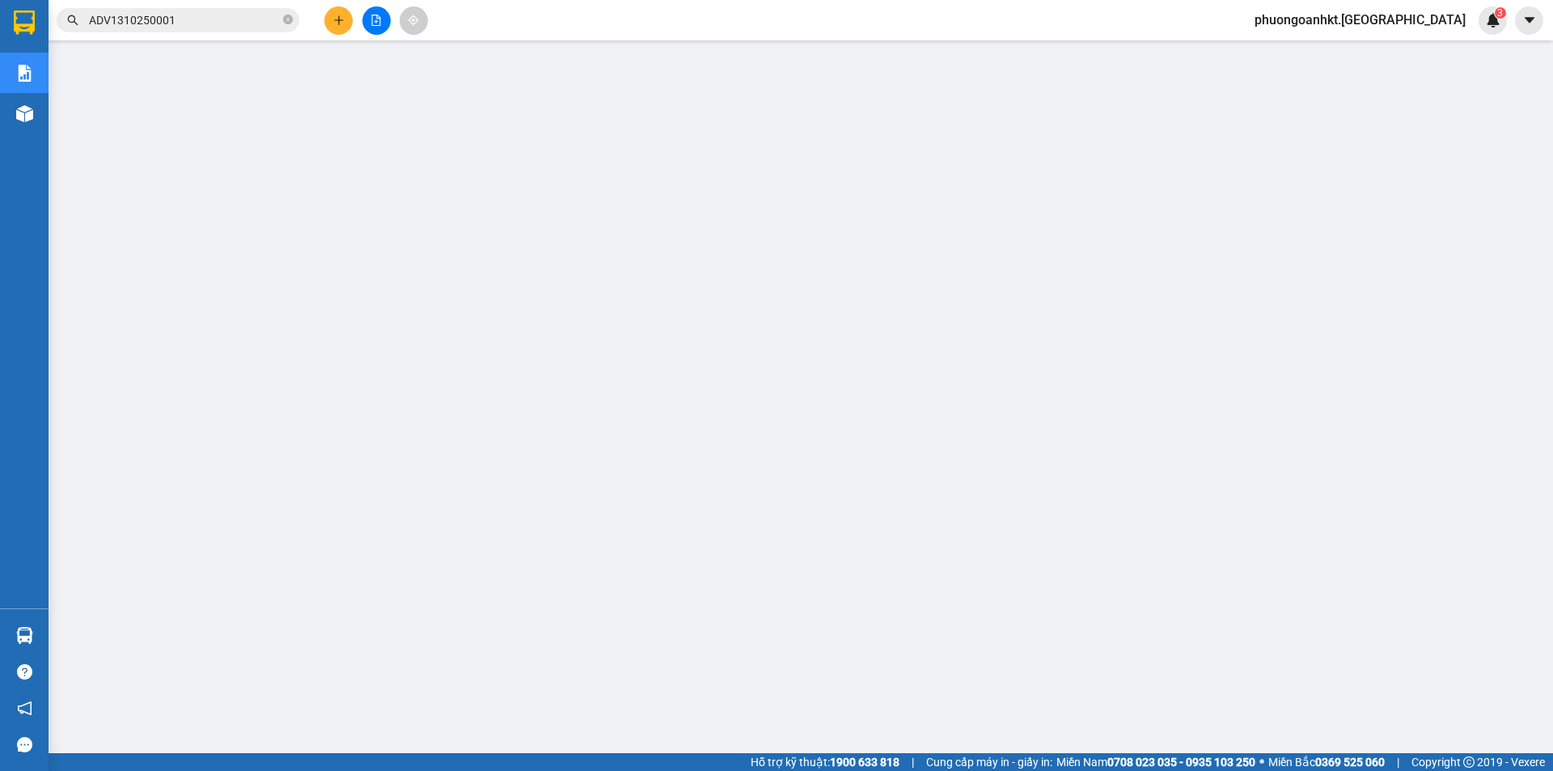
click at [120, 22] on input "ADV1310250001" at bounding box center [184, 20] width 191 height 18
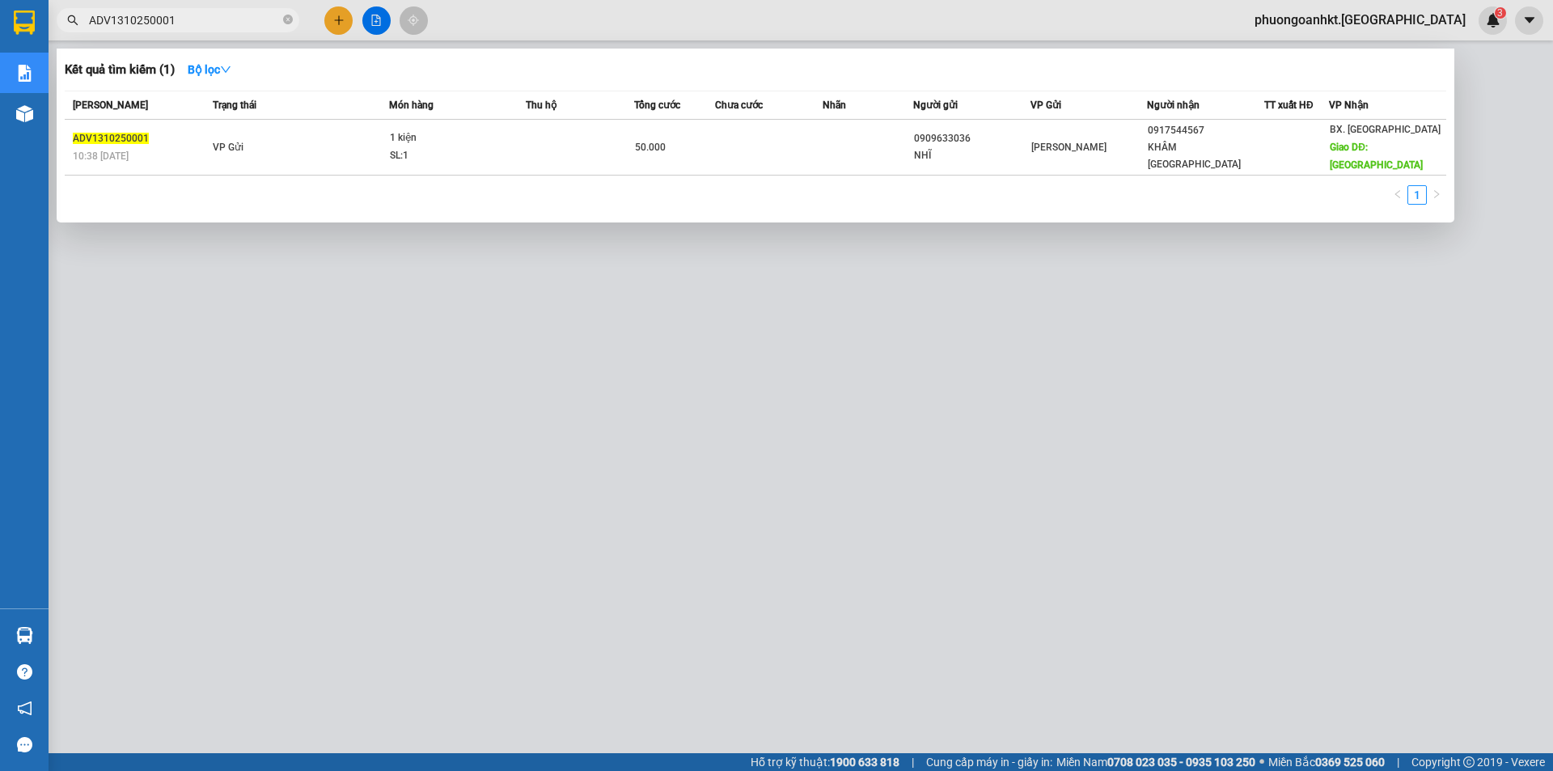
click at [124, 22] on input "ADV1310250001" at bounding box center [184, 20] width 191 height 18
type input "ADV0510250001"
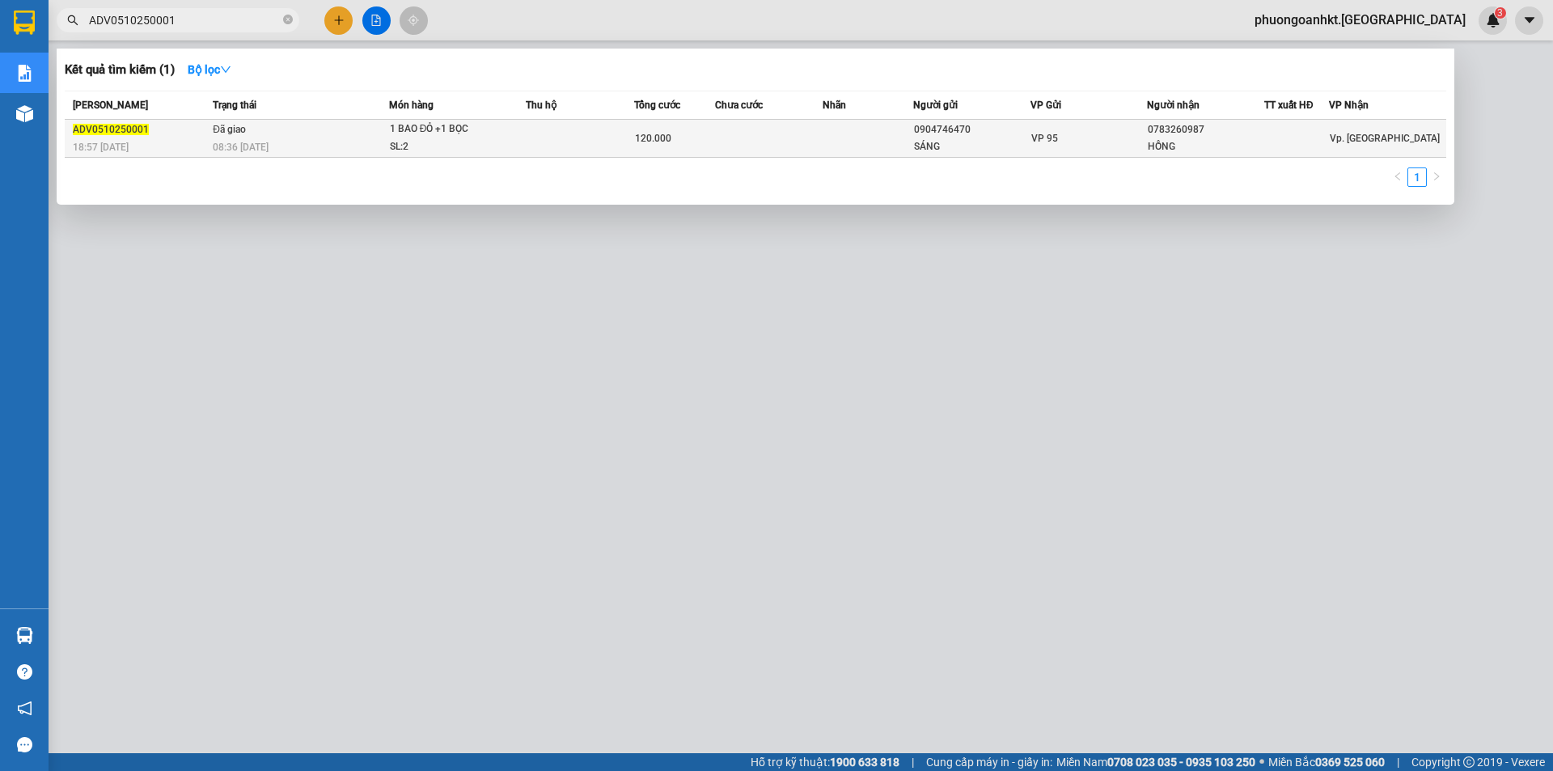
click at [294, 127] on td "Đã giao 08:36 - 07/10" at bounding box center [299, 139] width 180 height 38
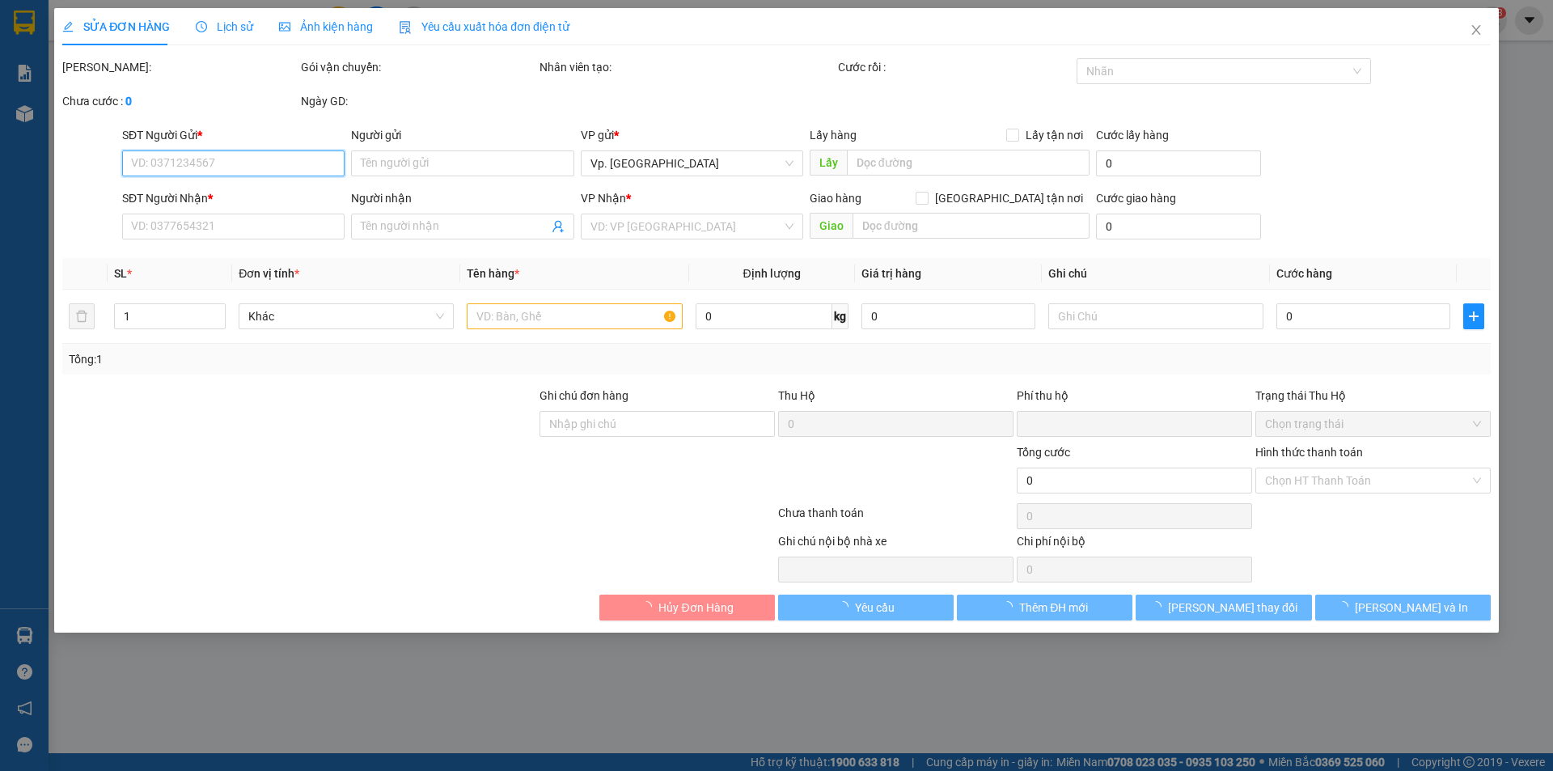
type input "0904746470"
type input "SÁNG"
type input "0783260987"
type input "HỒNG"
type input "0"
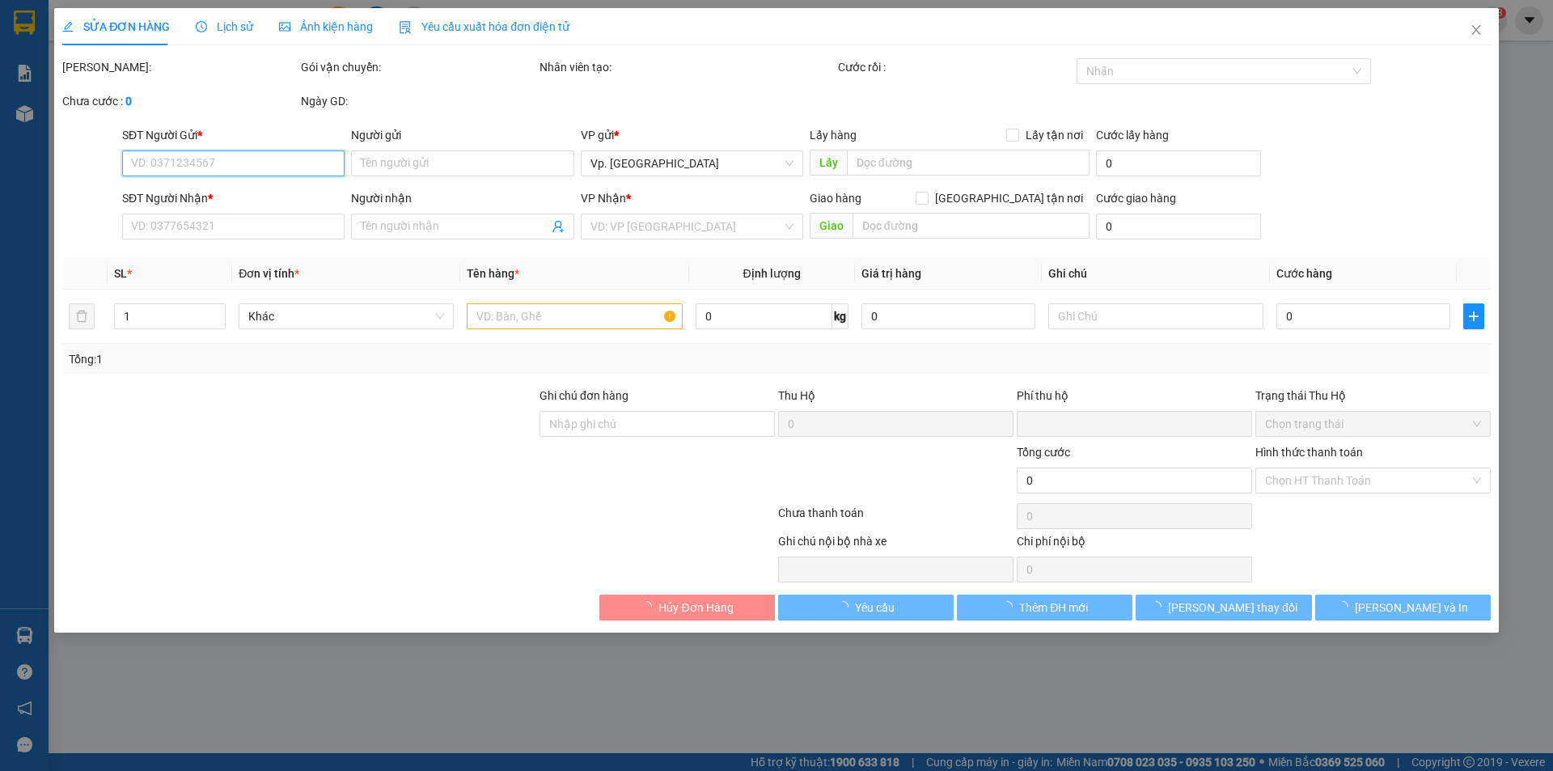
type input "120.000"
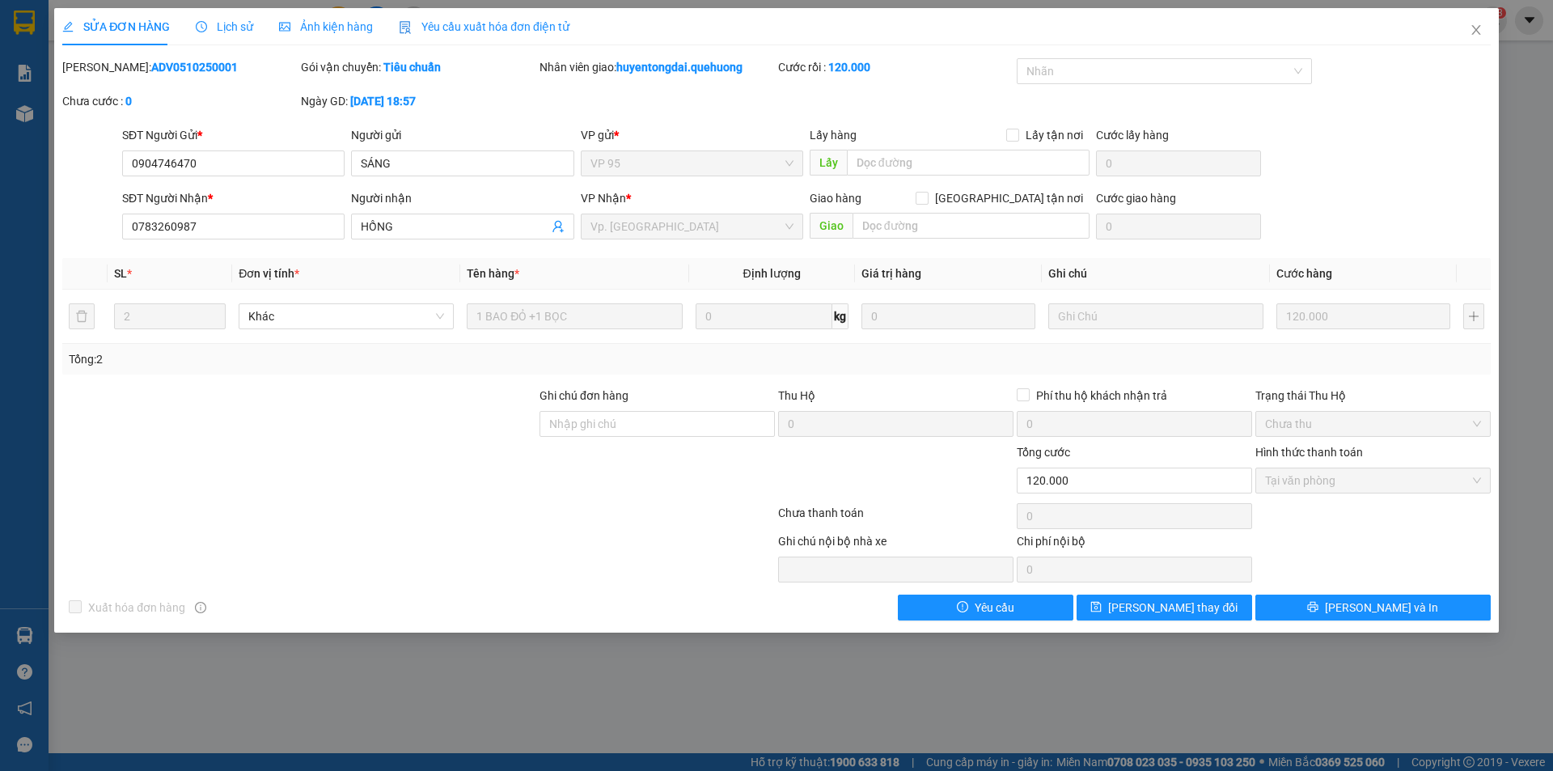
click at [236, 22] on span "Lịch sử" at bounding box center [224, 26] width 57 height 13
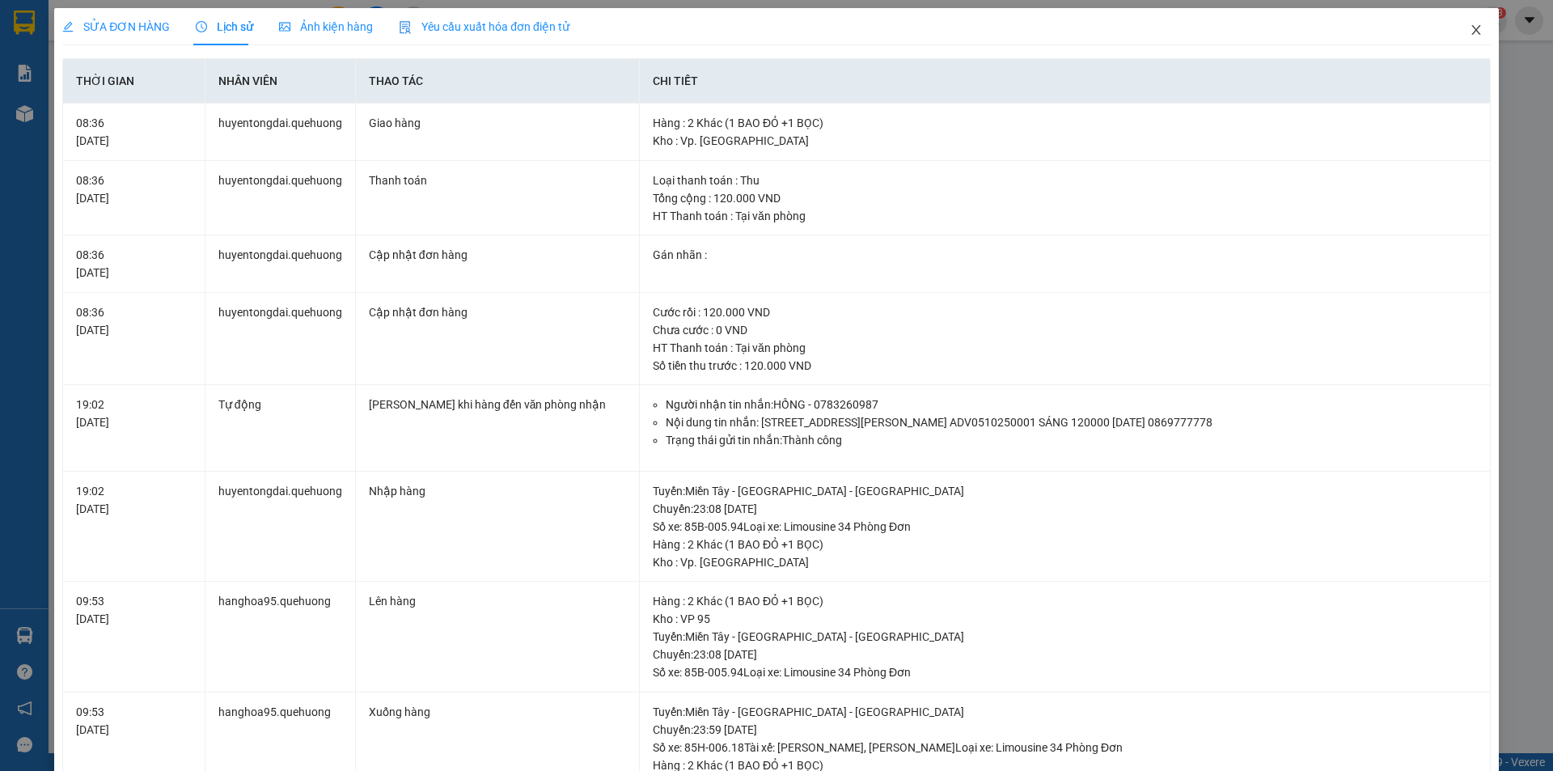
click at [1469, 33] on icon "close" at bounding box center [1475, 29] width 13 height 13
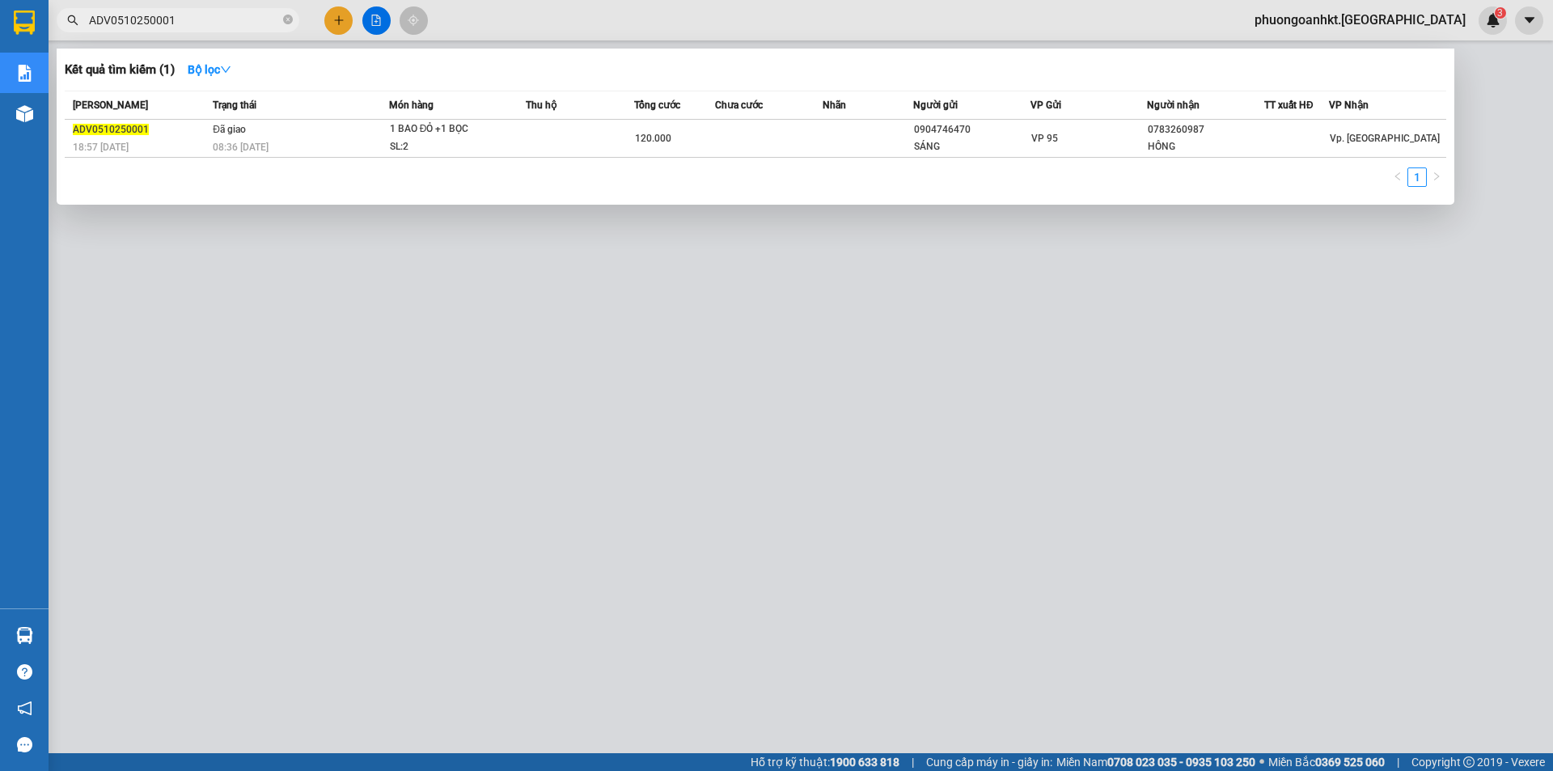
drag, startPoint x: 179, startPoint y: 23, endPoint x: 60, endPoint y: 27, distance: 118.9
click at [60, 27] on span "ADV0510250001" at bounding box center [178, 20] width 243 height 24
click at [1494, 20] on div at bounding box center [776, 385] width 1553 height 771
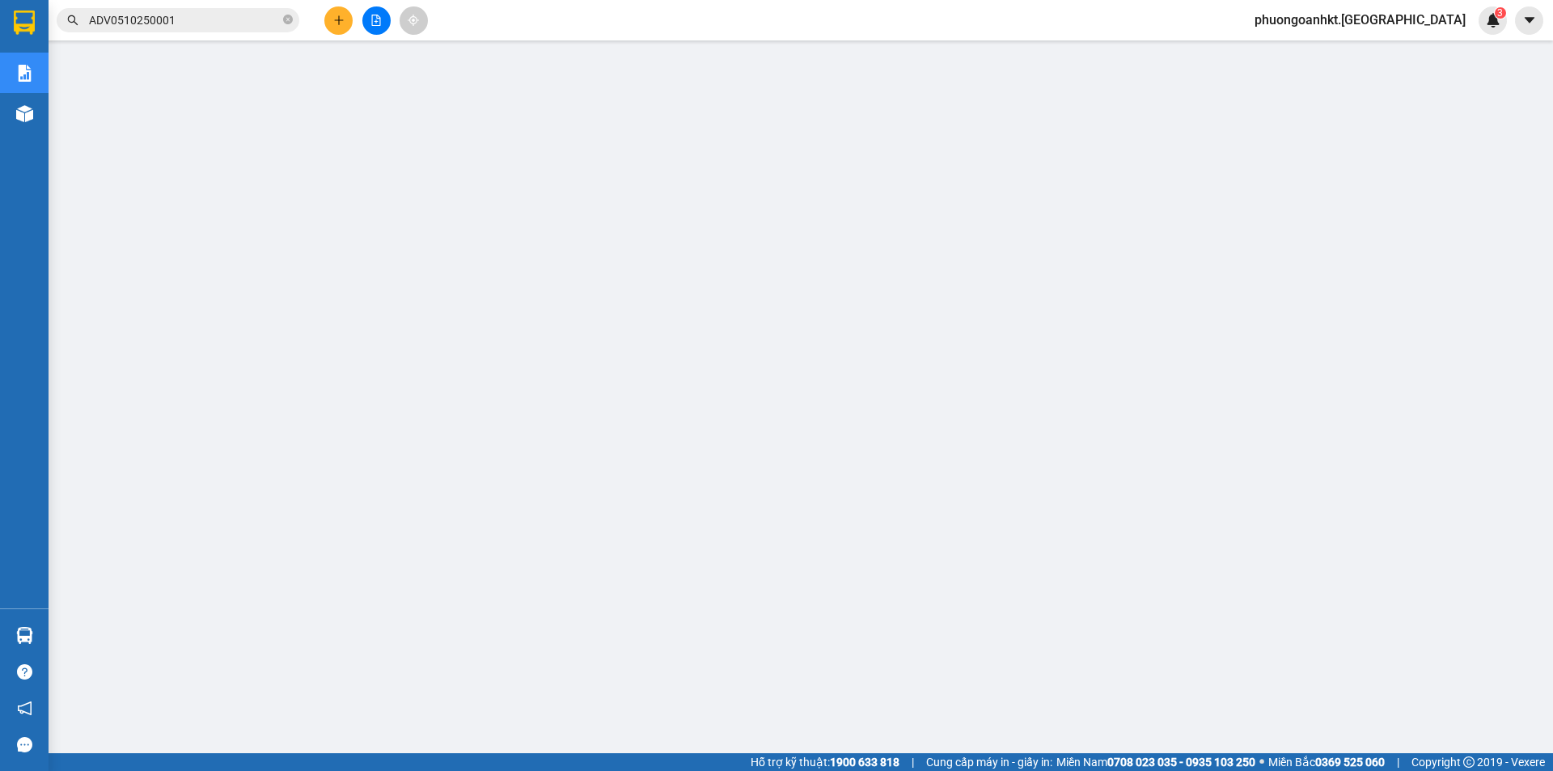
click at [1482, 25] on div "3" at bounding box center [1492, 20] width 28 height 28
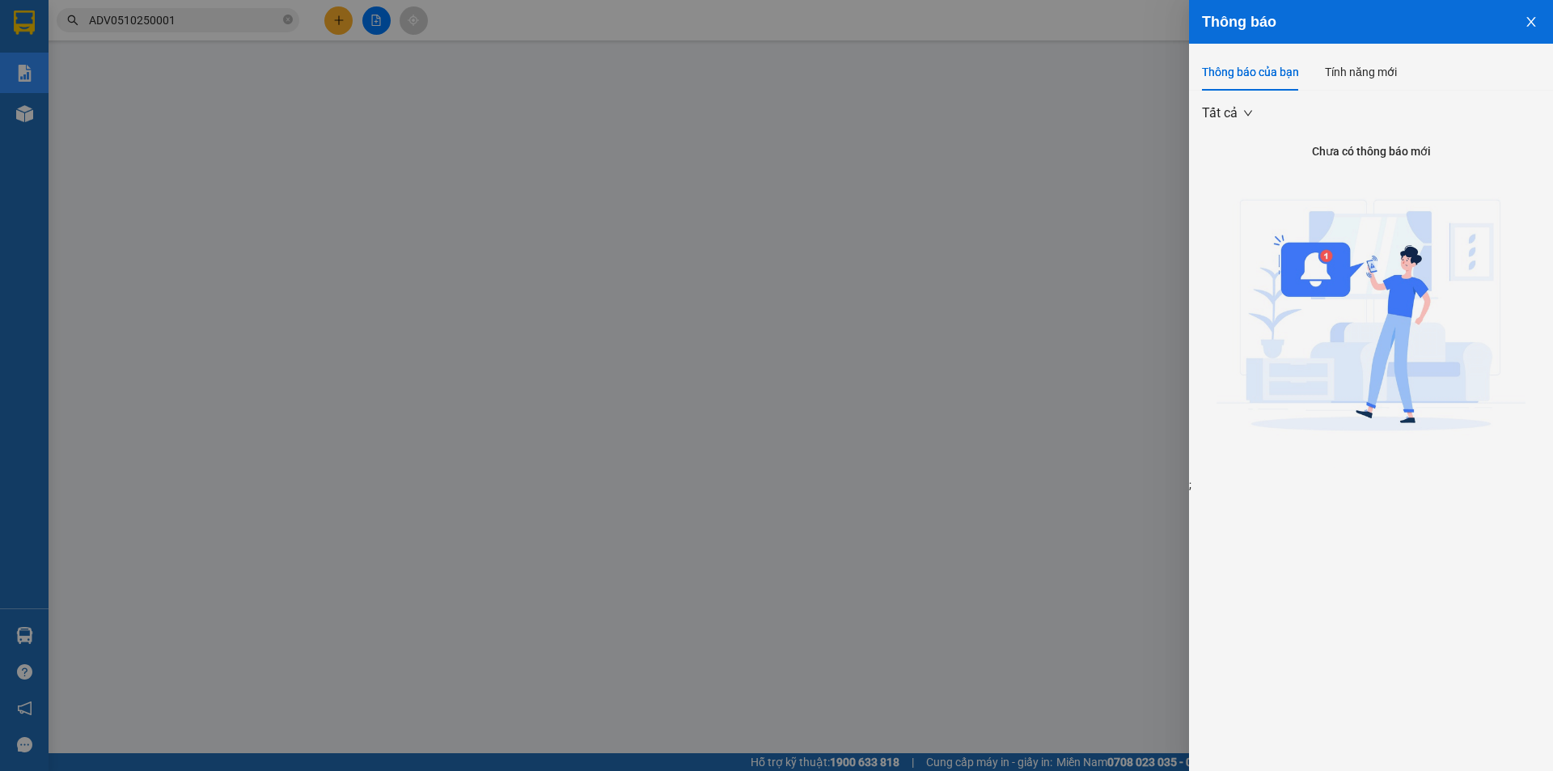
drag, startPoint x: 1017, startPoint y: 278, endPoint x: 1199, endPoint y: 198, distance: 198.8
click at [1019, 278] on div at bounding box center [776, 385] width 1553 height 771
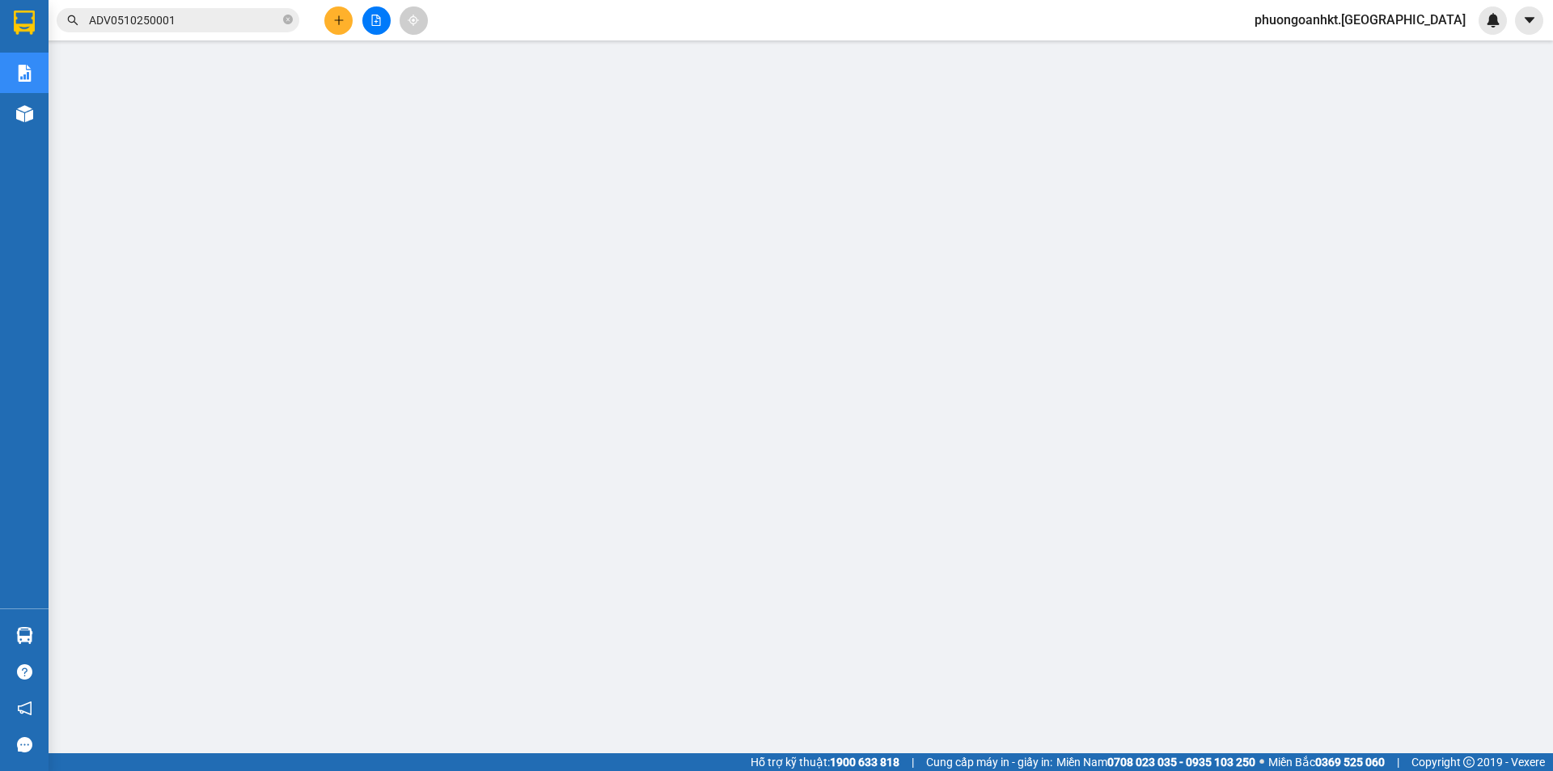
click at [1417, 22] on span "phuongoanhkt.[GEOGRAPHIC_DATA]" at bounding box center [1359, 20] width 237 height 20
click at [1360, 81] on span "Đổi mật khẩu" at bounding box center [1398, 76] width 141 height 18
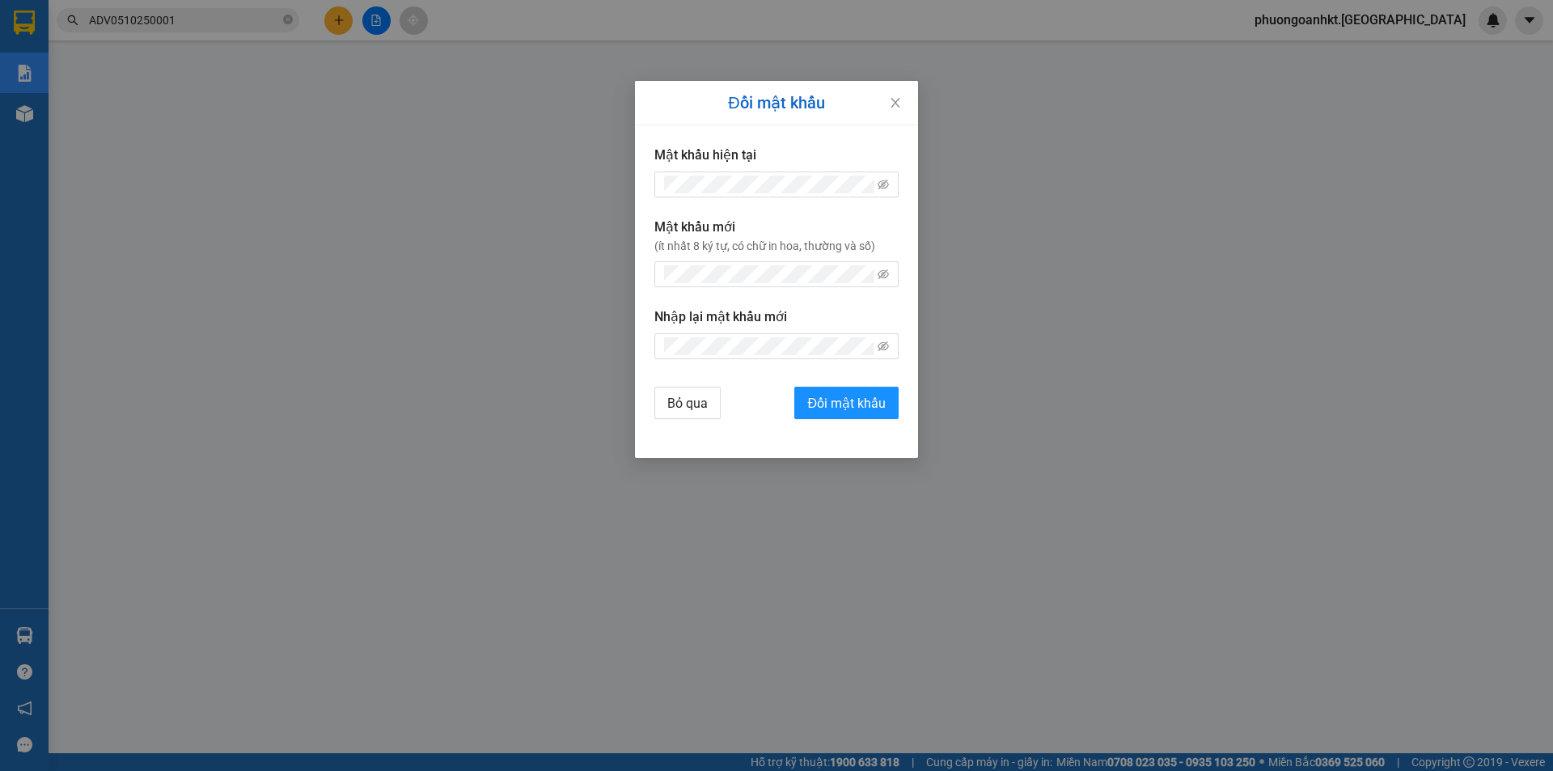
click at [1395, 17] on div "Đổi mật khẩu Mật khẩu hiện tại Mật khẩu mới (ít nhất 8 ký tự, có chữ in hoa, th…" at bounding box center [776, 385] width 1553 height 771
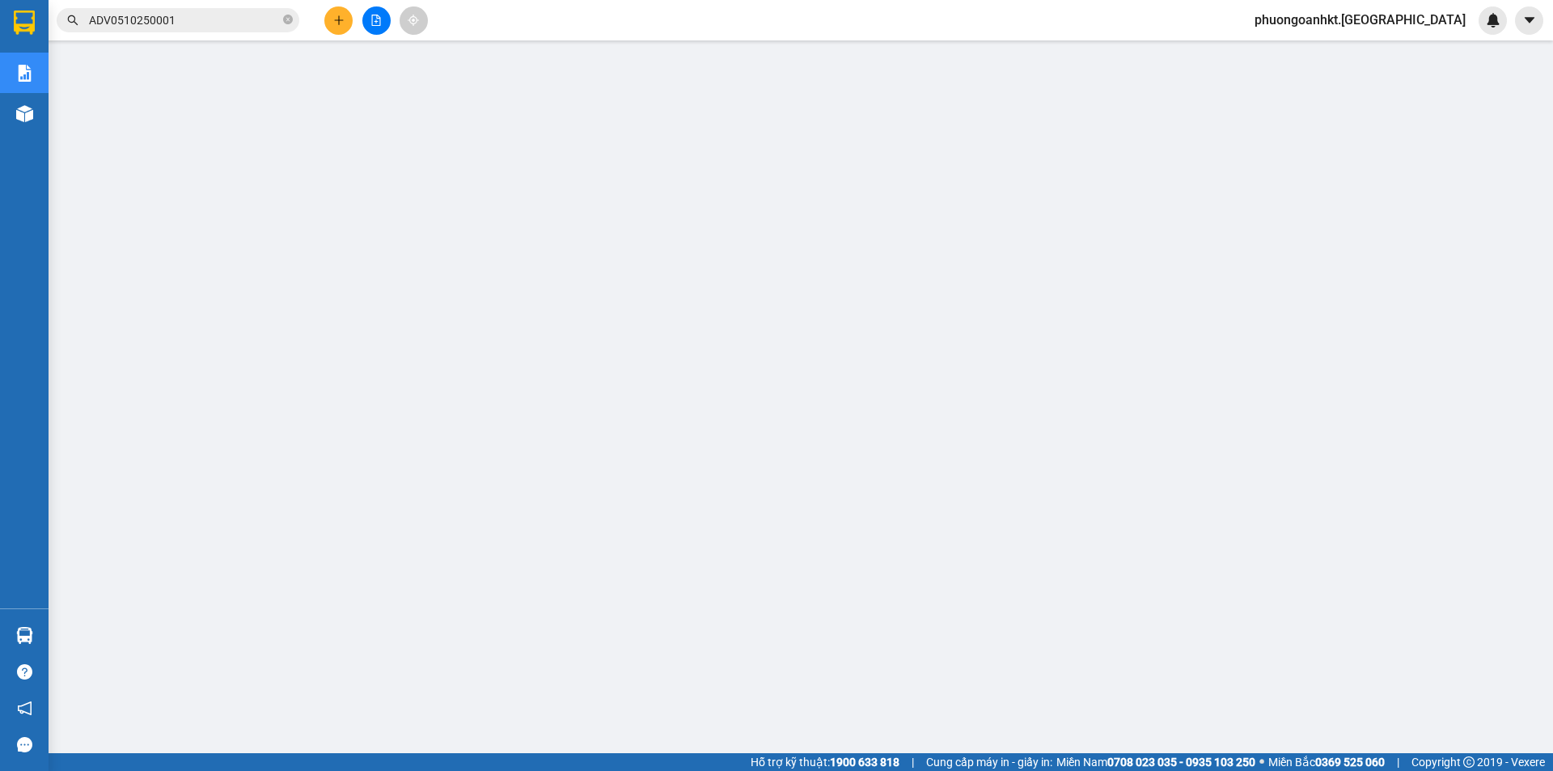
click at [1395, 23] on span "phuongoanhkt.[GEOGRAPHIC_DATA]" at bounding box center [1359, 20] width 237 height 20
click at [1363, 58] on span "Đăng xuất" at bounding box center [1398, 50] width 141 height 18
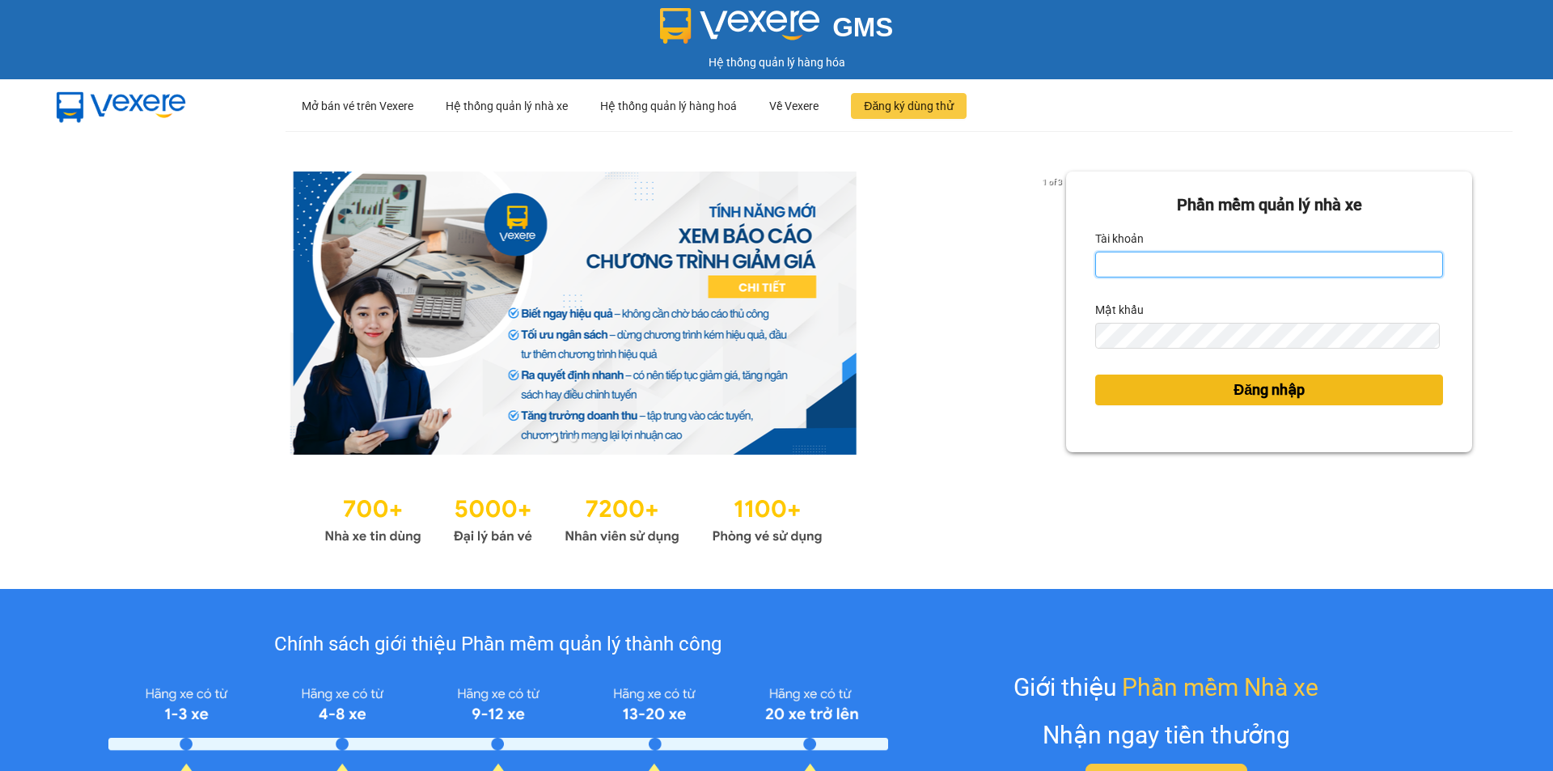
type input "huyentongdai.quehuong"
click at [1277, 392] on span "Đăng nhập" at bounding box center [1268, 389] width 71 height 23
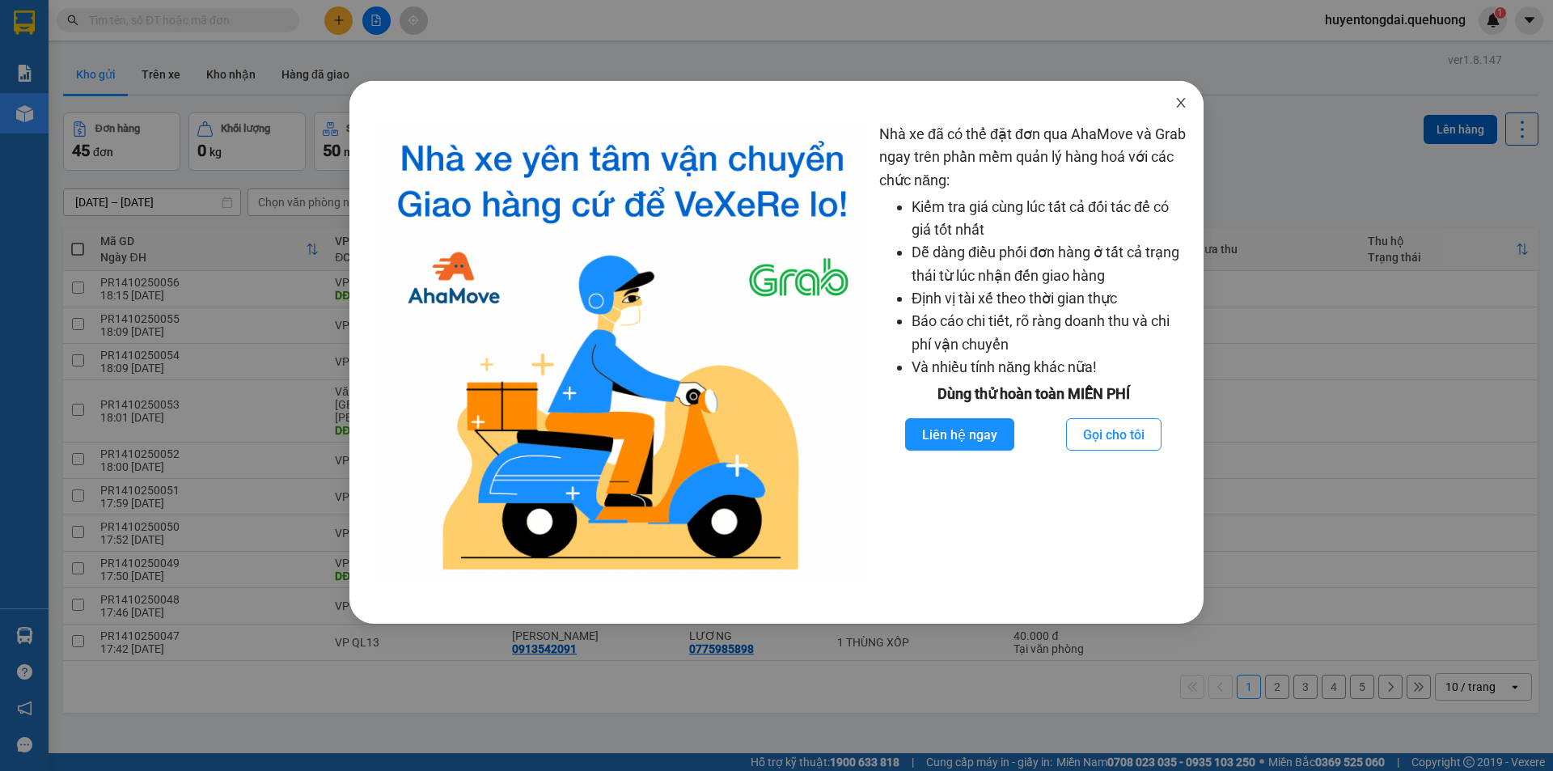
click at [1181, 105] on icon "close" at bounding box center [1180, 102] width 13 height 13
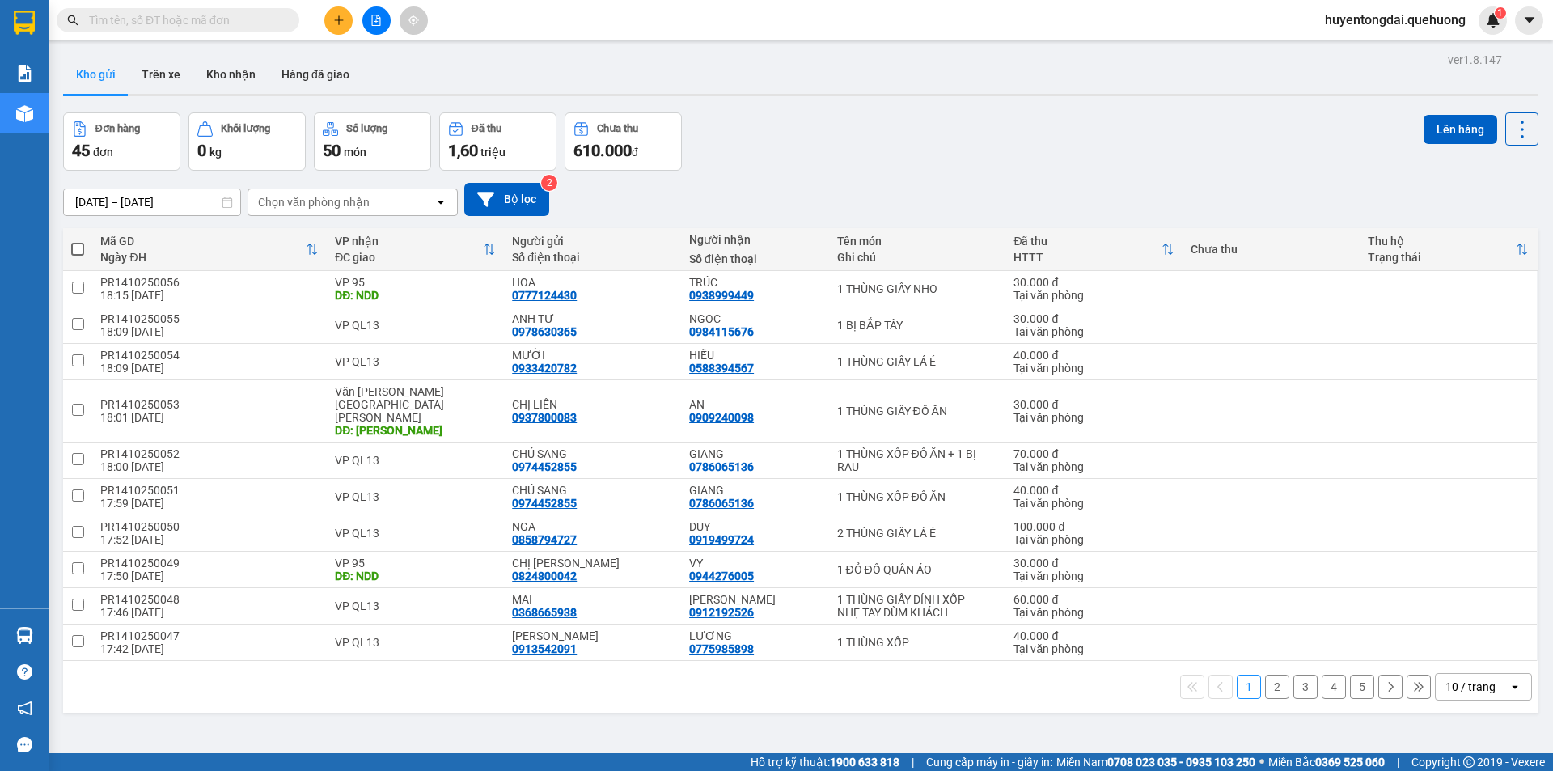
click at [1414, 19] on span "huyentongdai.quehuong" at bounding box center [1395, 20] width 167 height 20
click at [1383, 56] on span "Đăng xuất" at bounding box center [1401, 50] width 135 height 18
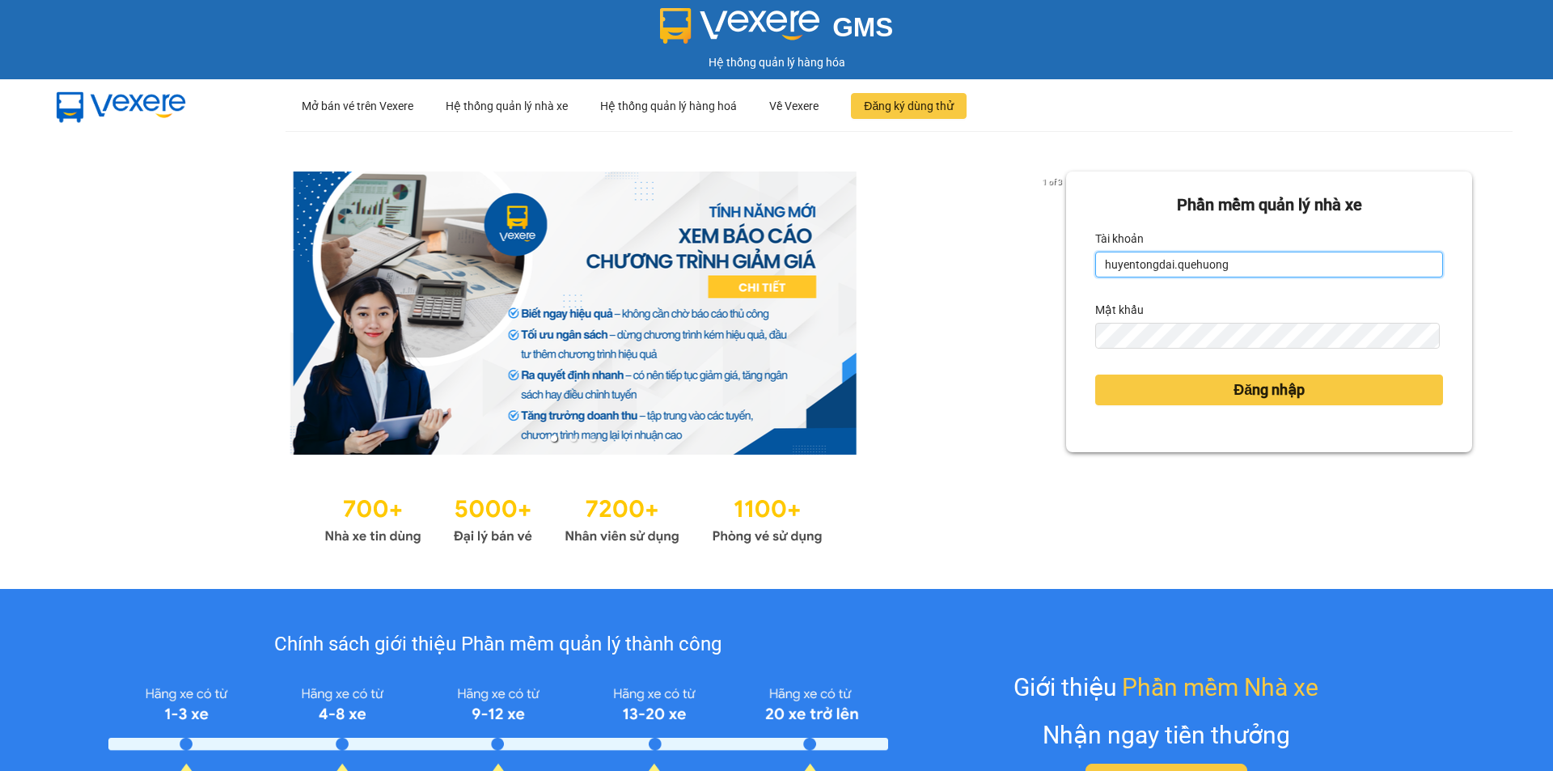
click at [1309, 267] on input "huyentongdai.quehuong" at bounding box center [1269, 265] width 348 height 26
type input "phuongoanhkt.[GEOGRAPHIC_DATA]"
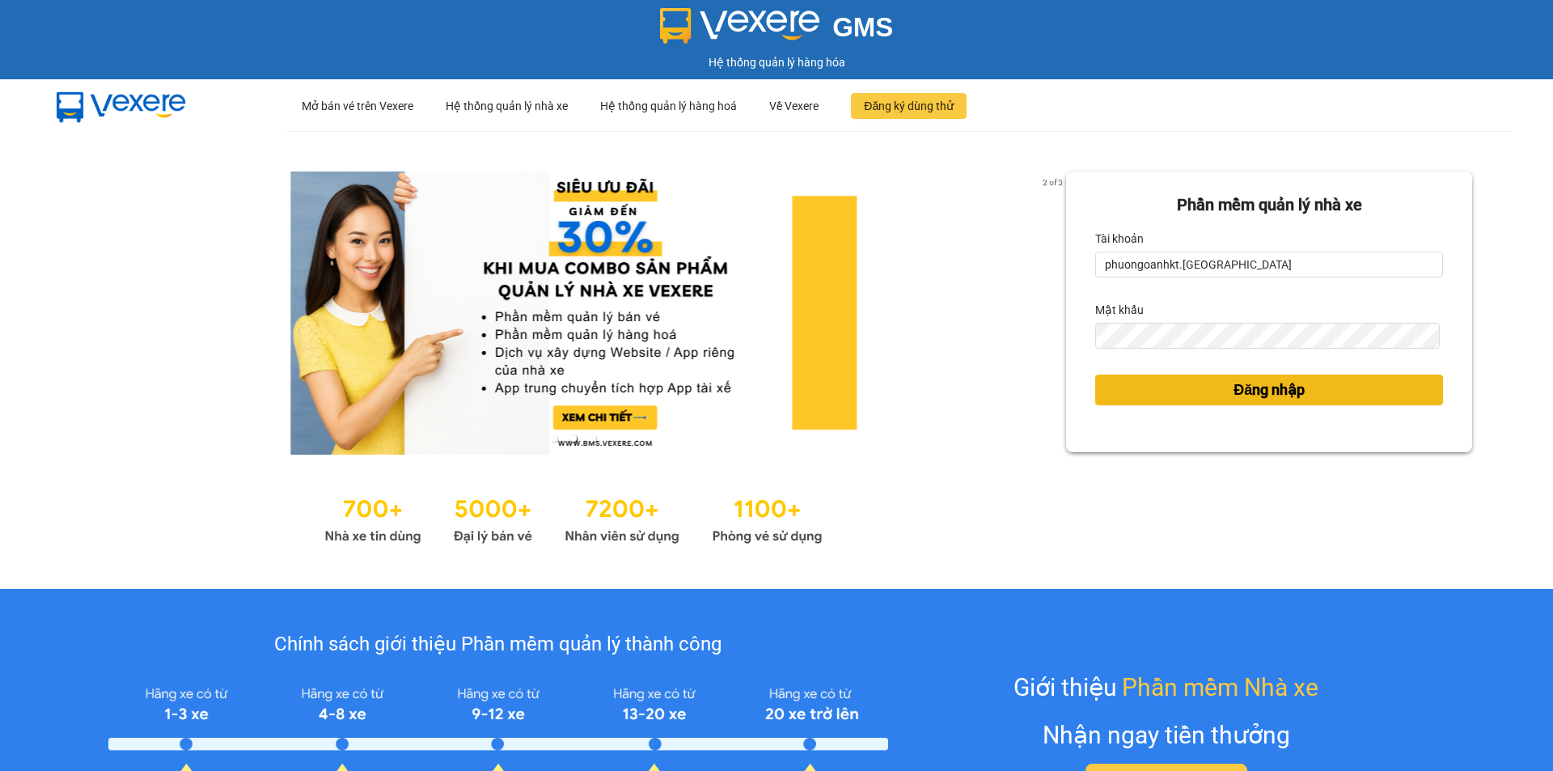
click at [1296, 393] on span "Đăng nhập" at bounding box center [1268, 389] width 71 height 23
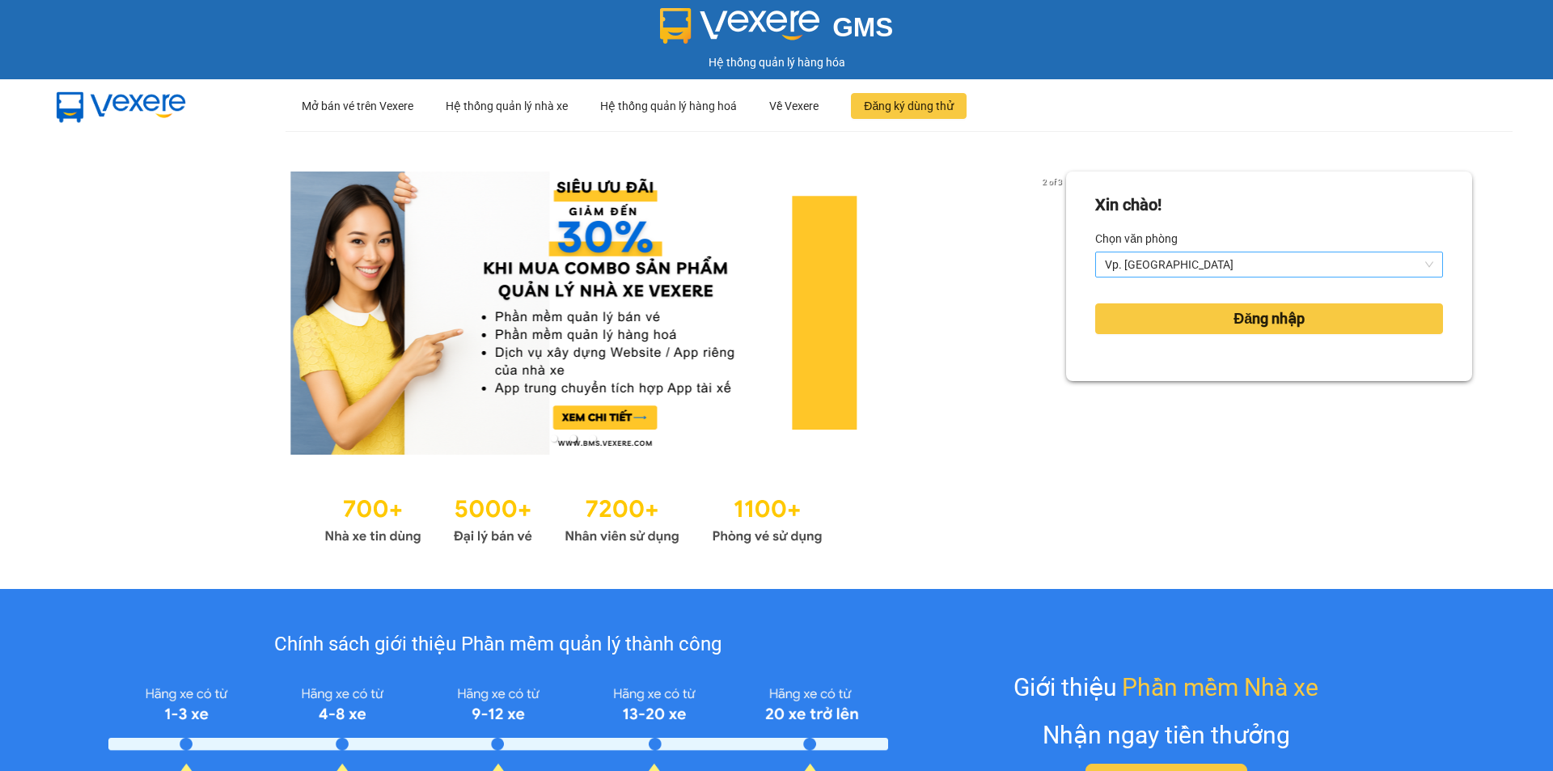
click at [1424, 267] on div "Vp. [GEOGRAPHIC_DATA]" at bounding box center [1269, 265] width 348 height 26
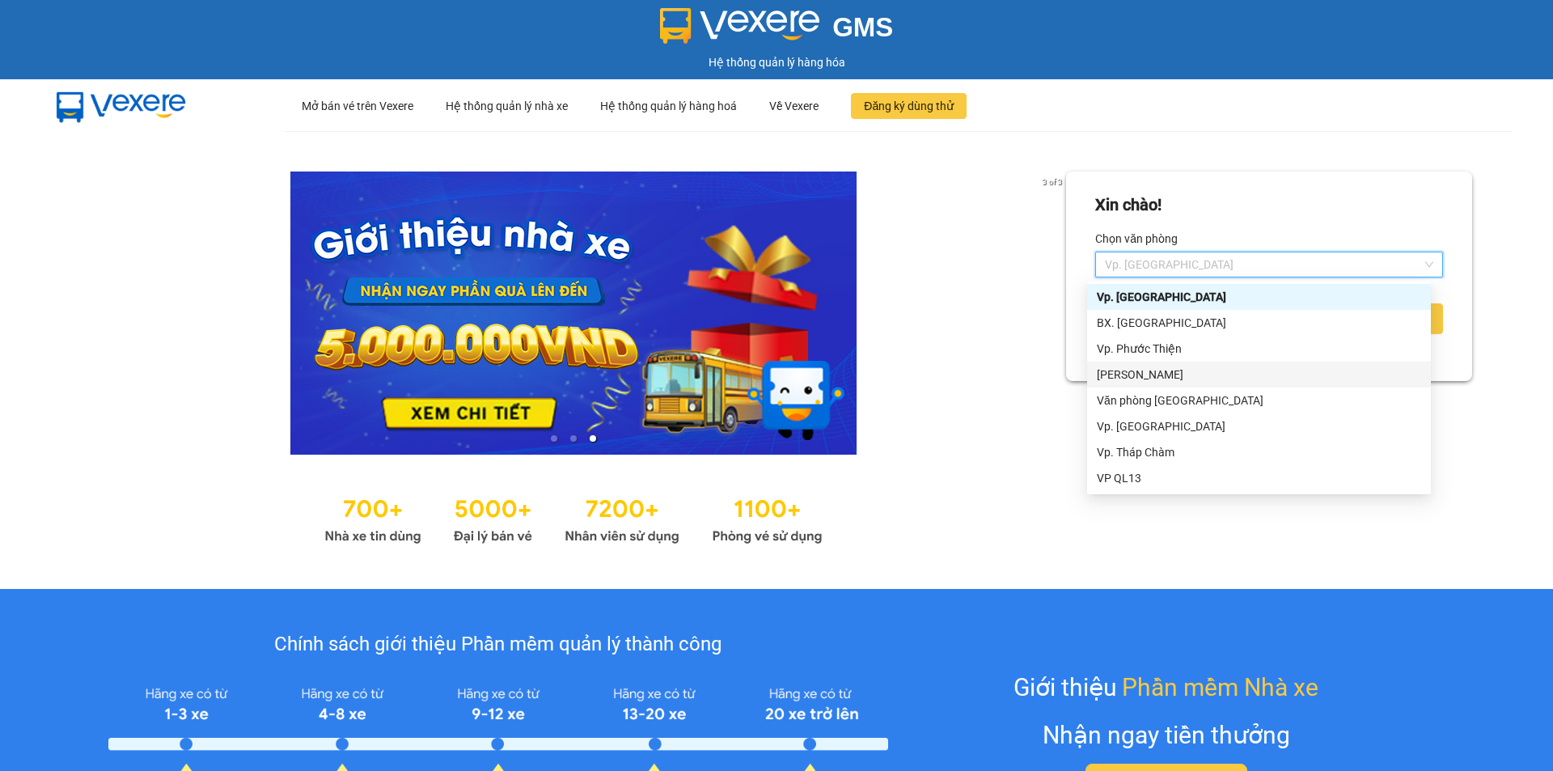
click at [1160, 374] on div "[PERSON_NAME]" at bounding box center [1259, 375] width 324 height 18
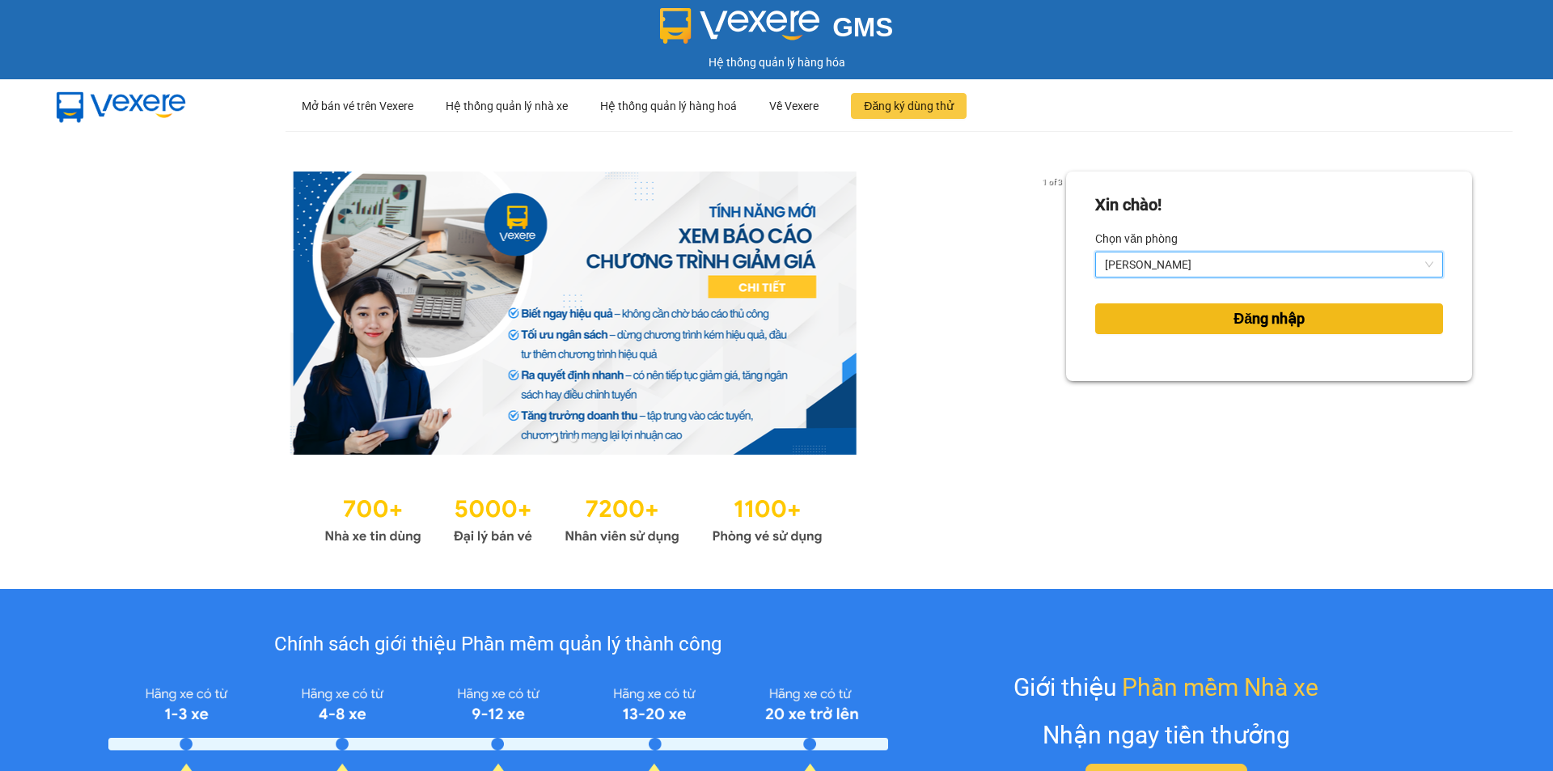
click at [1295, 312] on span "Đăng nhập" at bounding box center [1268, 318] width 71 height 23
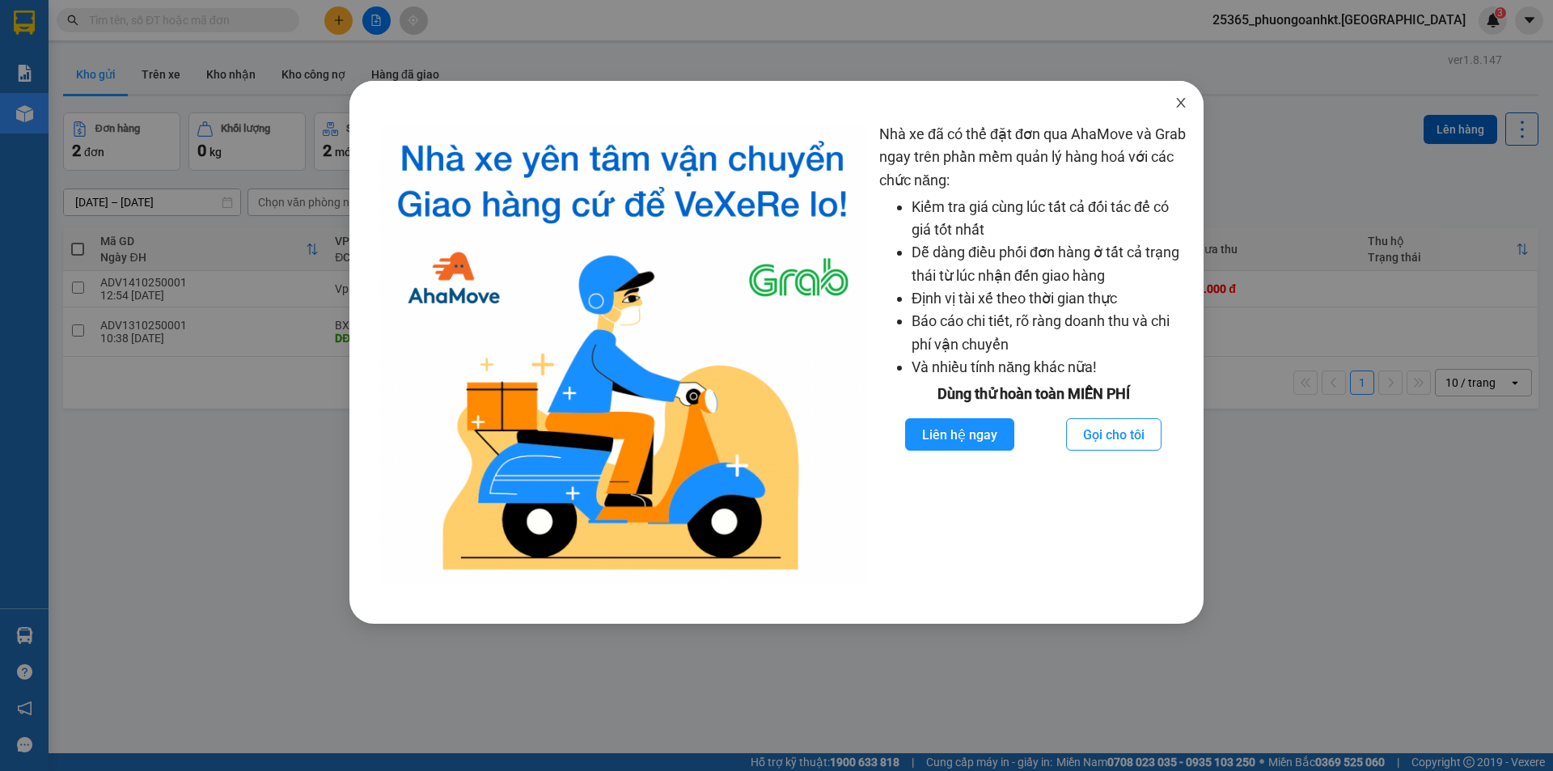
click at [1190, 104] on span "Close" at bounding box center [1180, 103] width 45 height 45
